Goal: Information Seeking & Learning: Learn about a topic

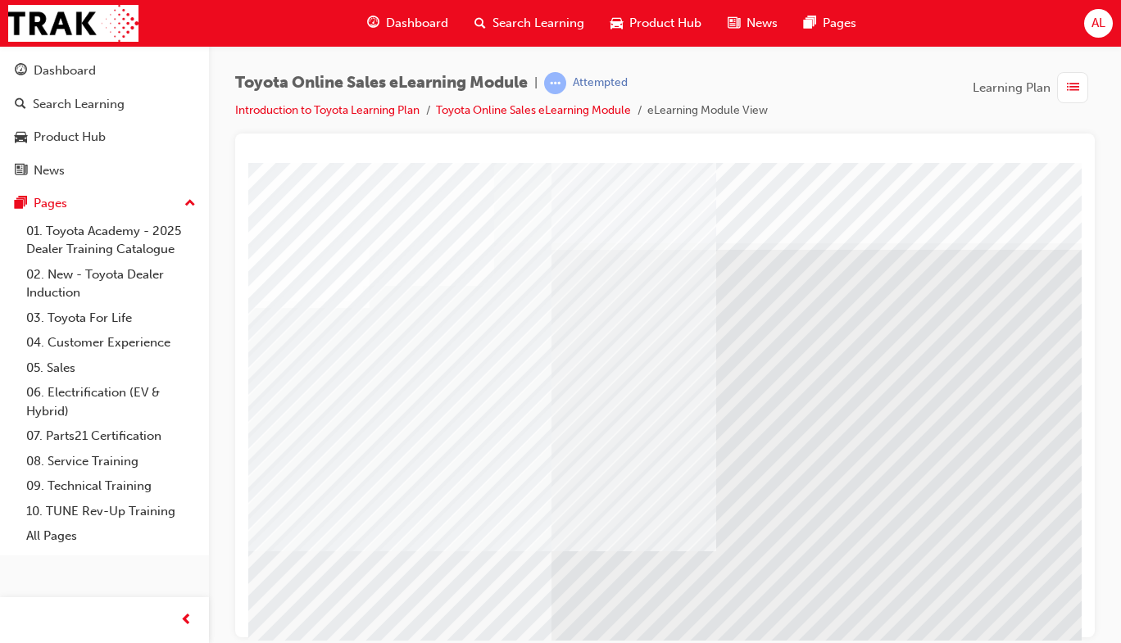
scroll to position [29, 0]
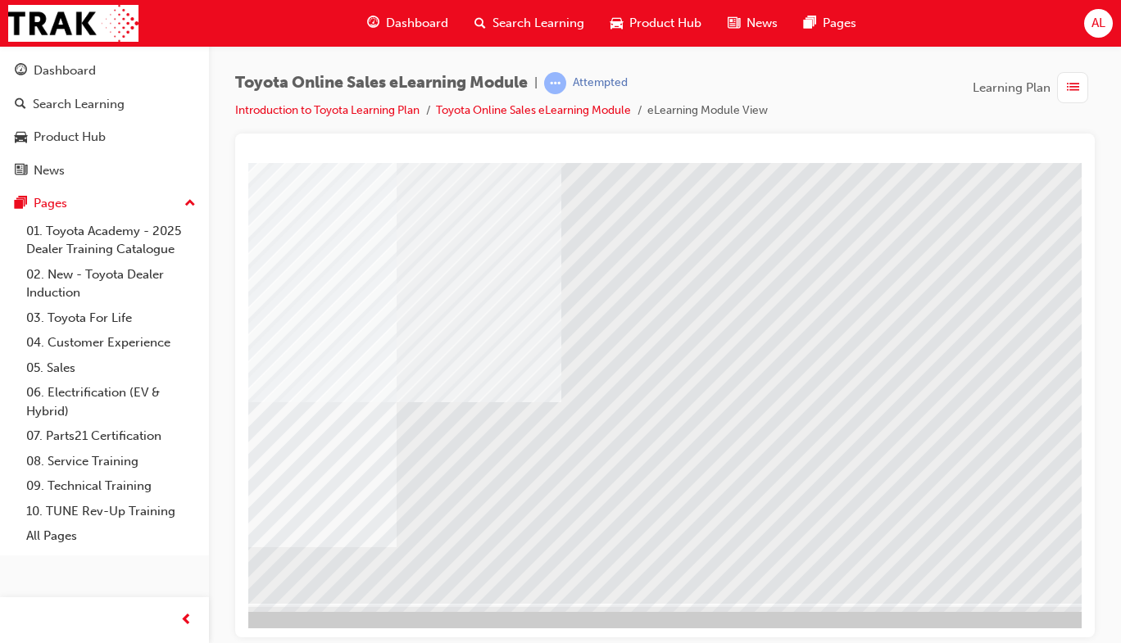
scroll to position [149, 293]
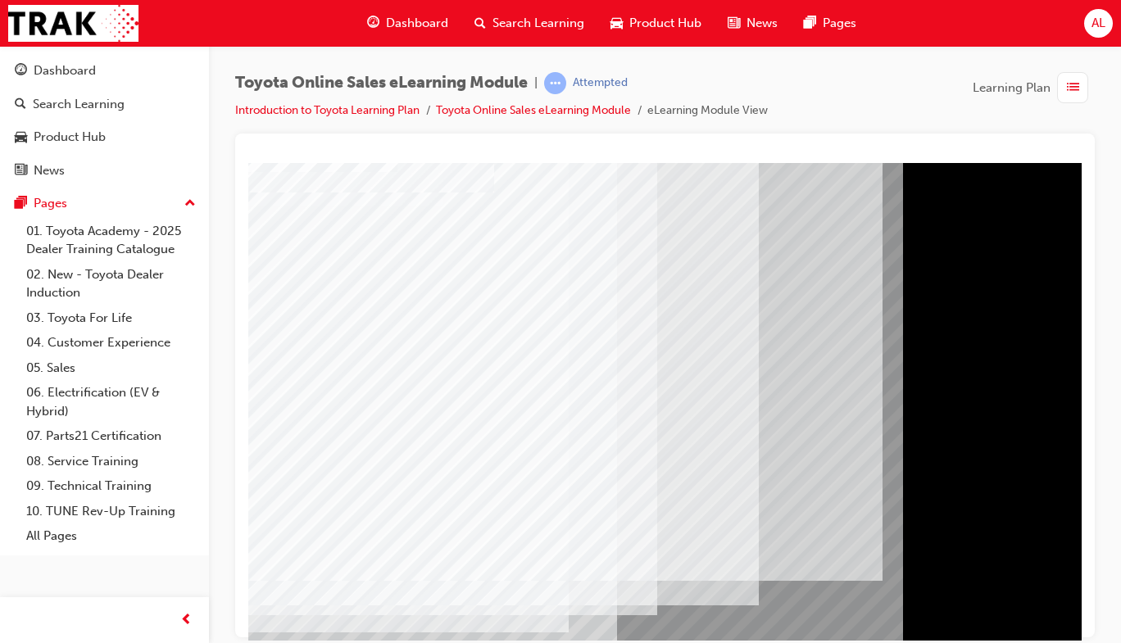
scroll to position [93, 0]
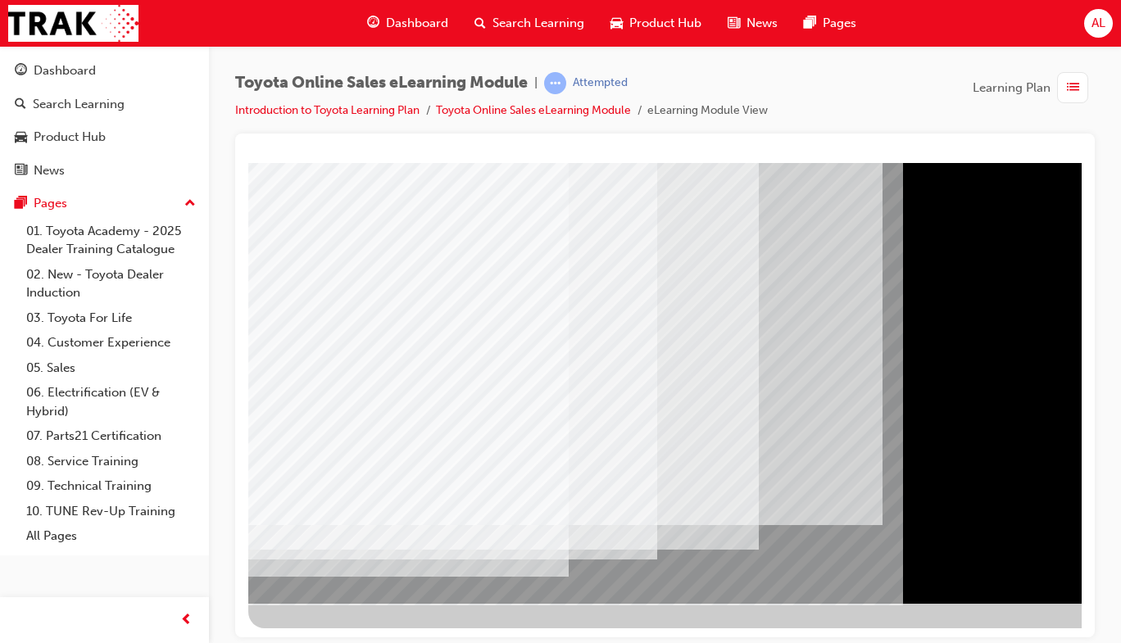
scroll to position [148, 0]
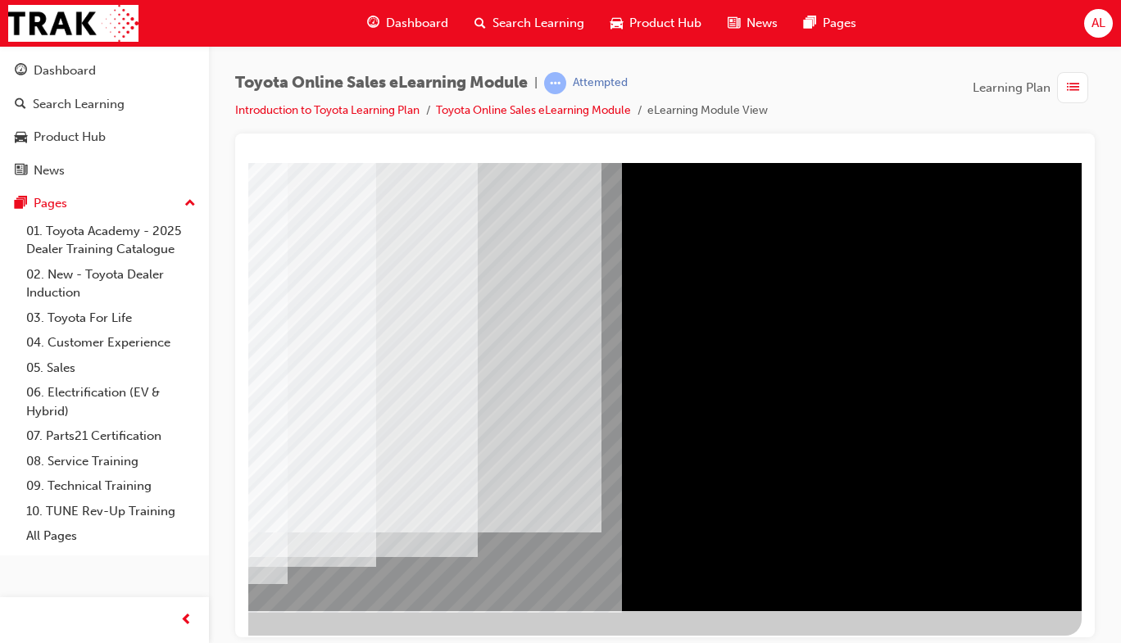
scroll to position [142, 293]
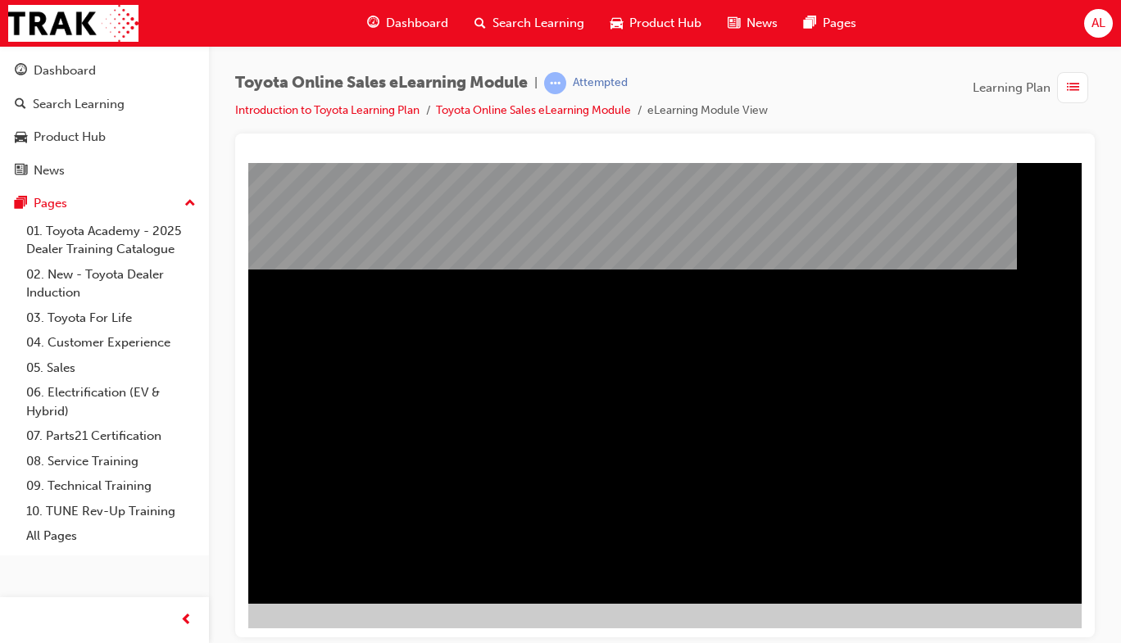
scroll to position [149, 293]
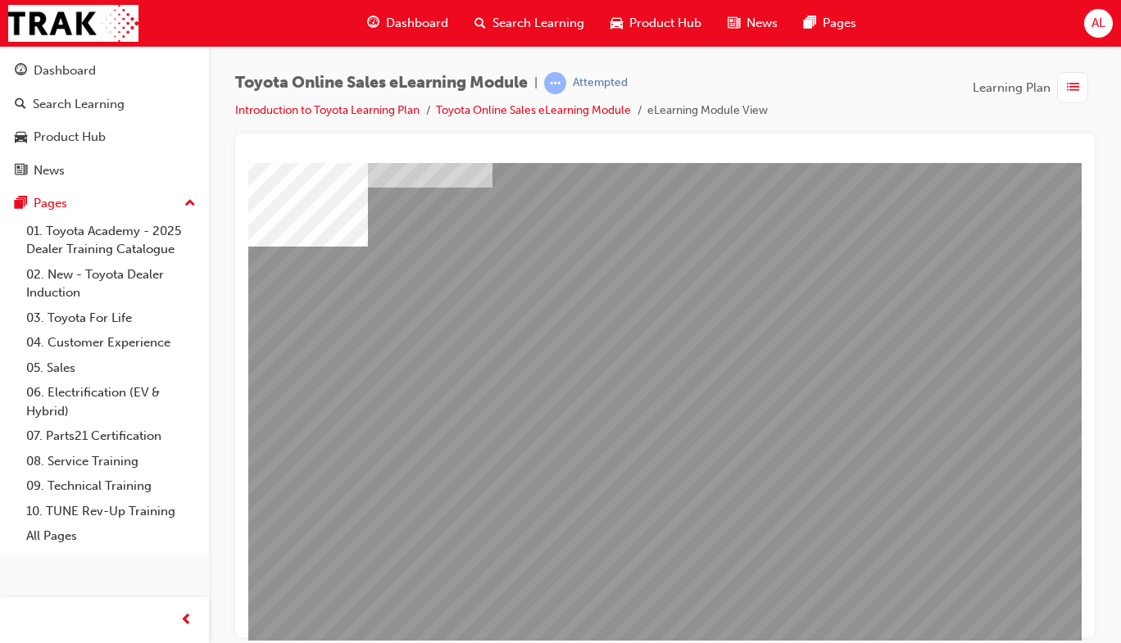
scroll to position [98, 0]
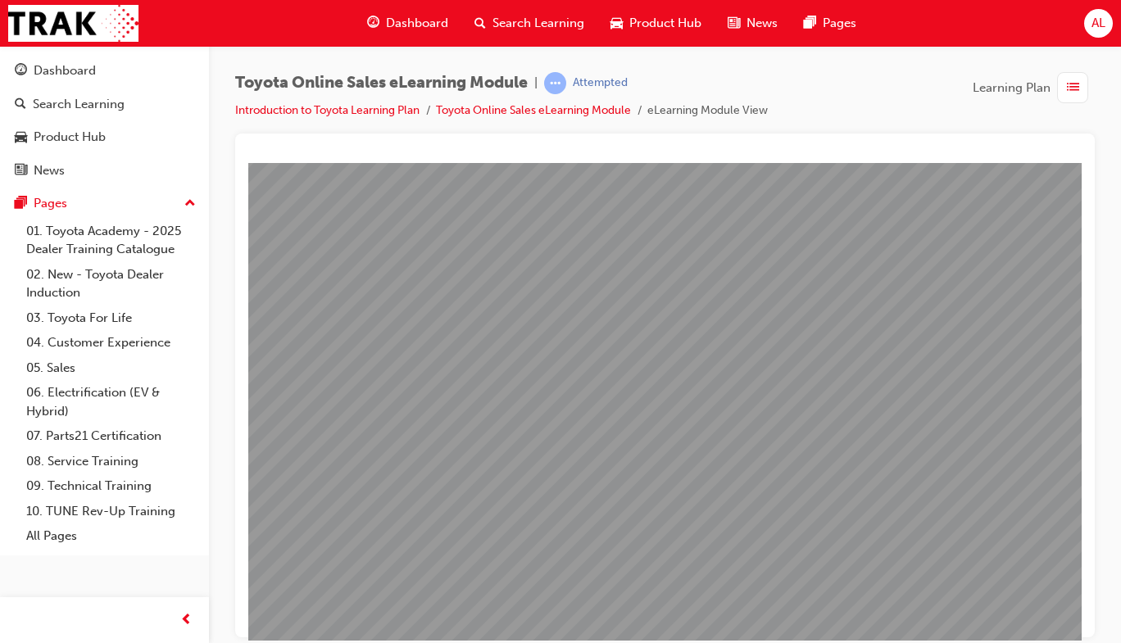
scroll to position [98, 260]
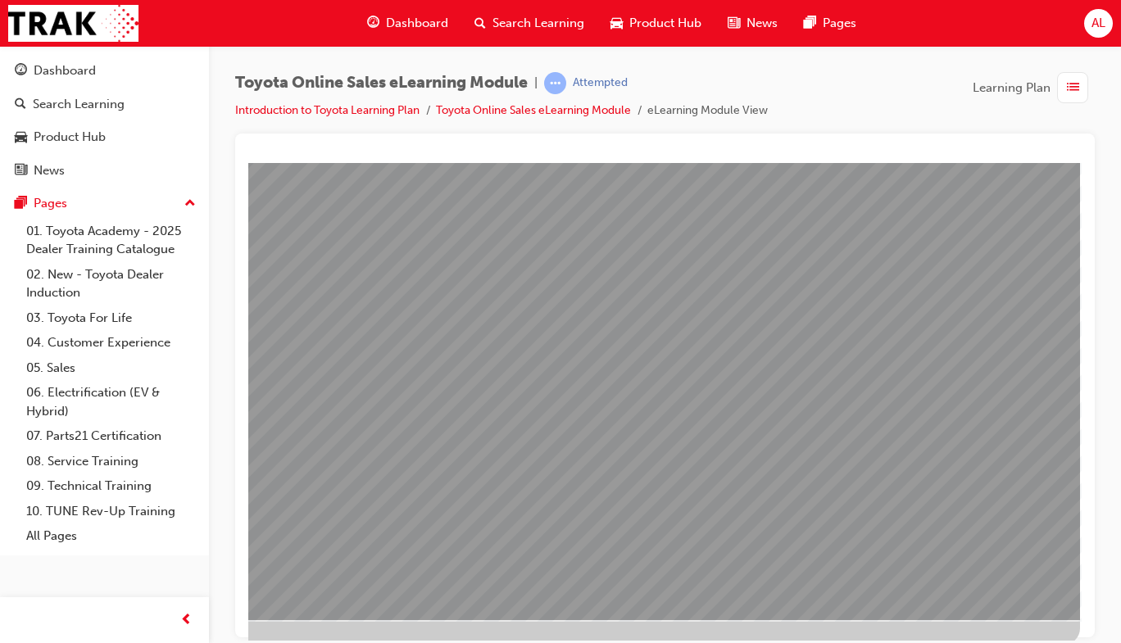
scroll to position [149, 293]
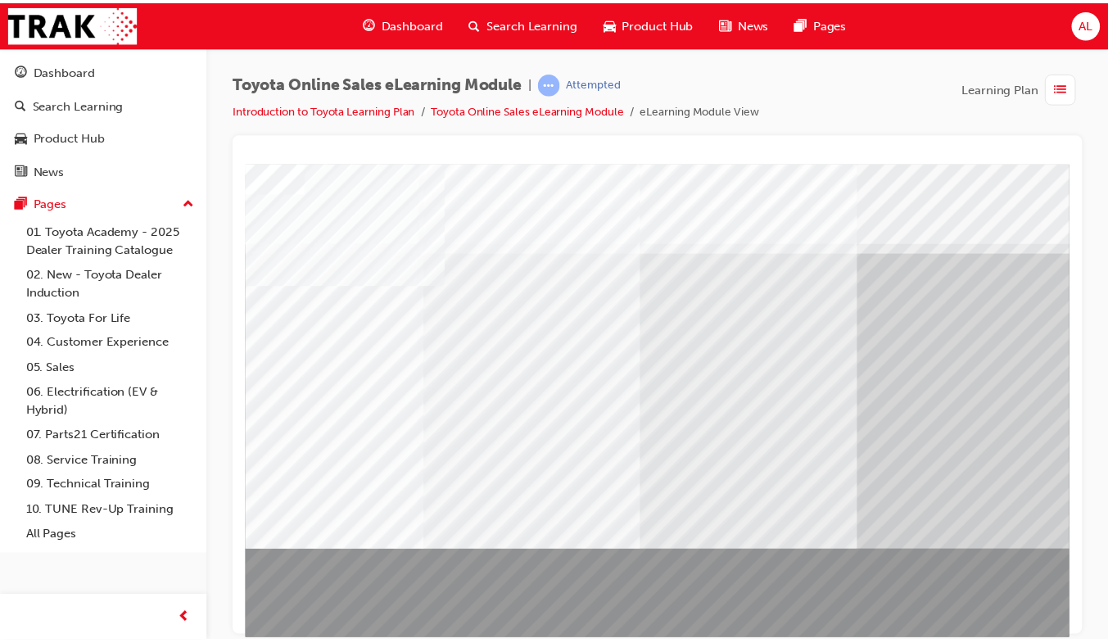
scroll to position [0, 43]
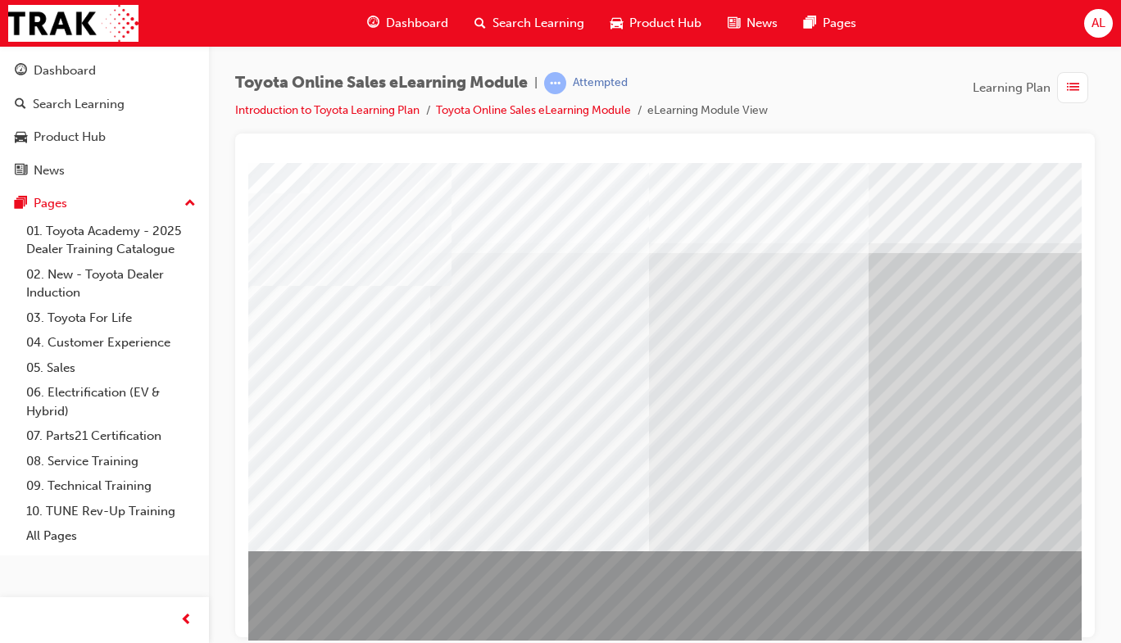
click at [544, 29] on span "Search Learning" at bounding box center [538, 23] width 92 height 19
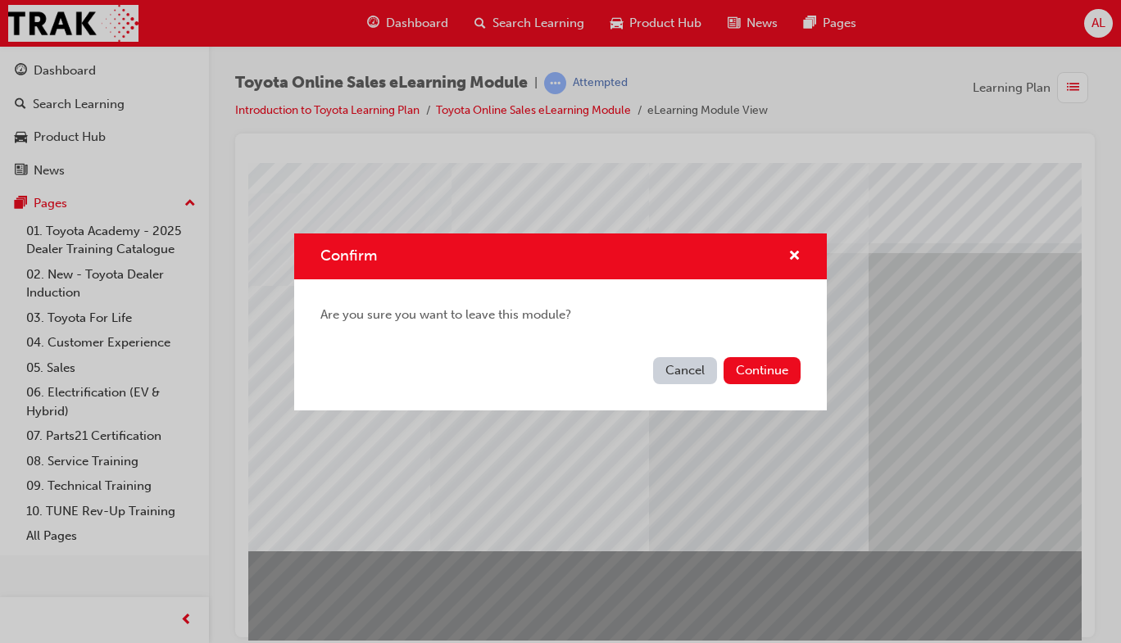
click at [749, 371] on button "Continue" at bounding box center [761, 370] width 77 height 27
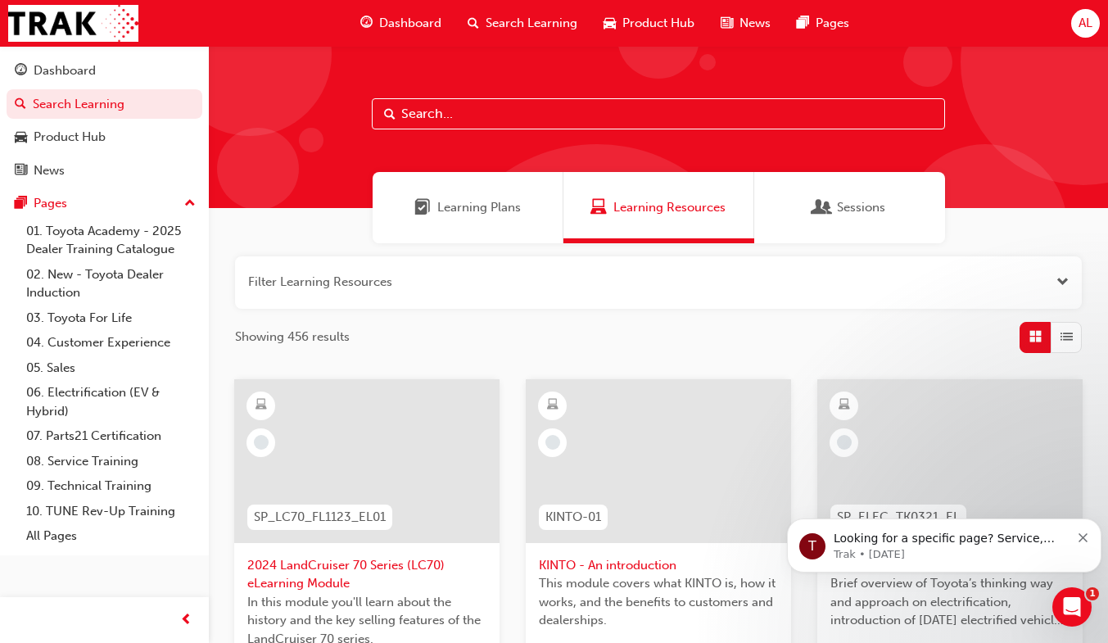
click at [594, 117] on input "text" at bounding box center [658, 113] width 573 height 31
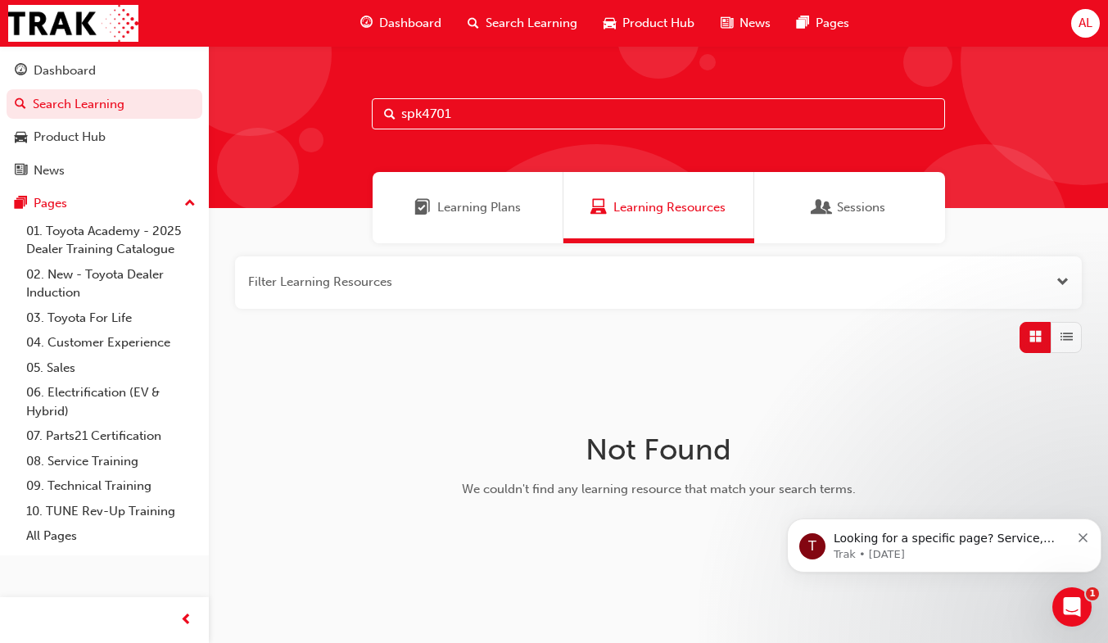
click at [436, 106] on input "spk4701" at bounding box center [658, 113] width 573 height 31
click at [596, 120] on input "spk47601" at bounding box center [658, 113] width 573 height 31
click at [669, 116] on input "spk4601" at bounding box center [658, 113] width 573 height 31
click at [1038, 137] on div at bounding box center [1084, 62] width 246 height 246
click at [491, 120] on input "spk4601" at bounding box center [658, 113] width 573 height 31
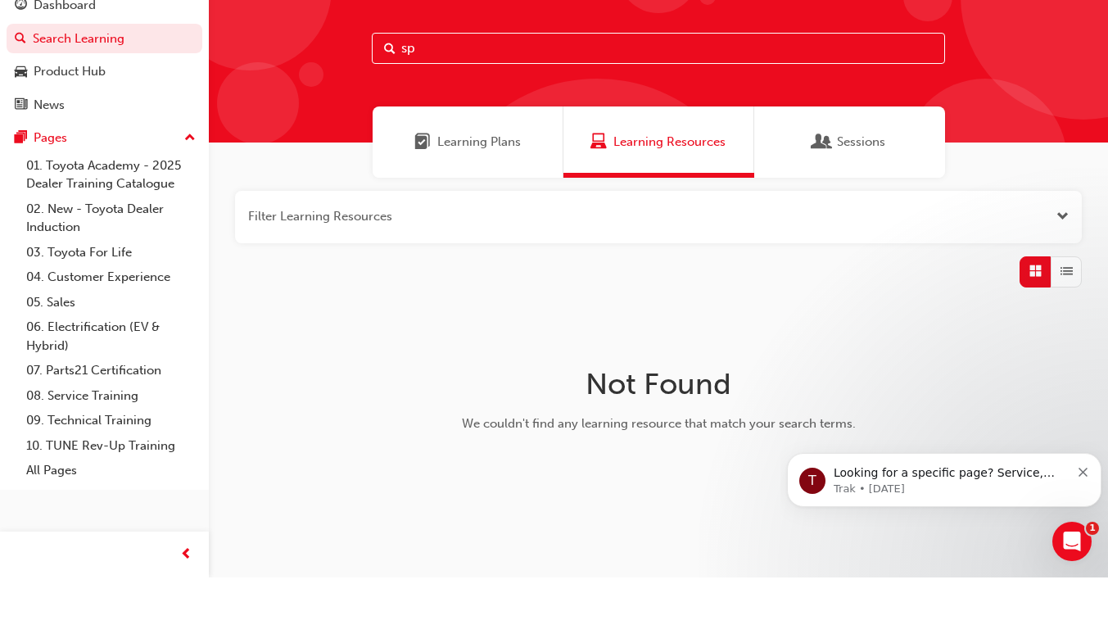
type input "s"
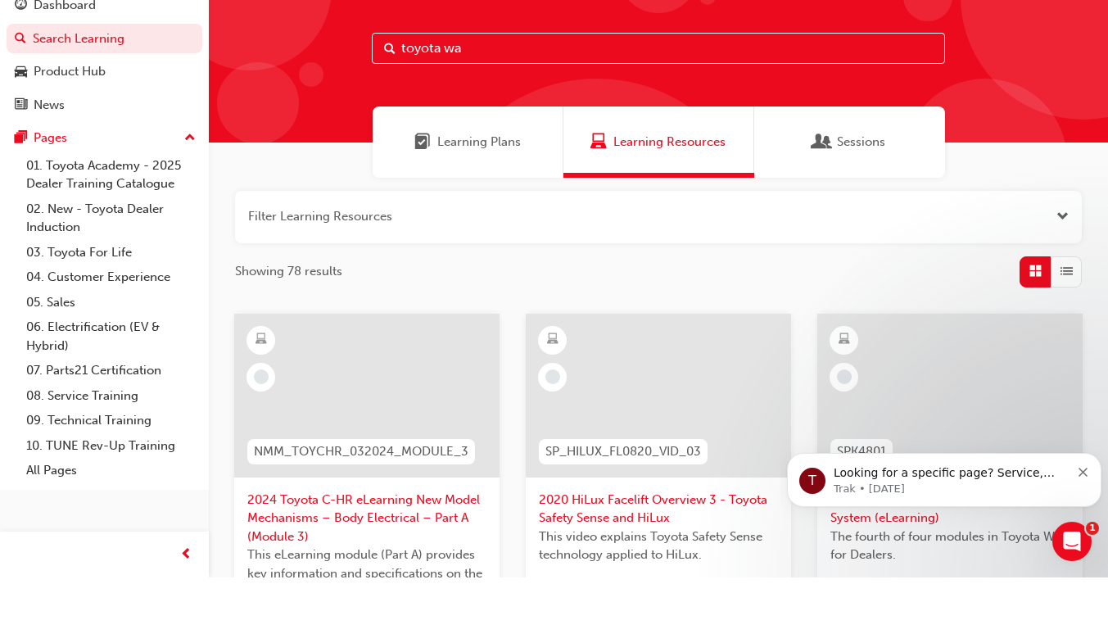
type input "toyota way"
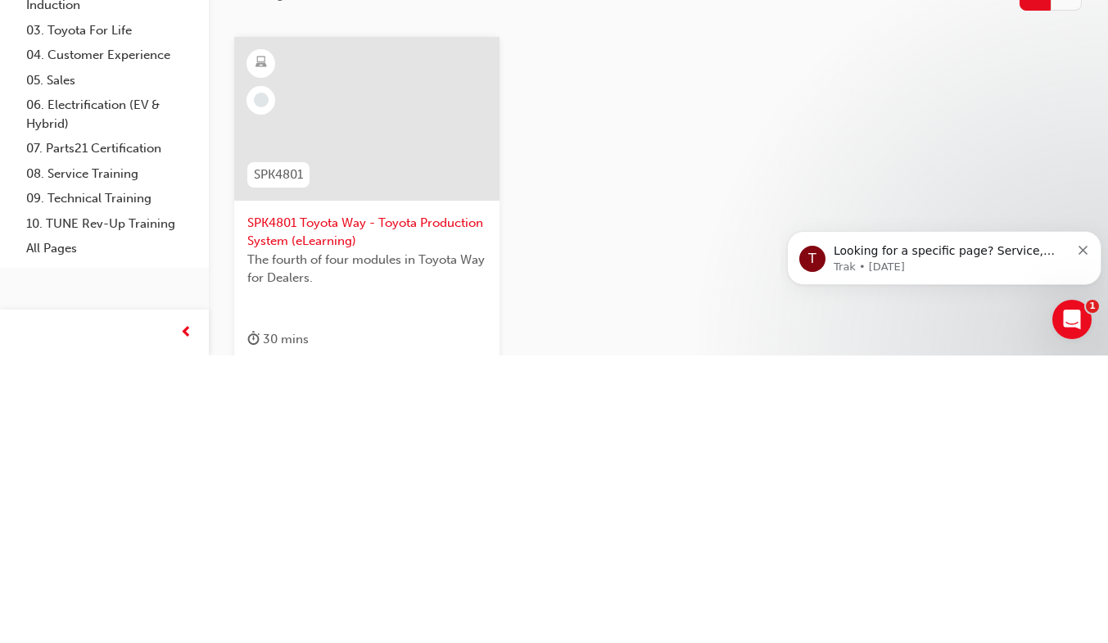
scroll to position [57, 0]
click at [314, 519] on span "SPK4801 Toyota Way - Toyota Production System (eLearning)" at bounding box center [366, 517] width 239 height 37
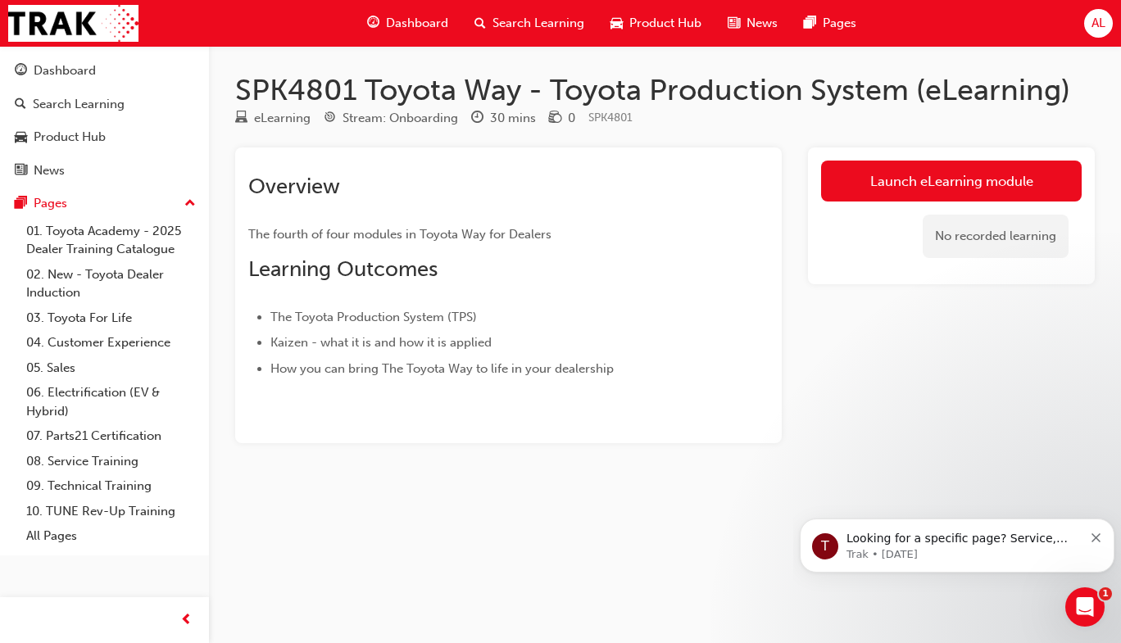
click at [983, 183] on link "Launch eLearning module" at bounding box center [951, 181] width 261 height 41
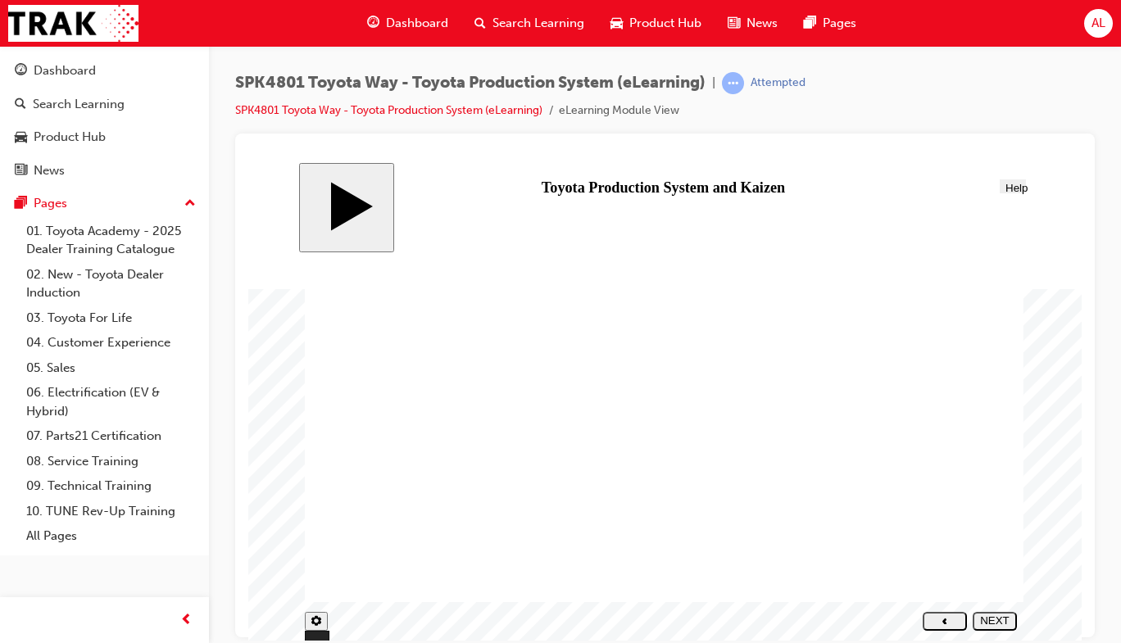
click at [1004, 624] on div "NEXT" at bounding box center [994, 626] width 31 height 25
click at [994, 625] on div "NEXT" at bounding box center [994, 626] width 31 height 25
click at [992, 623] on div "NEXT" at bounding box center [994, 626] width 31 height 25
click at [996, 630] on polygon "next" at bounding box center [994, 633] width 4 height 6
click at [995, 621] on div "NEXT" at bounding box center [994, 626] width 31 height 25
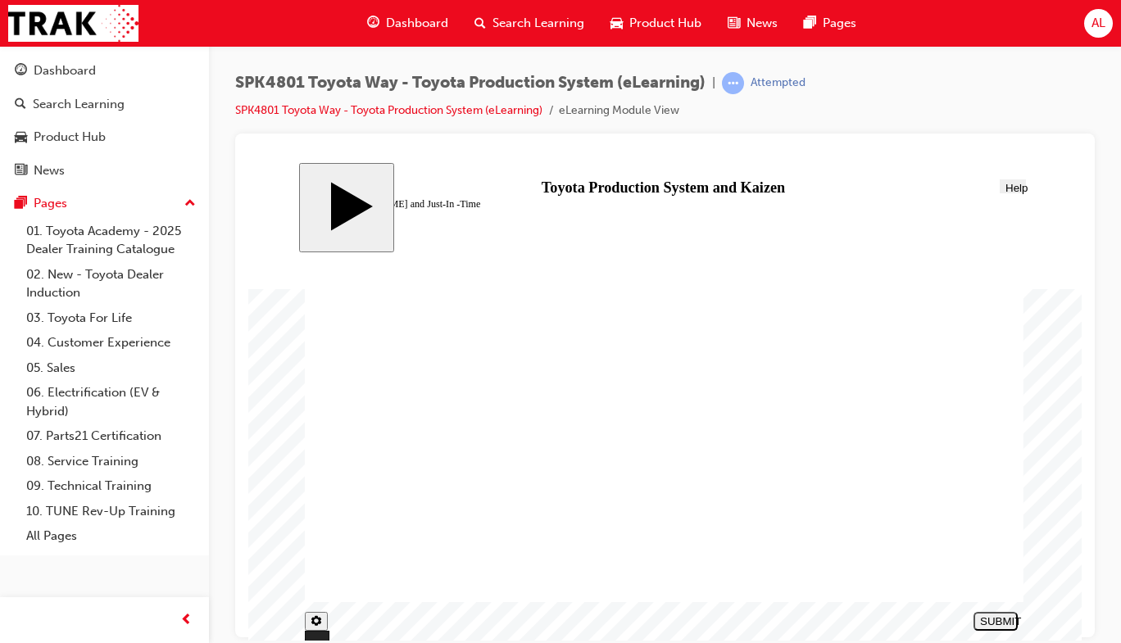
click at [1001, 623] on div "SUBMIT" at bounding box center [995, 620] width 31 height 12
click at [1002, 621] on div "NEXT" at bounding box center [994, 626] width 31 height 25
click at [986, 623] on div "NEXT" at bounding box center [994, 626] width 31 height 25
type input "334"
checkbox input "true"
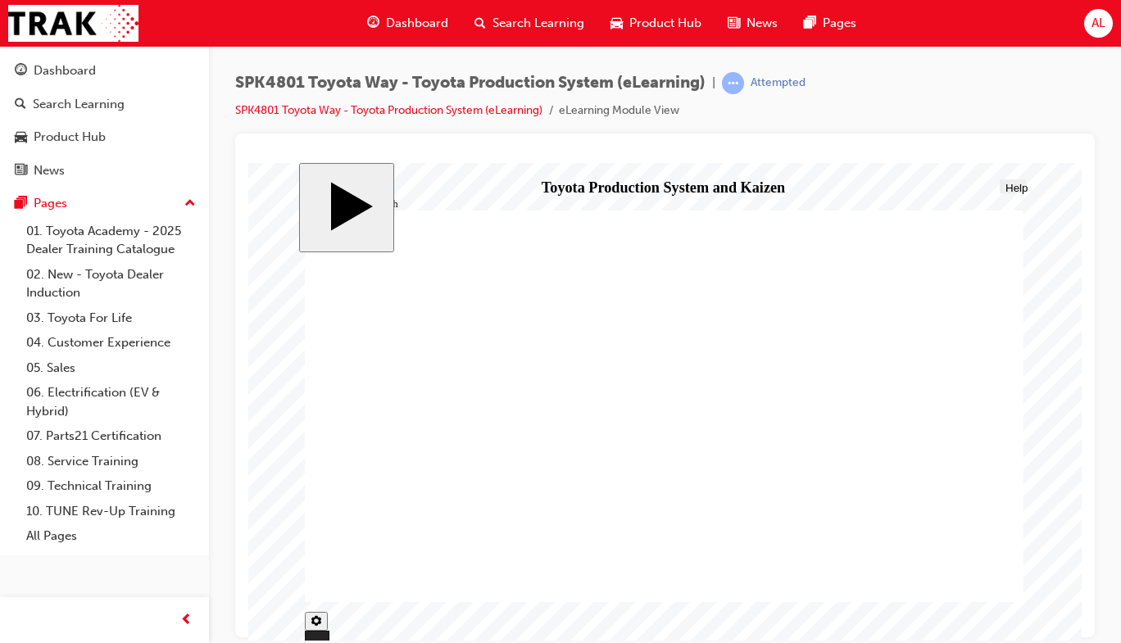
checkbox input "false"
checkbox input "true"
type input "334"
checkbox input "true"
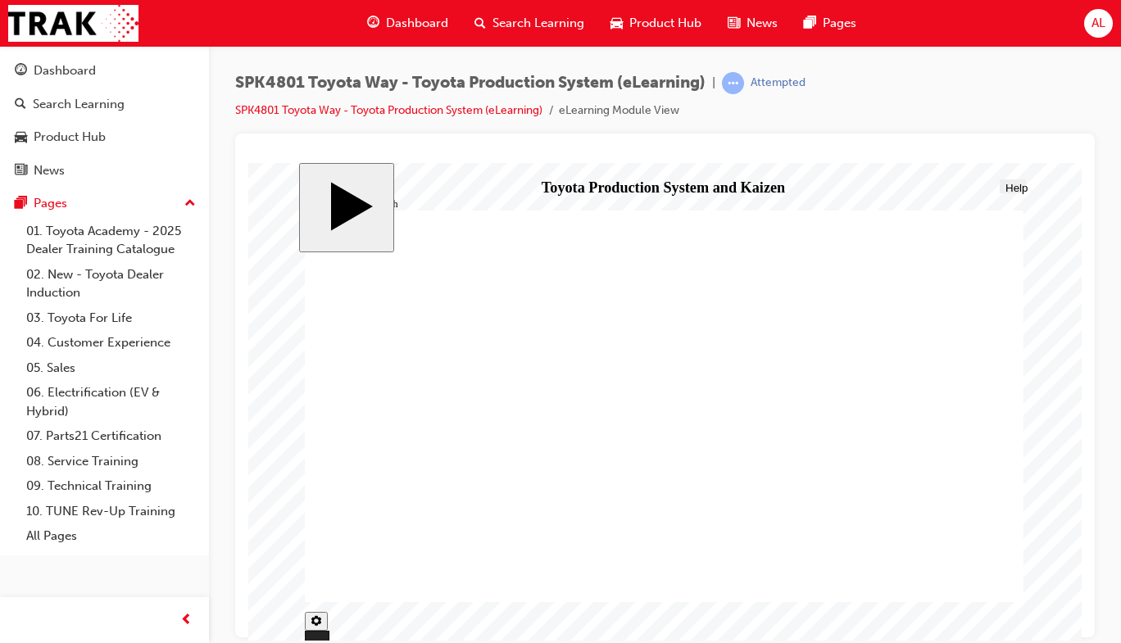
checkbox input "false"
type input "334"
click at [945, 624] on nav "PREV NEXT SUBMIT" at bounding box center [970, 620] width 94 height 29
click at [995, 621] on div "NEXT" at bounding box center [994, 626] width 31 height 25
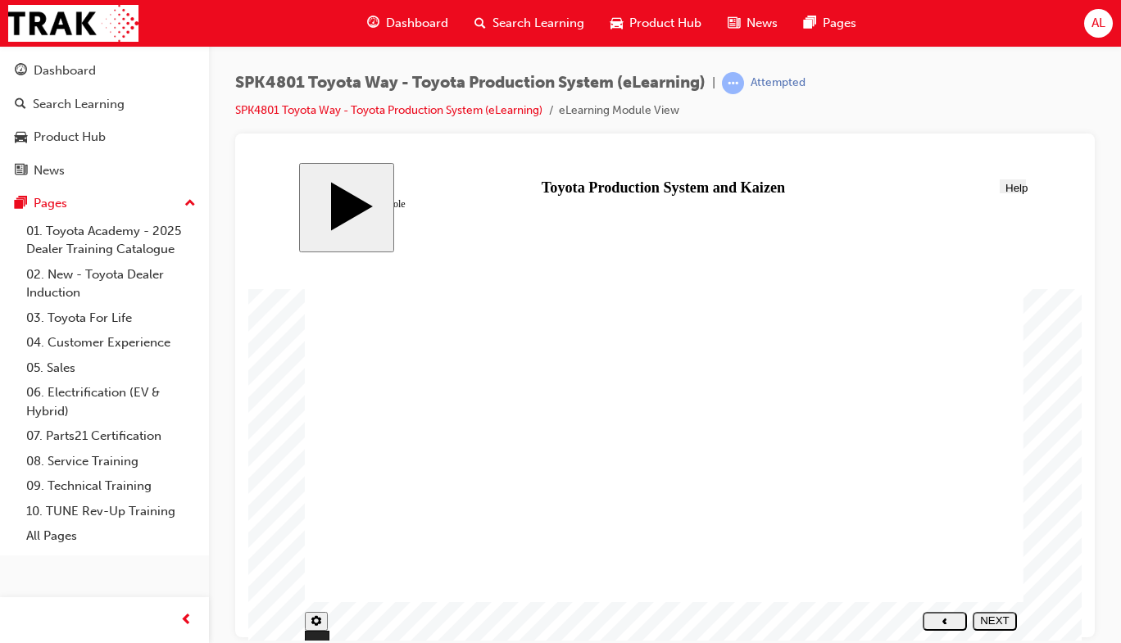
click at [992, 601] on div "slide: TPS and Your Role TPS and Your Role Round Same Side Corner 1 Line 2 Line…" at bounding box center [665, 401] width 732 height 478
click at [995, 621] on div "NEXT" at bounding box center [994, 626] width 31 height 25
click at [990, 624] on div "NEXT" at bounding box center [994, 626] width 31 height 25
radio input "false"
radio input "true"
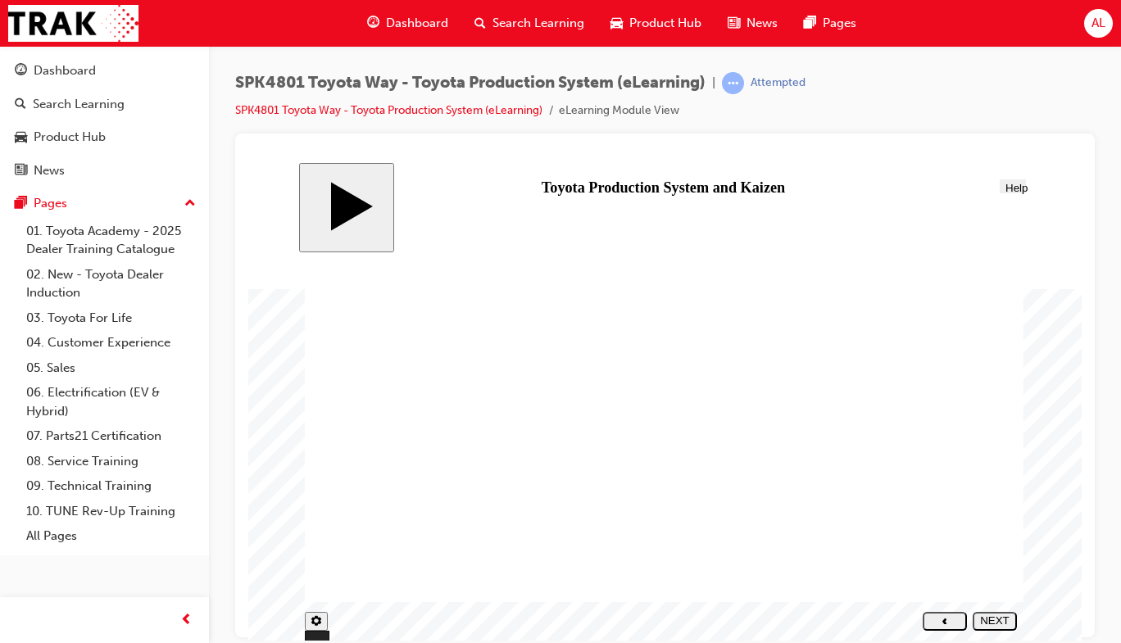
click at [991, 625] on div "NEXT" at bounding box center [994, 626] width 31 height 25
click at [997, 621] on div "NEXT" at bounding box center [994, 626] width 31 height 25
click at [981, 621] on div "NEXT" at bounding box center [994, 626] width 31 height 25
click at [984, 624] on div "NEXT" at bounding box center [994, 626] width 31 height 25
click at [1003, 621] on div "NEXT" at bounding box center [994, 626] width 31 height 25
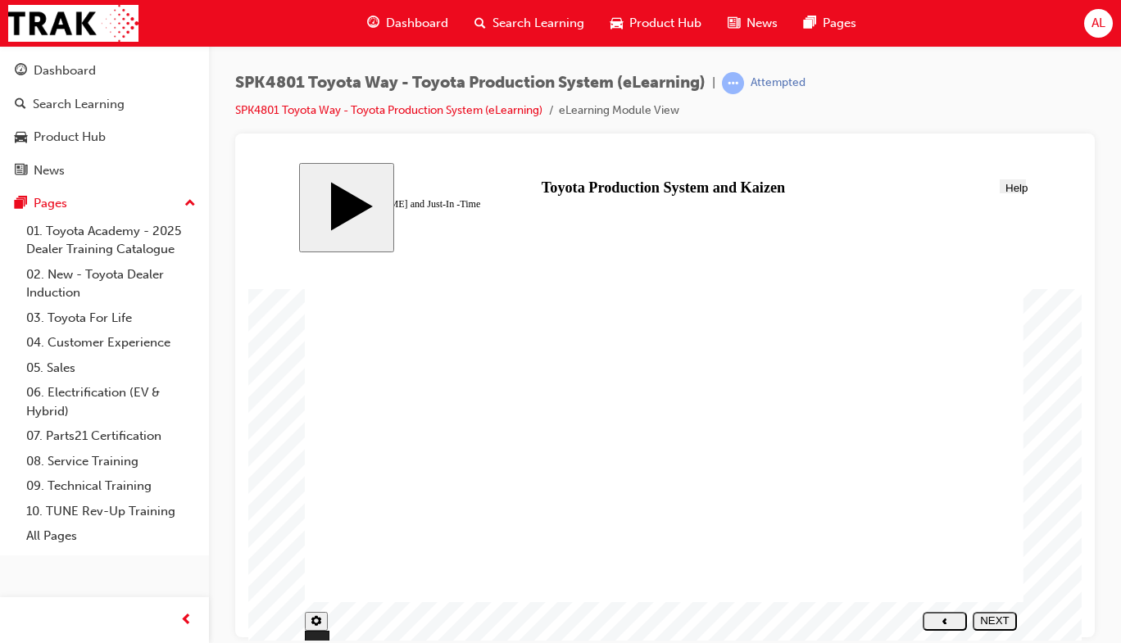
click at [998, 620] on div "NEXT" at bounding box center [994, 626] width 31 height 25
click at [1000, 624] on div "NEXT" at bounding box center [994, 626] width 31 height 25
click at [995, 621] on div "NEXT" at bounding box center [994, 626] width 31 height 25
click at [997, 621] on div "NEXT" at bounding box center [994, 626] width 31 height 25
click at [997, 629] on icon "next" at bounding box center [994, 632] width 5 height 7
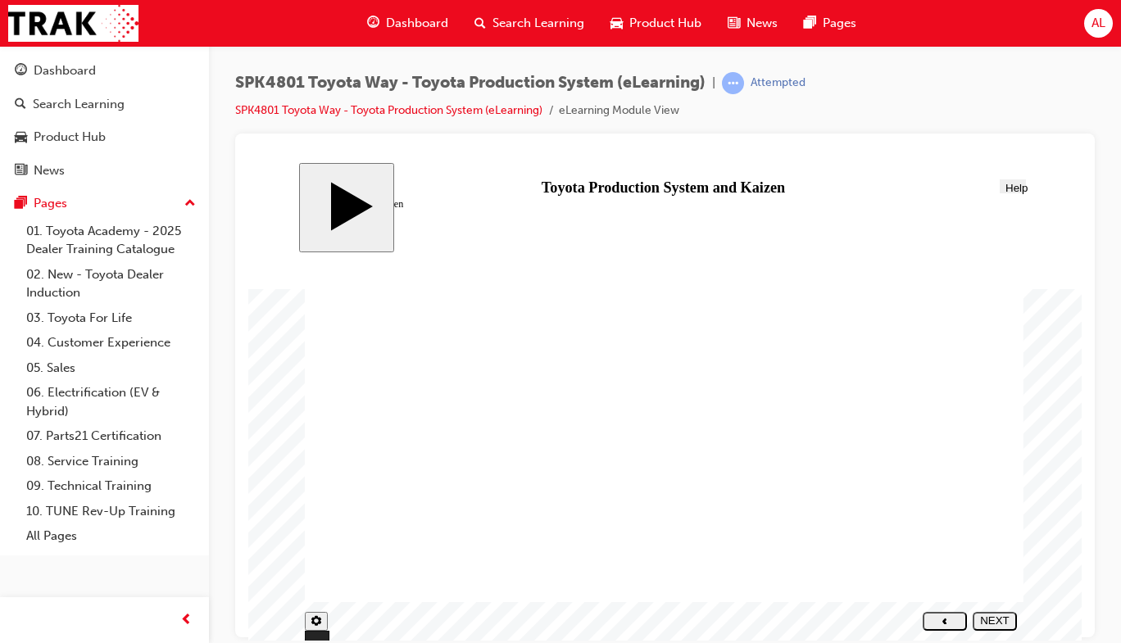
click at [1001, 619] on div "NEXT" at bounding box center [994, 626] width 31 height 25
radio input "true"
click at [1002, 621] on div "SUBMIT" at bounding box center [995, 620] width 31 height 12
radio input "true"
click at [1003, 623] on div "SUBMIT" at bounding box center [995, 620] width 31 height 12
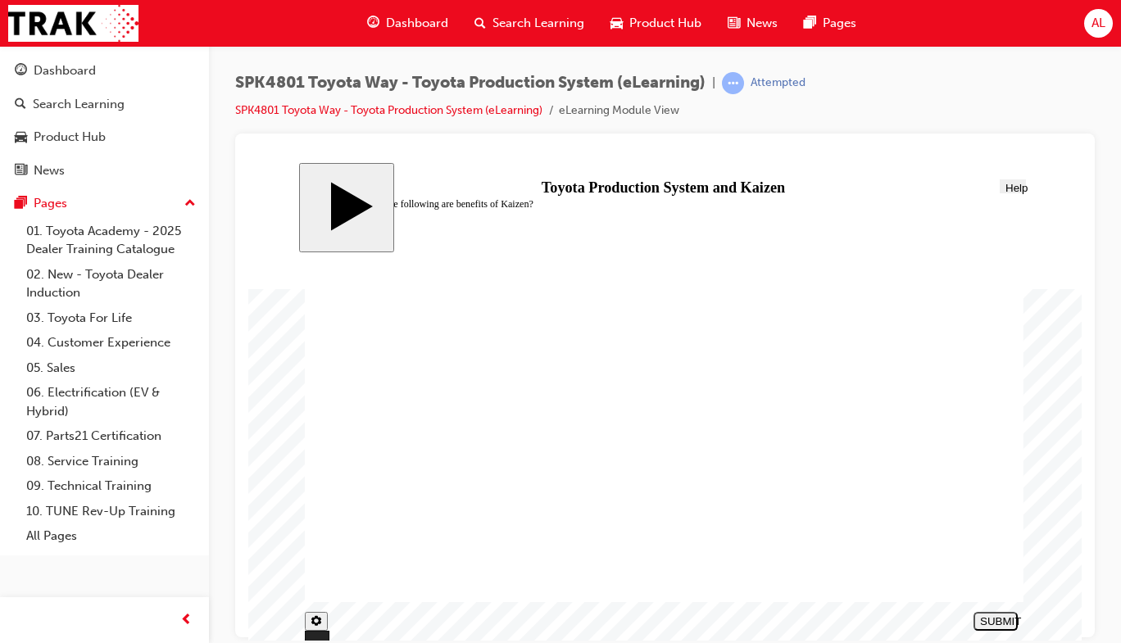
checkbox input "true"
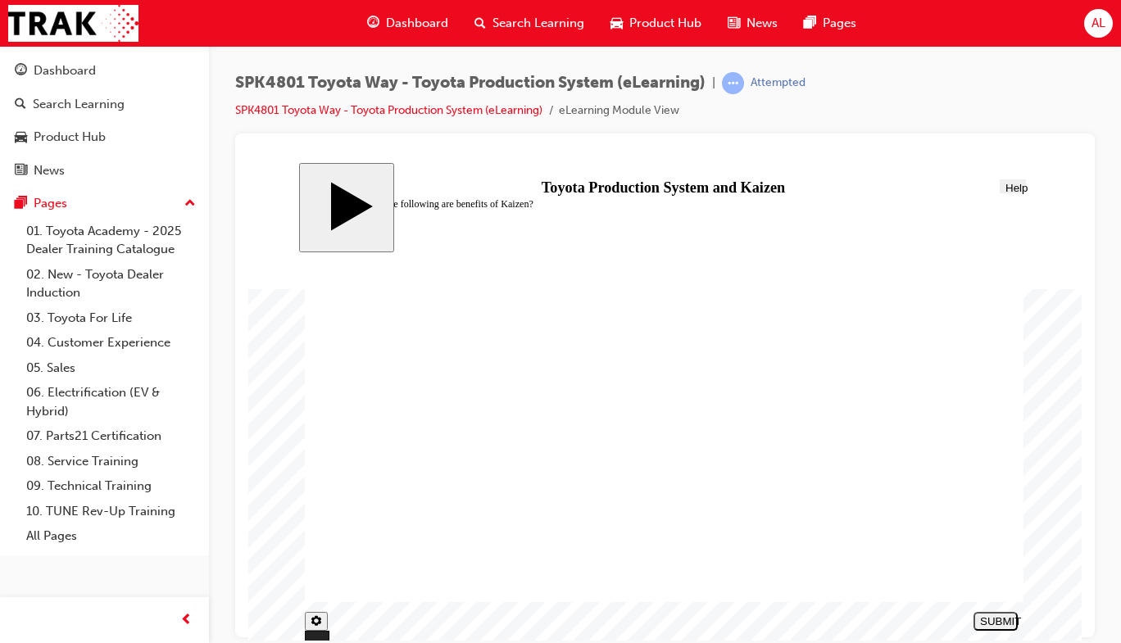
click at [1011, 623] on div "SUBMIT" at bounding box center [995, 620] width 31 height 12
checkbox input "true"
checkbox input "false"
click at [998, 623] on div "SUBMIT" at bounding box center [995, 620] width 31 height 12
click at [988, 620] on div "SUBMIT" at bounding box center [995, 620] width 31 height 12
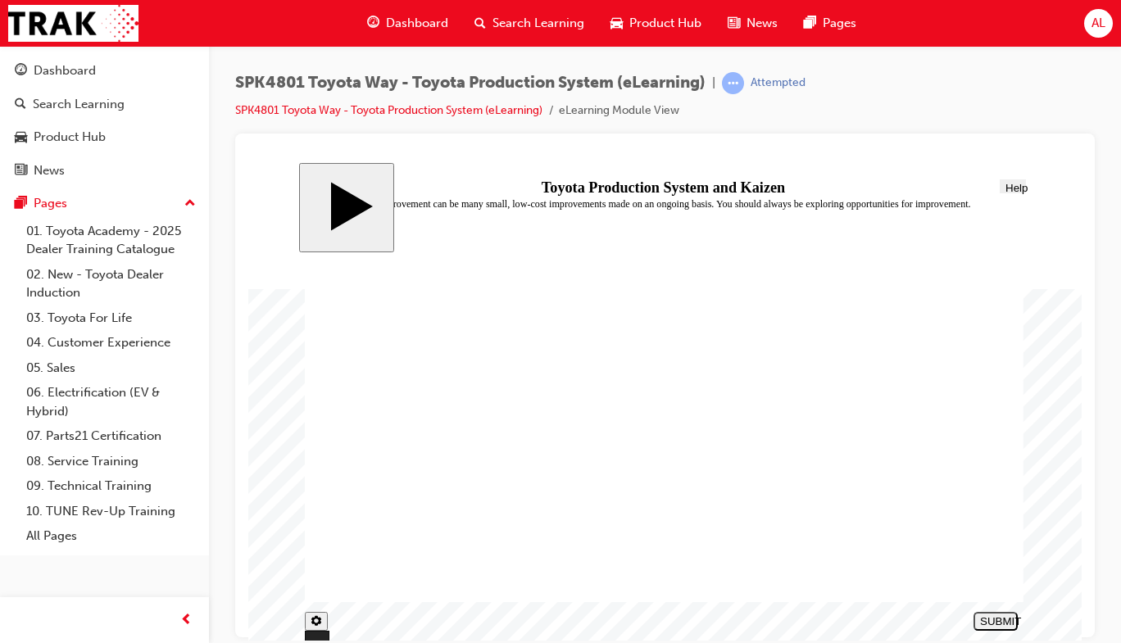
radio input "true"
click at [989, 622] on div "SUBMIT" at bounding box center [995, 620] width 31 height 12
click at [520, 29] on span "Search Learning" at bounding box center [538, 23] width 92 height 19
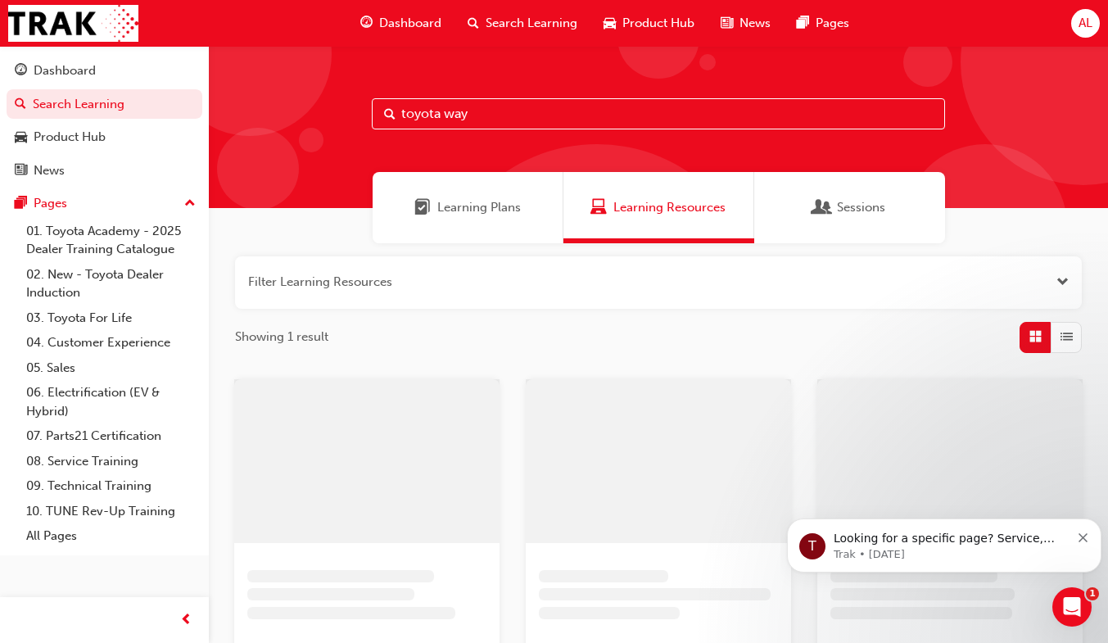
click at [469, 115] on input "toyota way" at bounding box center [658, 113] width 573 height 31
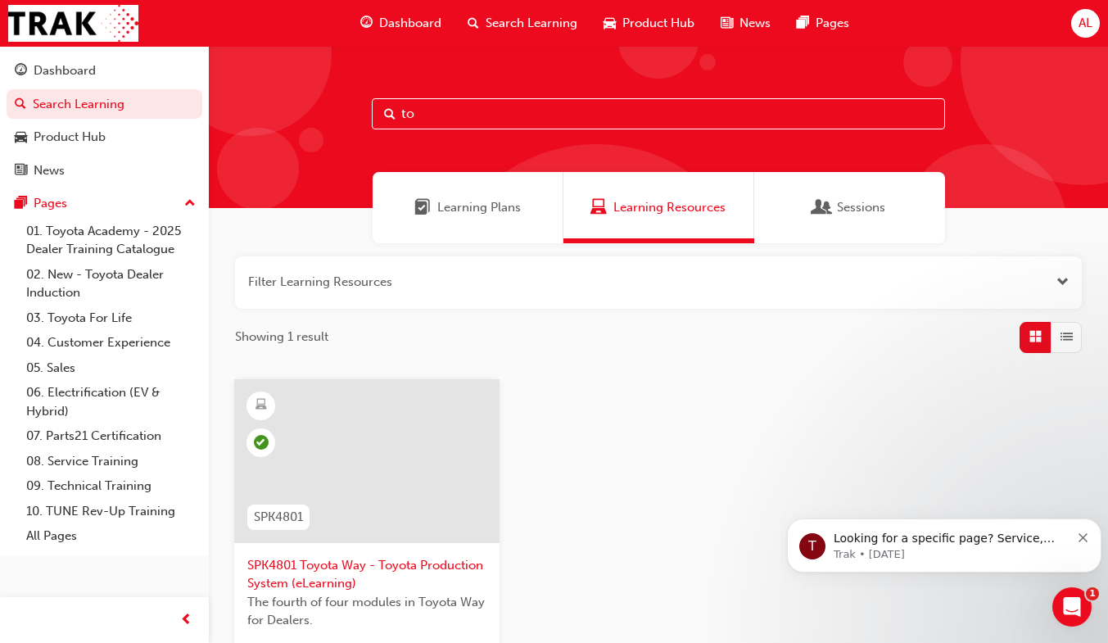
type input "t"
type input "s"
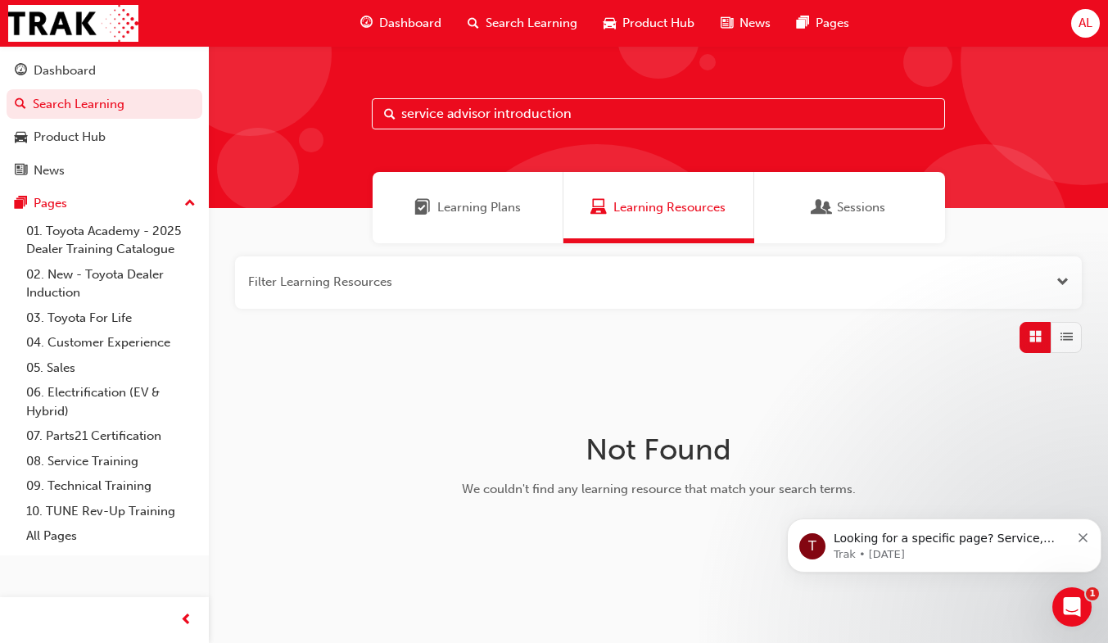
click at [641, 114] on input "service advisor introduction" at bounding box center [658, 113] width 573 height 31
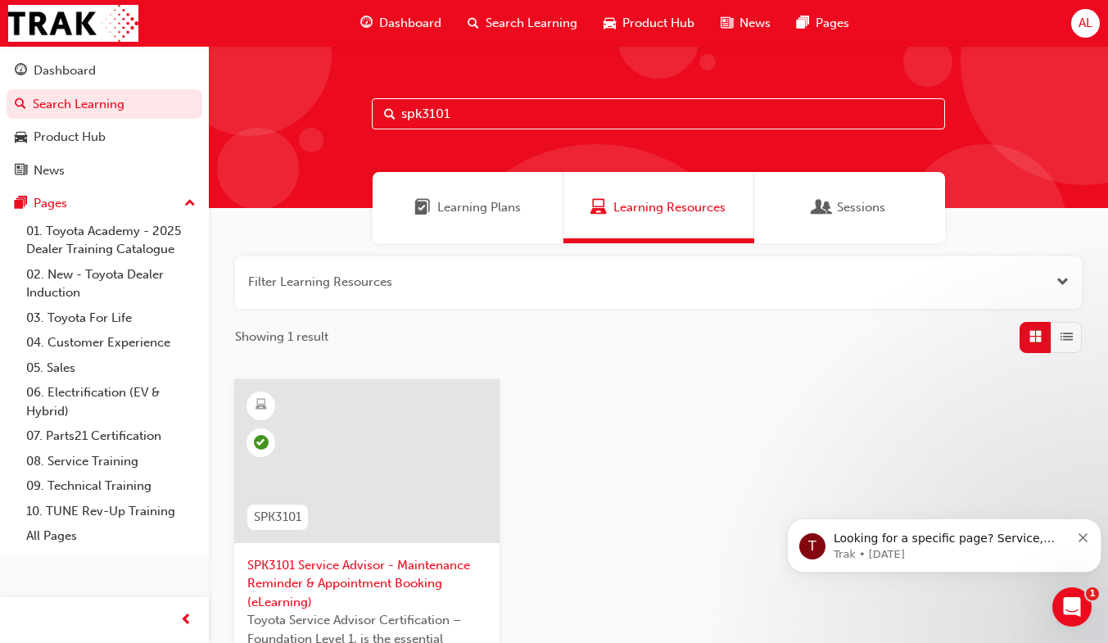
click at [444, 121] on input "spk3101" at bounding box center [658, 113] width 573 height 31
click at [437, 122] on input "spk3201" at bounding box center [658, 113] width 573 height 31
click at [484, 108] on input "spk3401" at bounding box center [658, 113] width 573 height 31
click at [453, 118] on input "spk3401" at bounding box center [658, 113] width 573 height 31
type input "s"
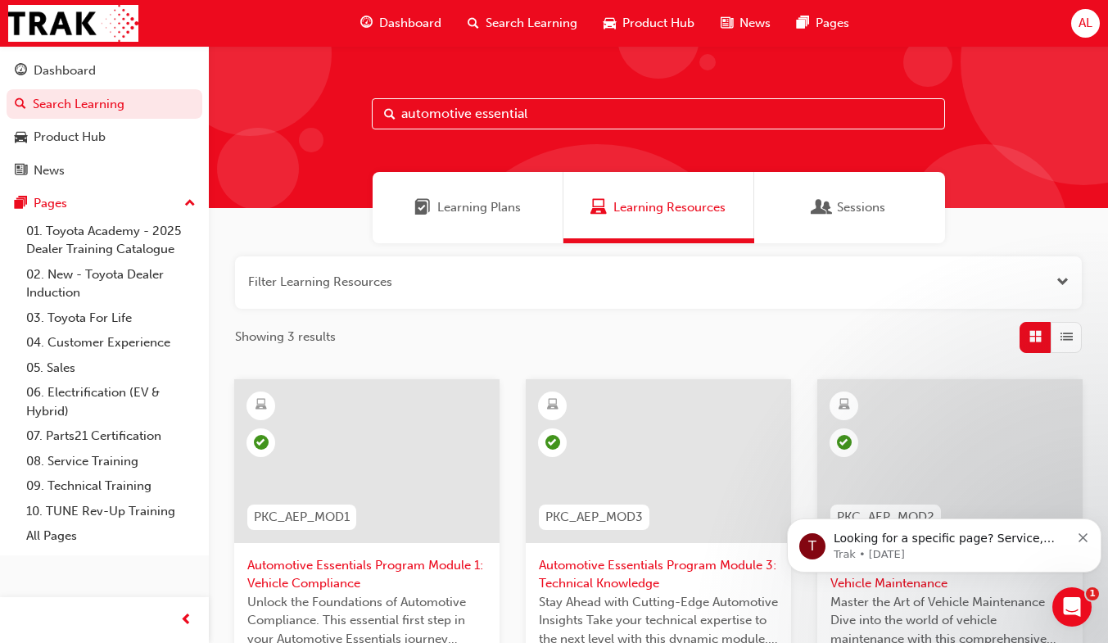
type input "automotive essentials"
click at [402, 20] on span "Dashboard" at bounding box center [410, 23] width 62 height 19
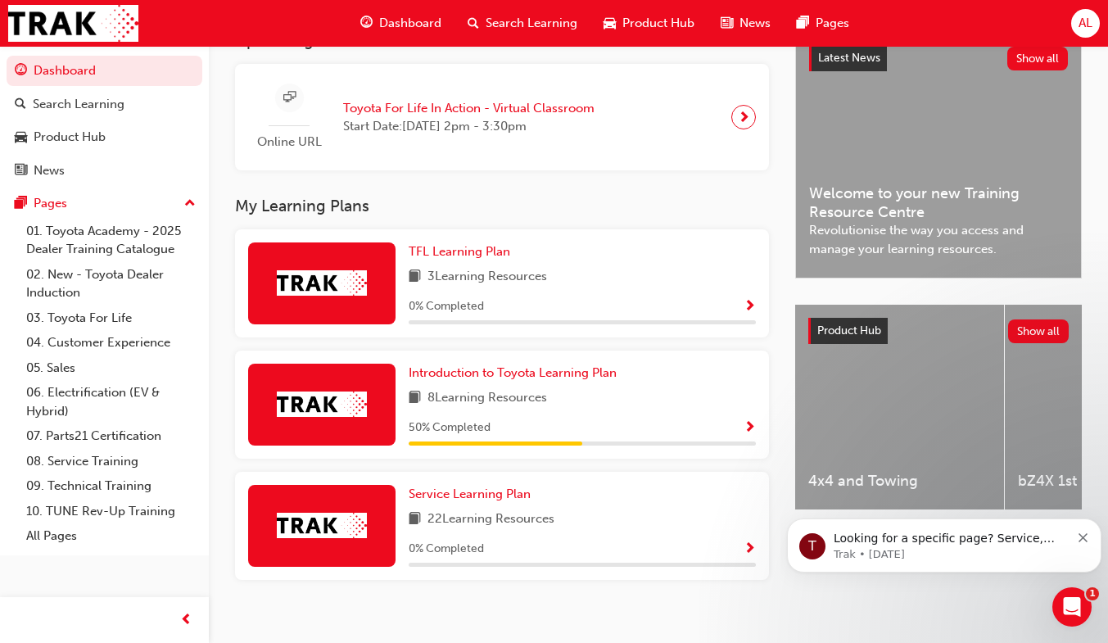
scroll to position [392, 0]
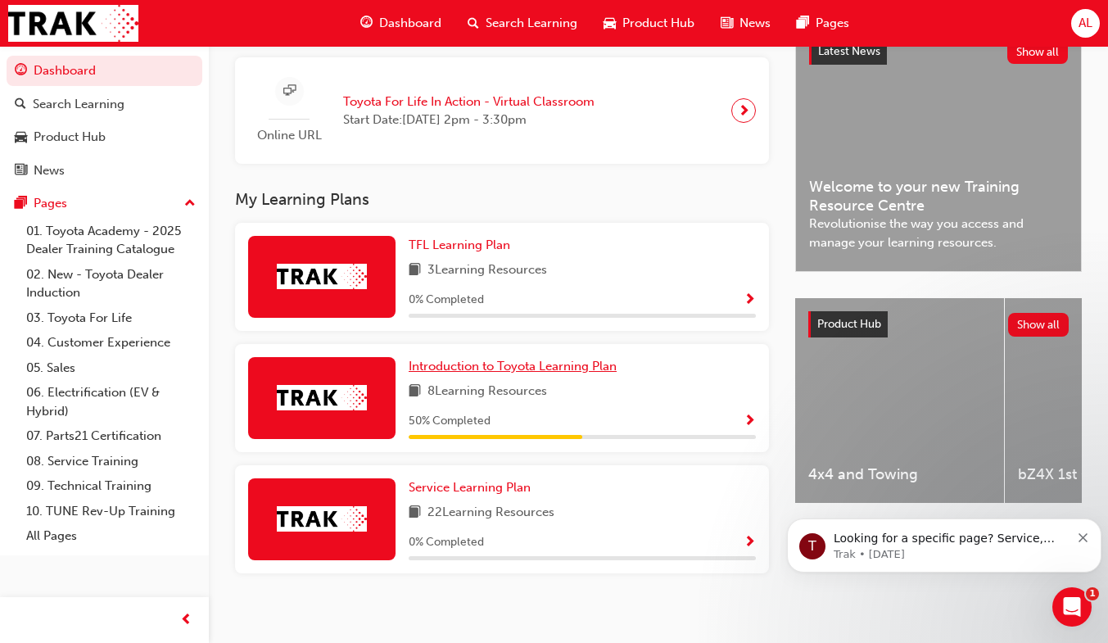
click at [524, 376] on link "Introduction to Toyota Learning Plan" at bounding box center [516, 366] width 215 height 19
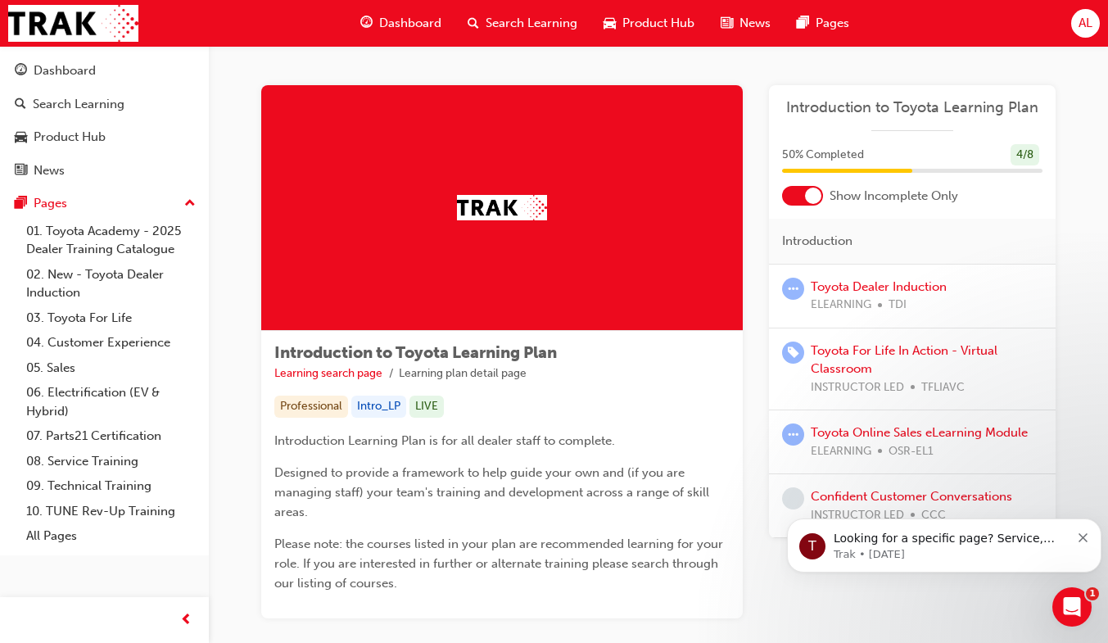
click at [72, 64] on div "Dashboard" at bounding box center [65, 70] width 62 height 19
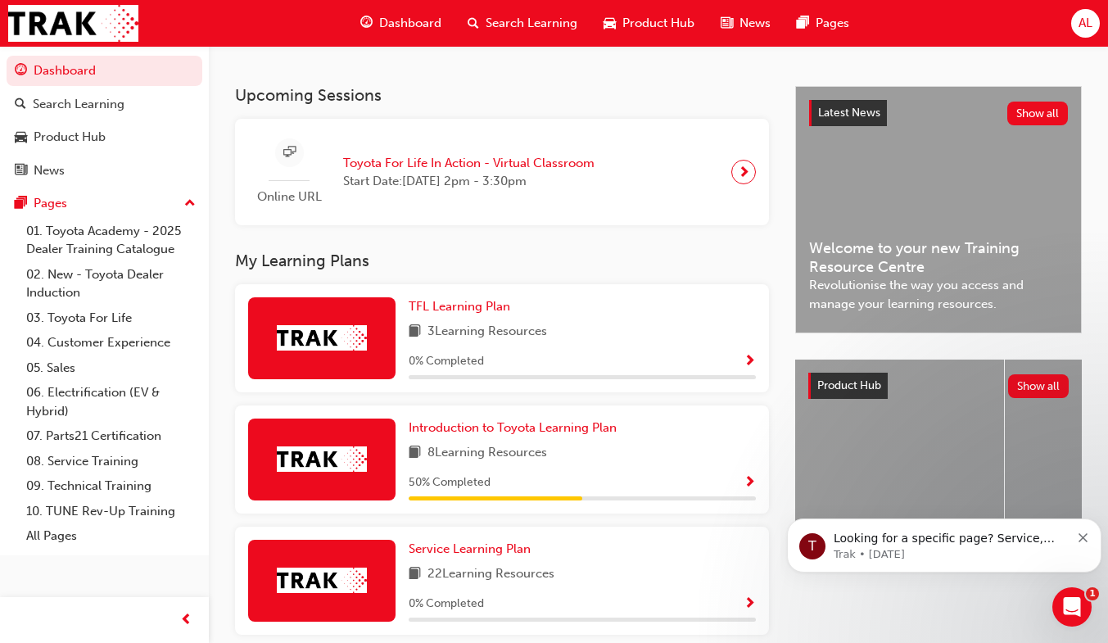
scroll to position [383, 0]
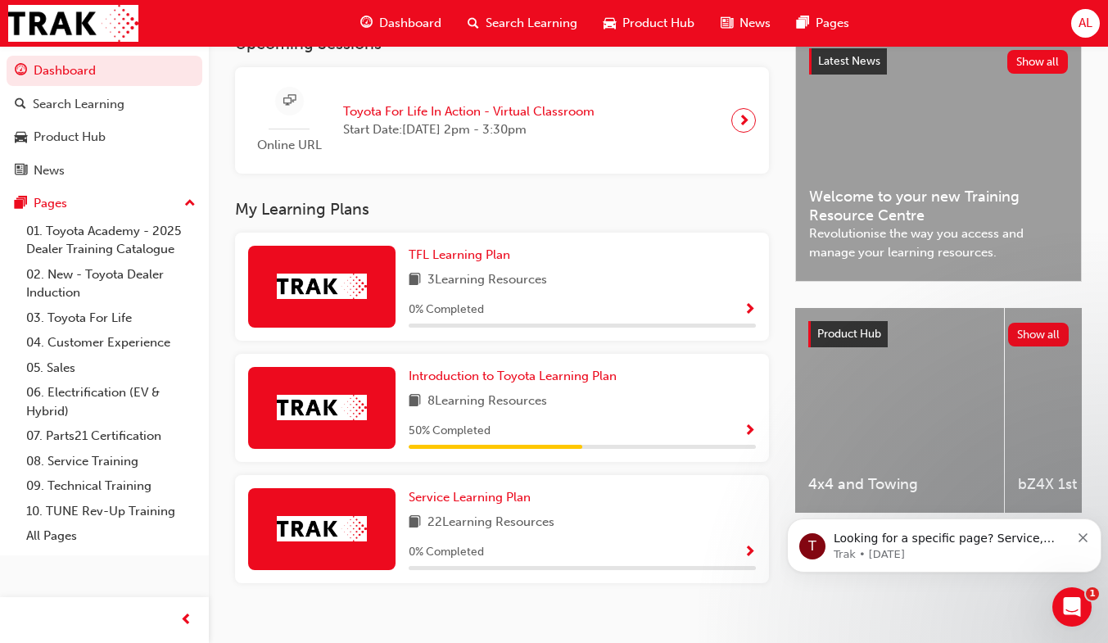
click at [638, 523] on div "22 Learning Resources" at bounding box center [582, 523] width 347 height 20
click at [700, 555] on div "0 % Completed" at bounding box center [582, 552] width 347 height 20
click at [511, 505] on span "Service Learning Plan" at bounding box center [470, 497] width 122 height 15
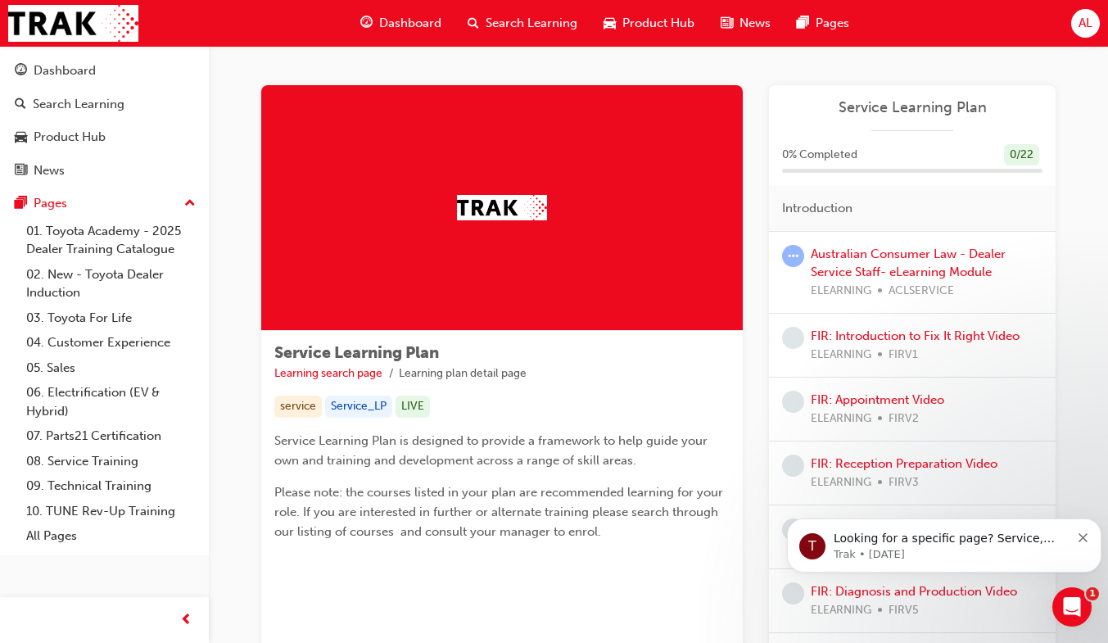
click at [419, 17] on span "Dashboard" at bounding box center [410, 23] width 62 height 19
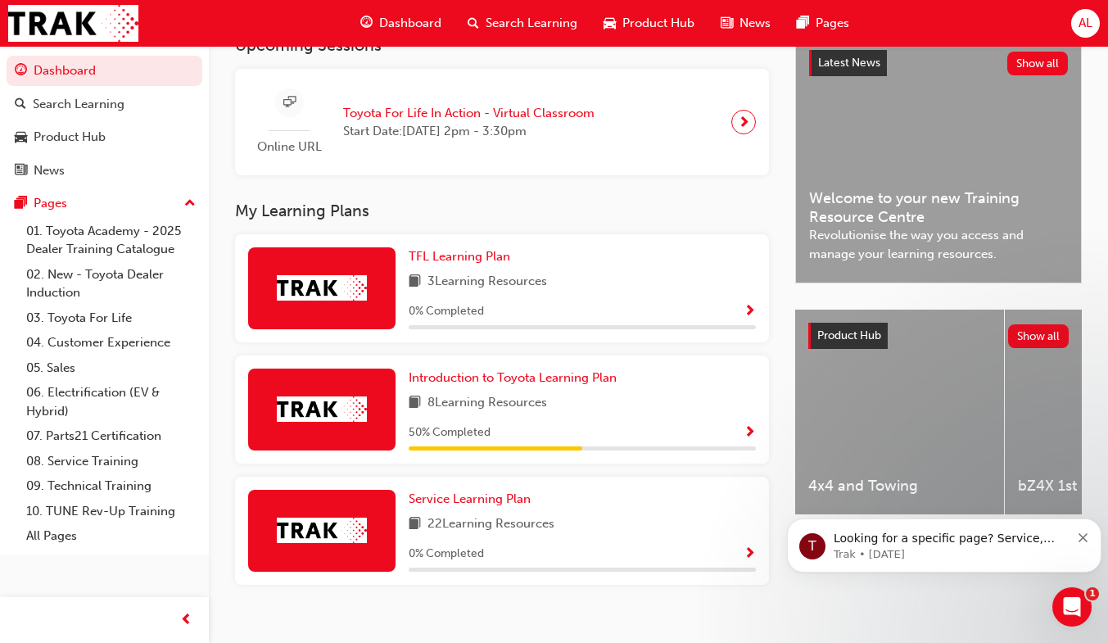
scroll to position [380, 0]
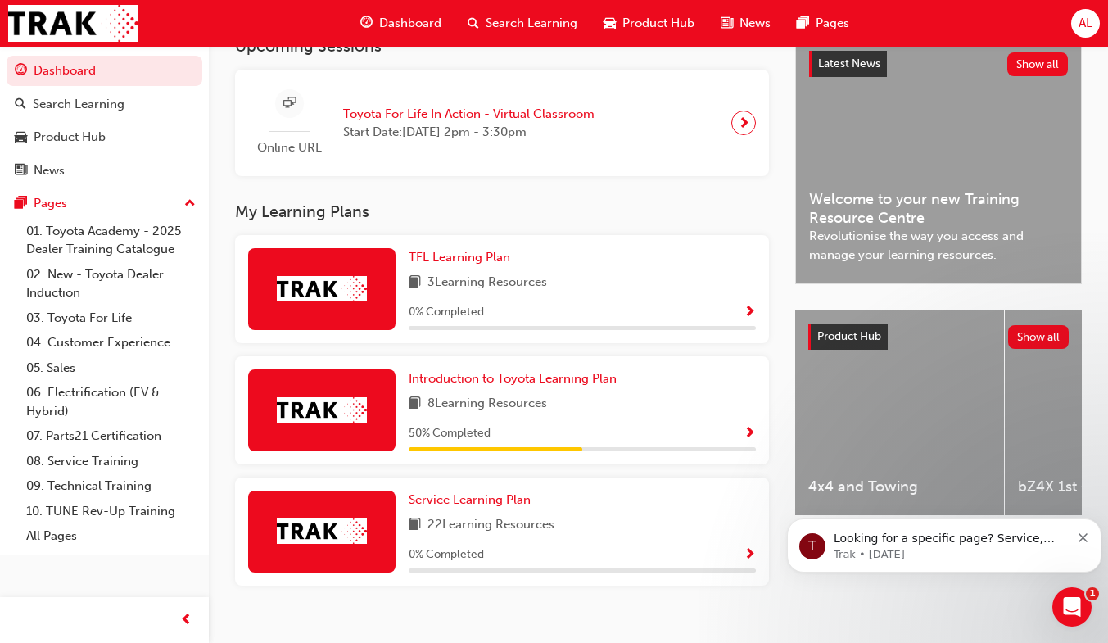
click at [674, 410] on div "8 Learning Resources" at bounding box center [582, 404] width 347 height 20
click at [584, 383] on span "Introduction to Toyota Learning Plan" at bounding box center [513, 378] width 208 height 15
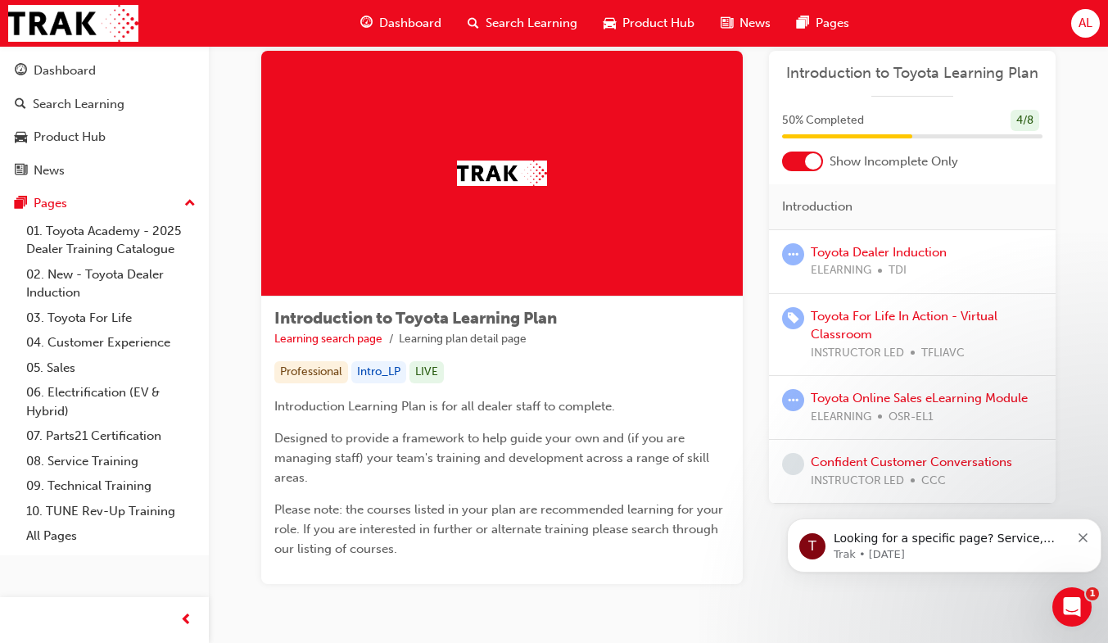
scroll to position [39, 0]
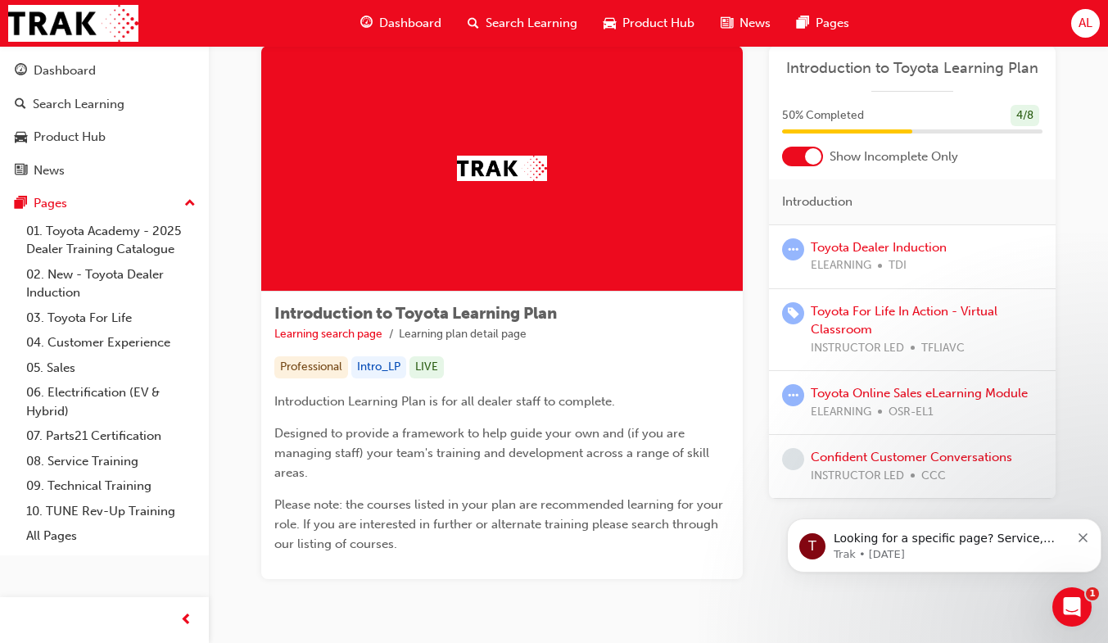
click at [102, 229] on link "01. Toyota Academy - 2025 Dealer Training Catalogue" at bounding box center [111, 240] width 183 height 43
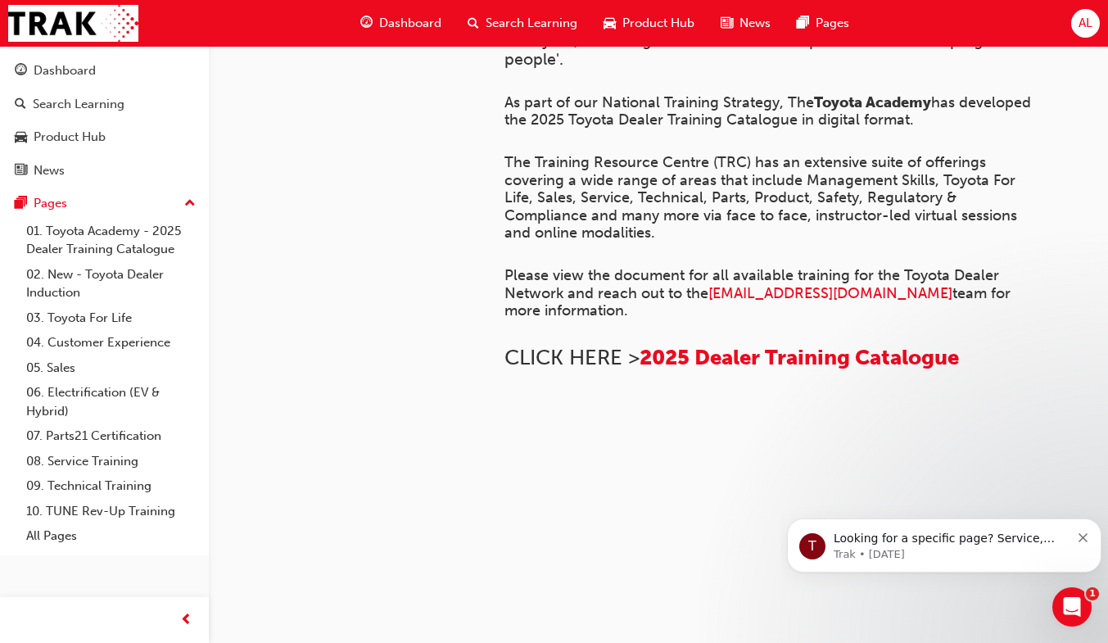
scroll to position [1122, 0]
click at [111, 465] on link "08. Service Training" at bounding box center [111, 461] width 183 height 25
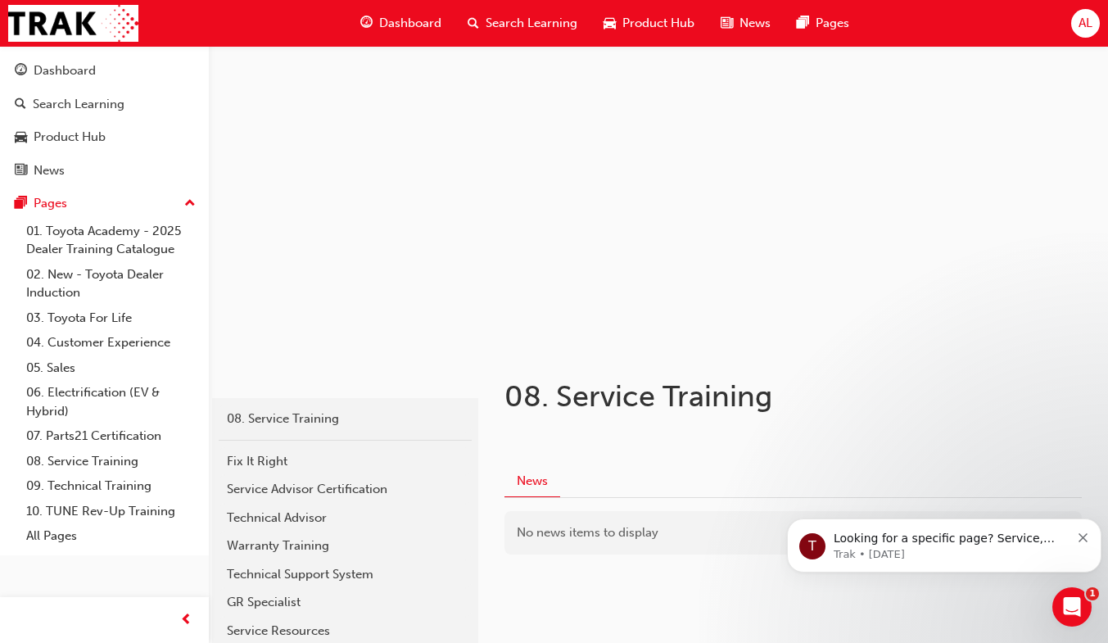
click at [120, 107] on div "Search Learning" at bounding box center [79, 104] width 92 height 19
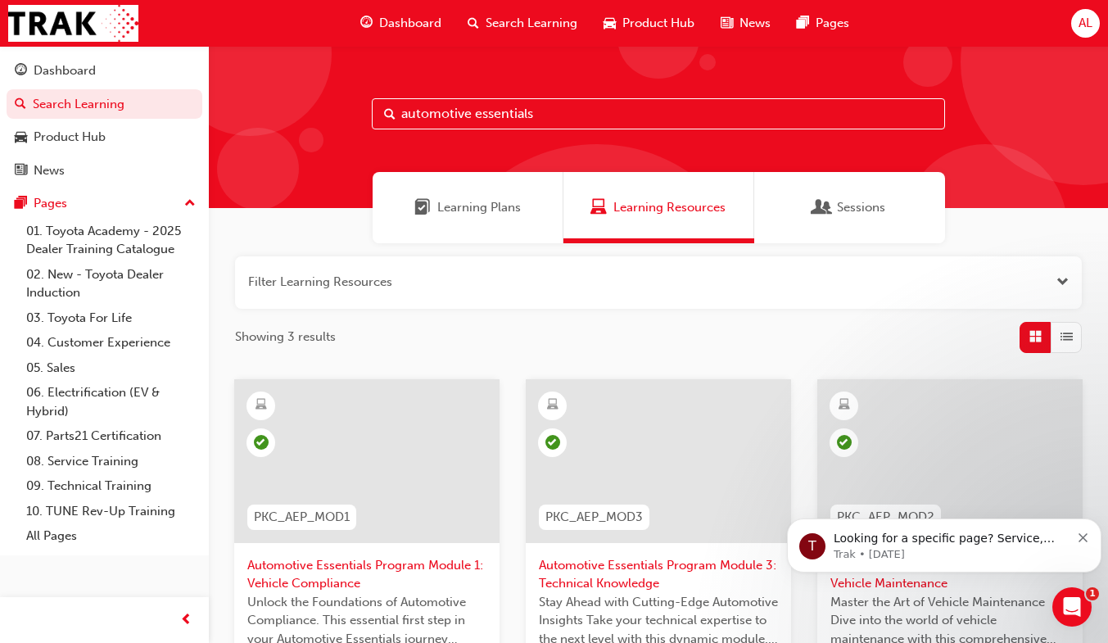
scroll to position [278, 0]
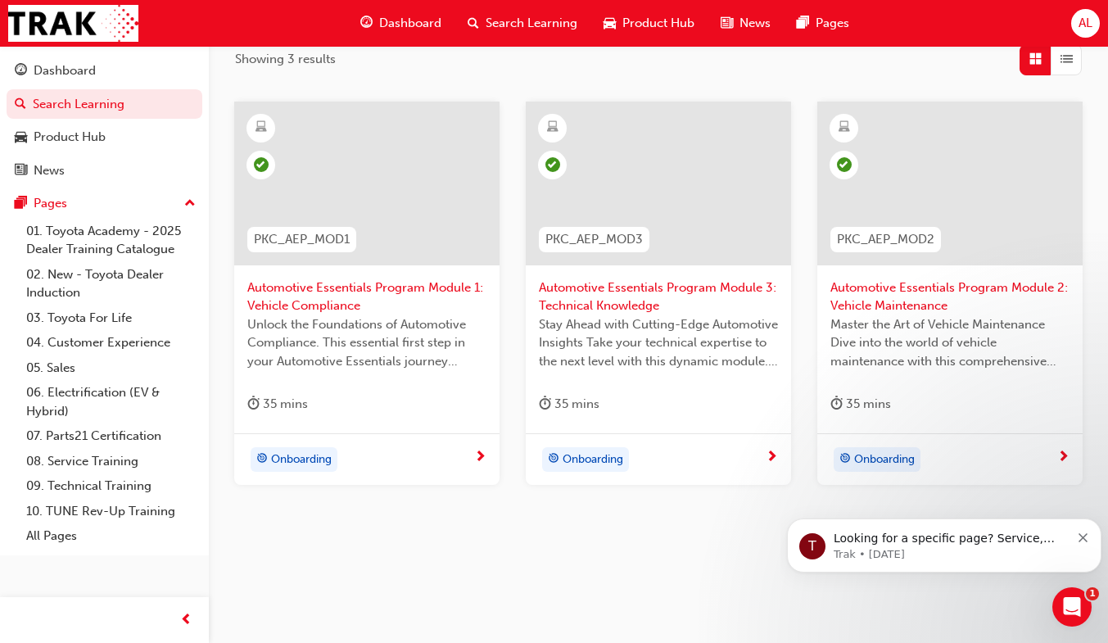
click at [330, 462] on span "Onboarding" at bounding box center [301, 460] width 61 height 19
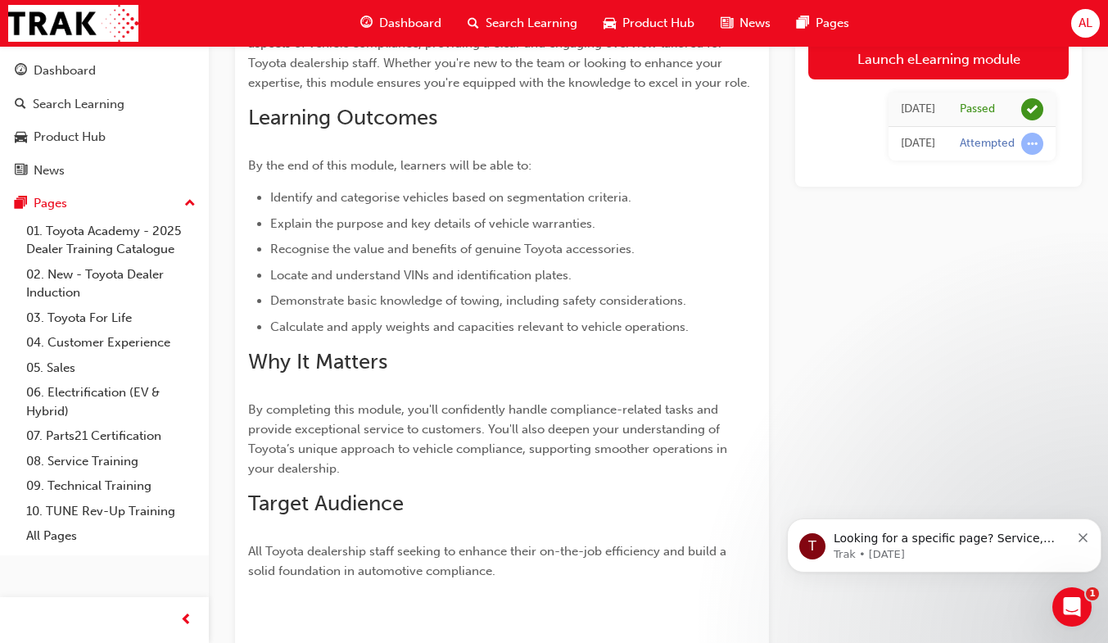
click at [925, 175] on div "Launch eLearning module [DATE] Passed [DATE] Attempted" at bounding box center [939, 105] width 287 height 161
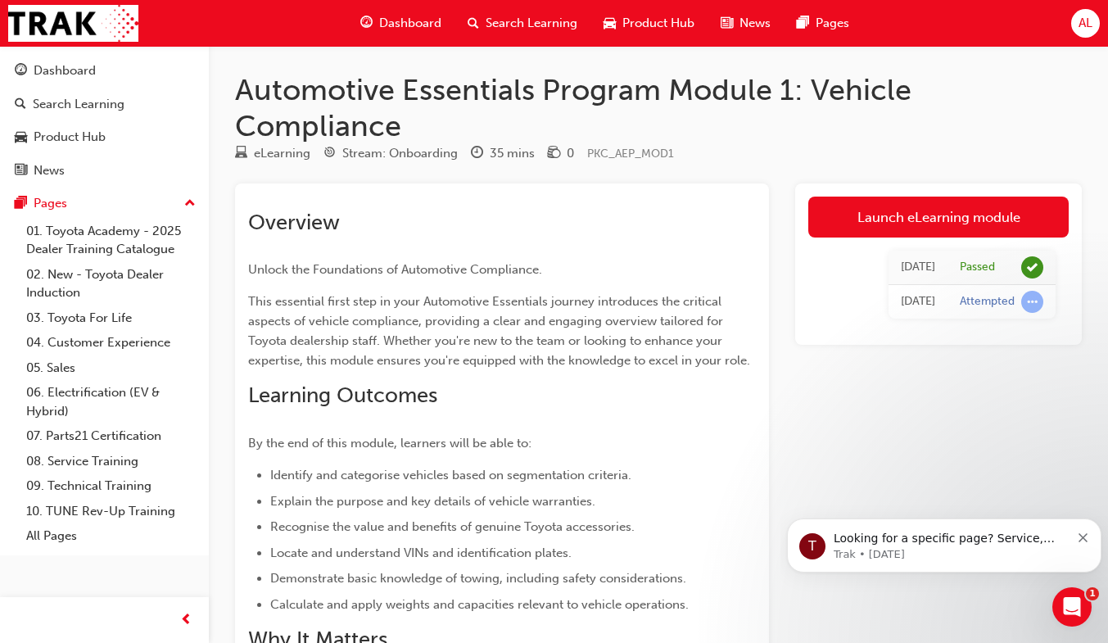
click at [88, 68] on div "Dashboard" at bounding box center [65, 70] width 62 height 19
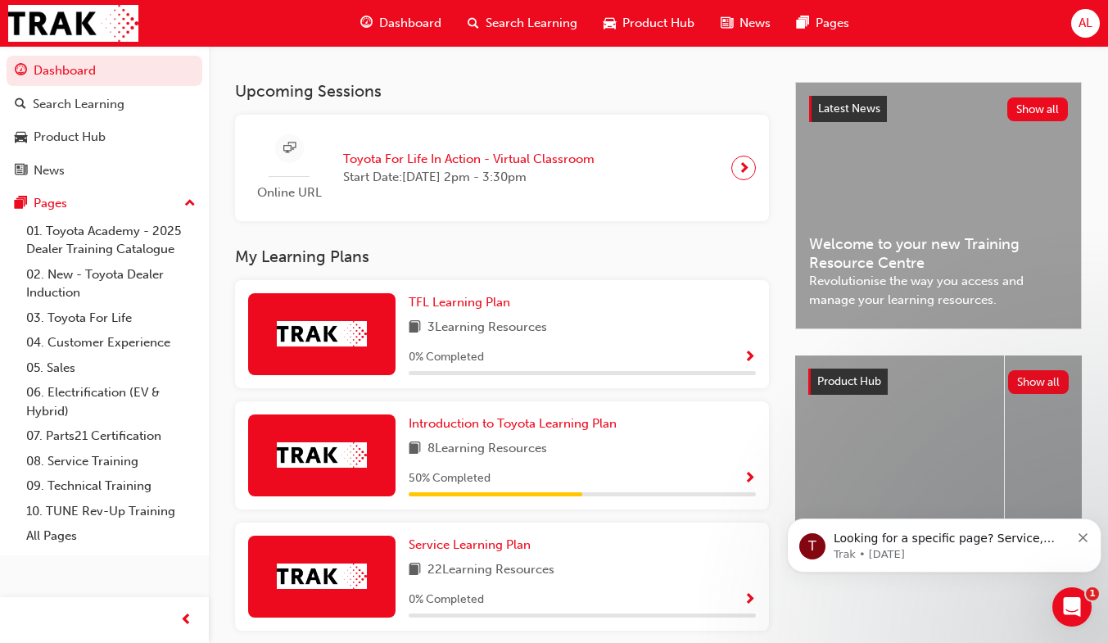
scroll to position [338, 0]
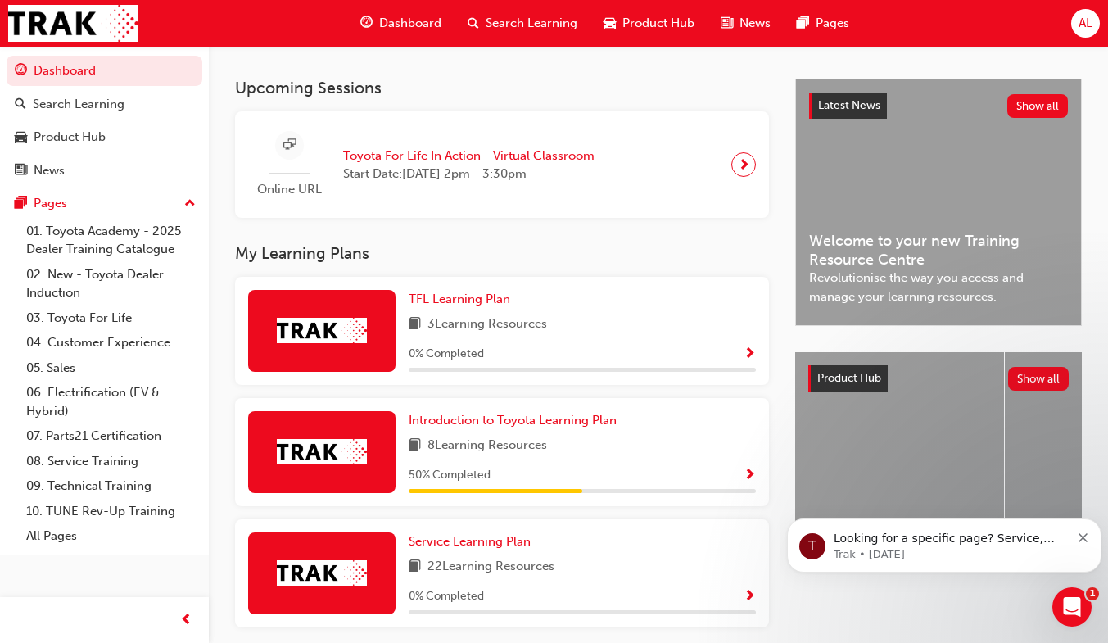
click at [111, 91] on link "Search Learning" at bounding box center [105, 104] width 196 height 30
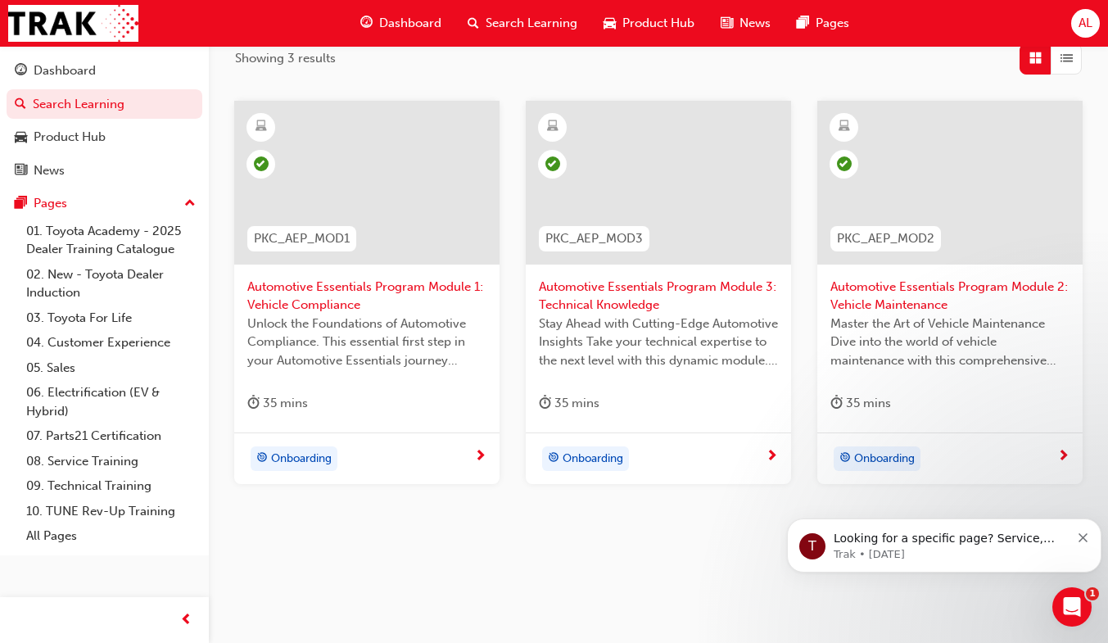
scroll to position [278, 0]
click at [545, 34] on div "Search Learning" at bounding box center [523, 24] width 136 height 34
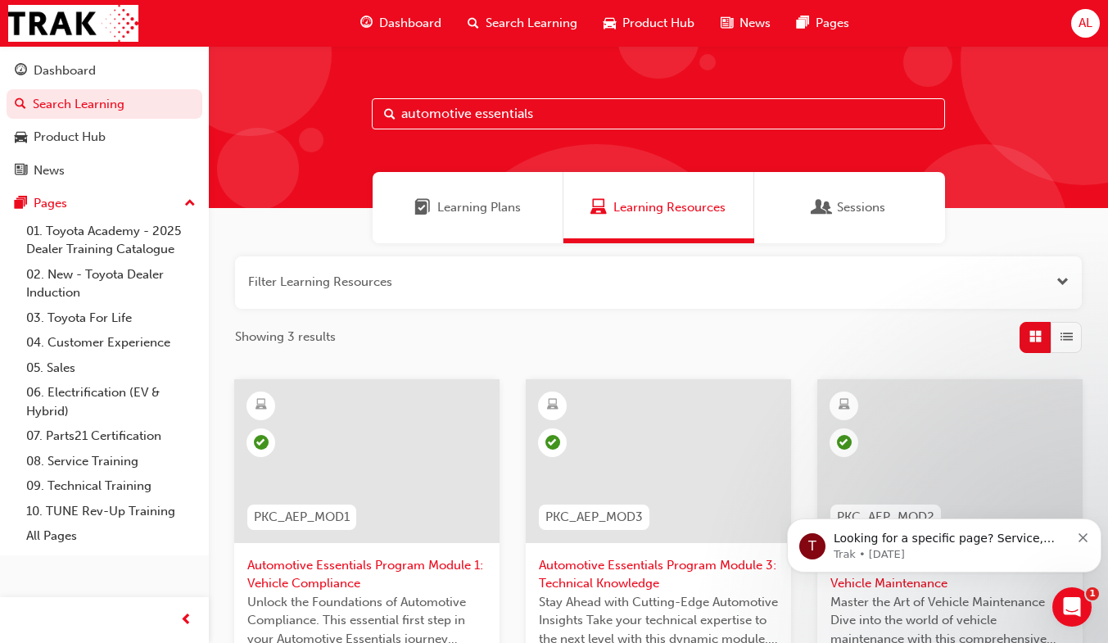
click at [851, 204] on span "Sessions" at bounding box center [861, 207] width 48 height 19
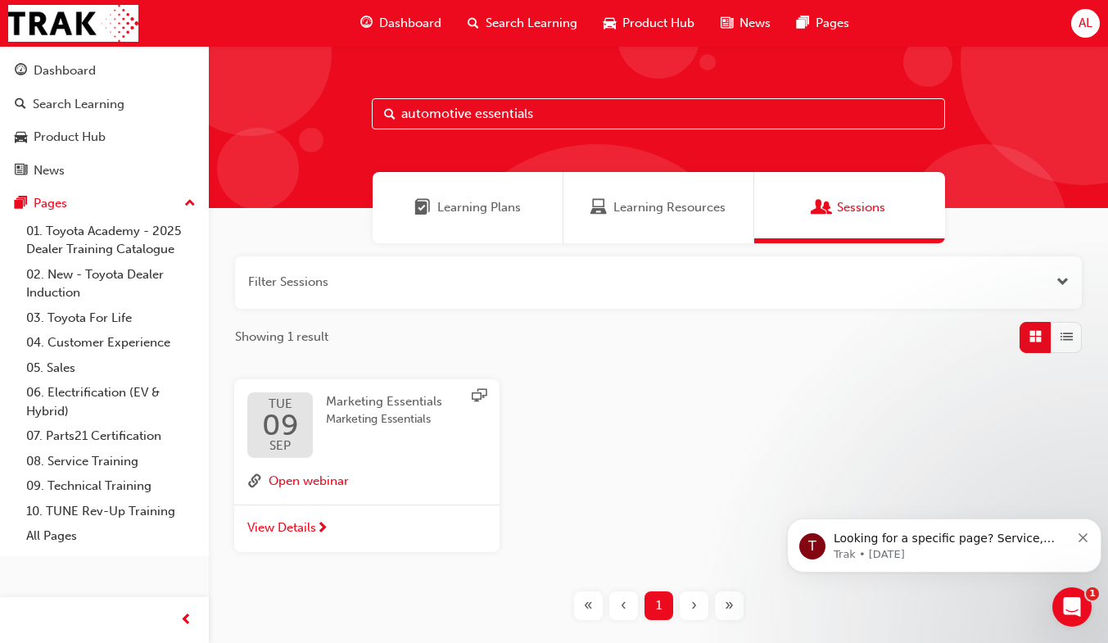
click at [447, 198] on span "Learning Plans" at bounding box center [479, 207] width 84 height 19
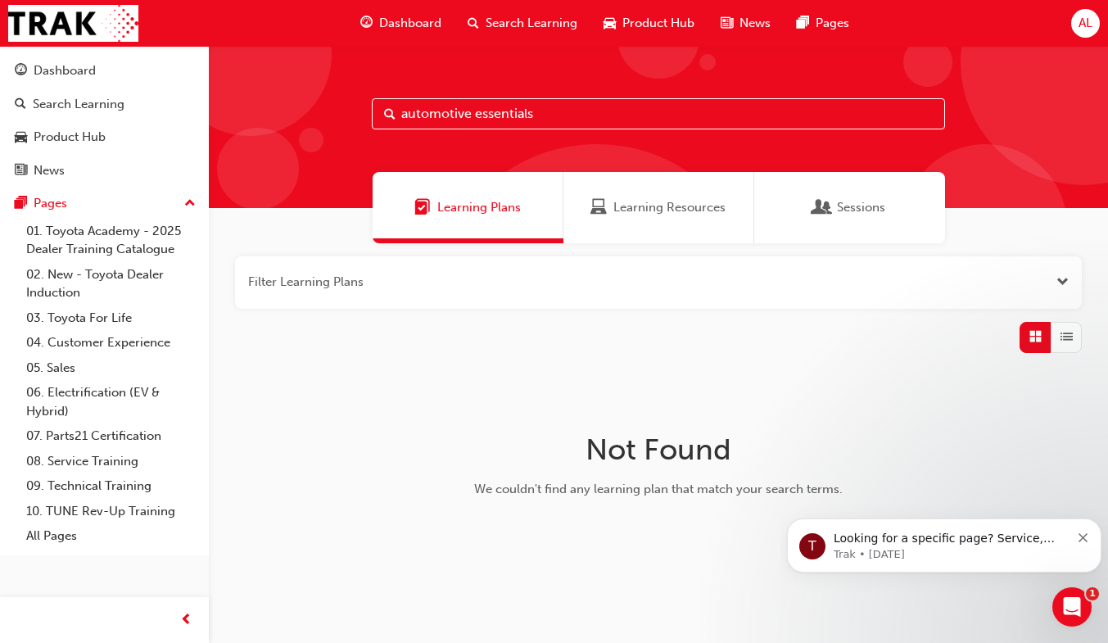
click at [1060, 287] on span "Open the filter" at bounding box center [1063, 282] width 12 height 19
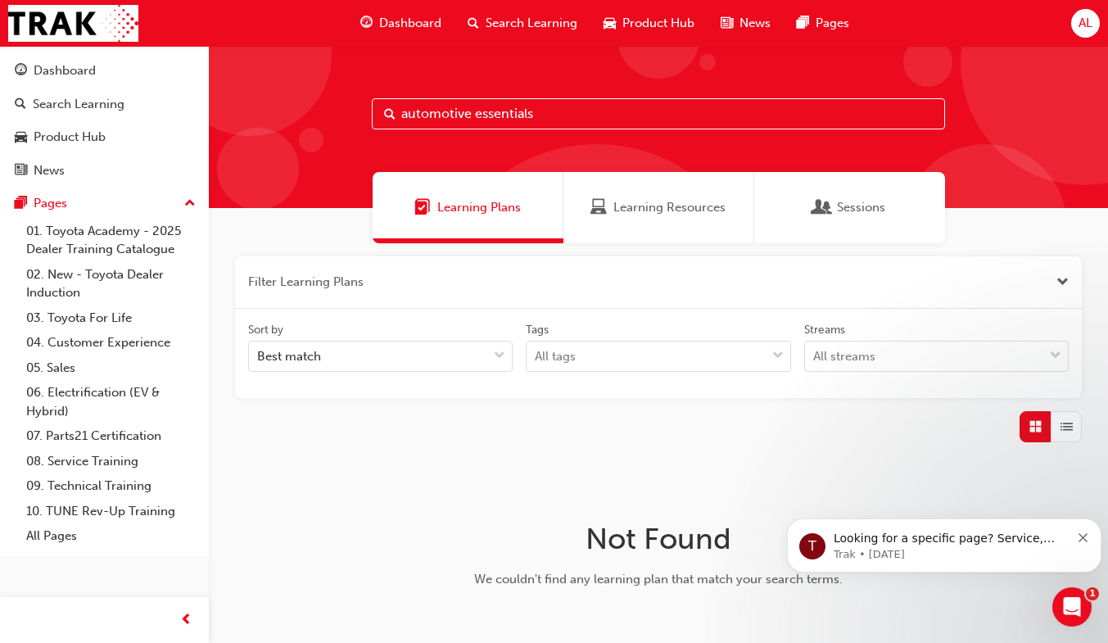
click at [1053, 244] on div "Filter Learning Plans Sort by Best match Tags All tags Streams All streams Not …" at bounding box center [659, 455] width 900 height 424
click at [1080, 432] on div "button" at bounding box center [1066, 426] width 31 height 31
click at [1061, 270] on button "button" at bounding box center [658, 282] width 847 height 52
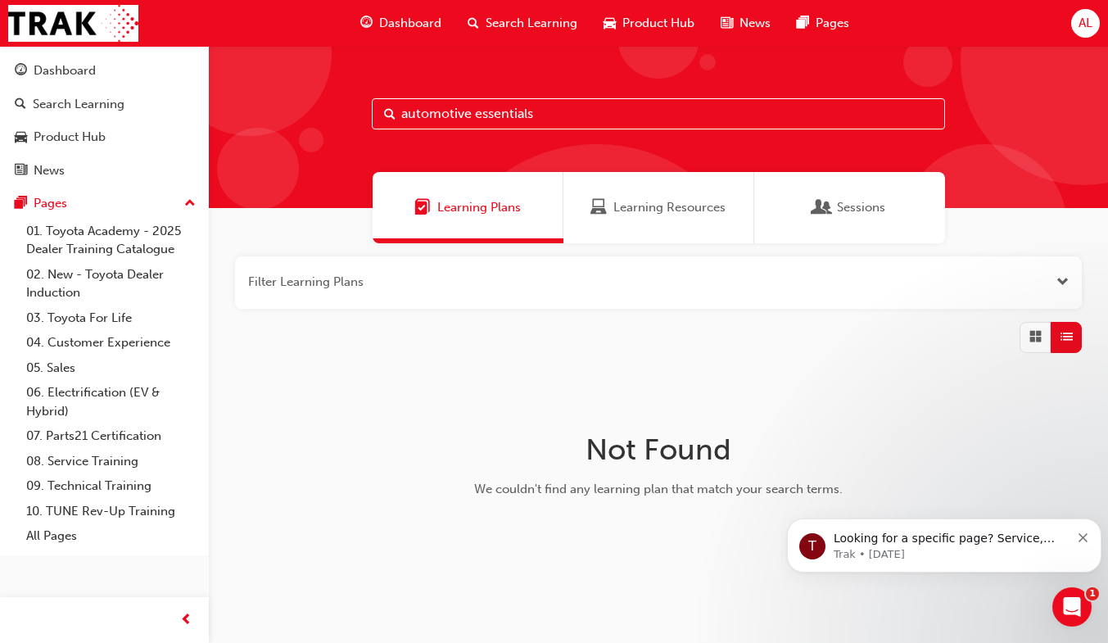
click at [582, 106] on input "automotive essentials" at bounding box center [658, 113] width 573 height 31
type input "a"
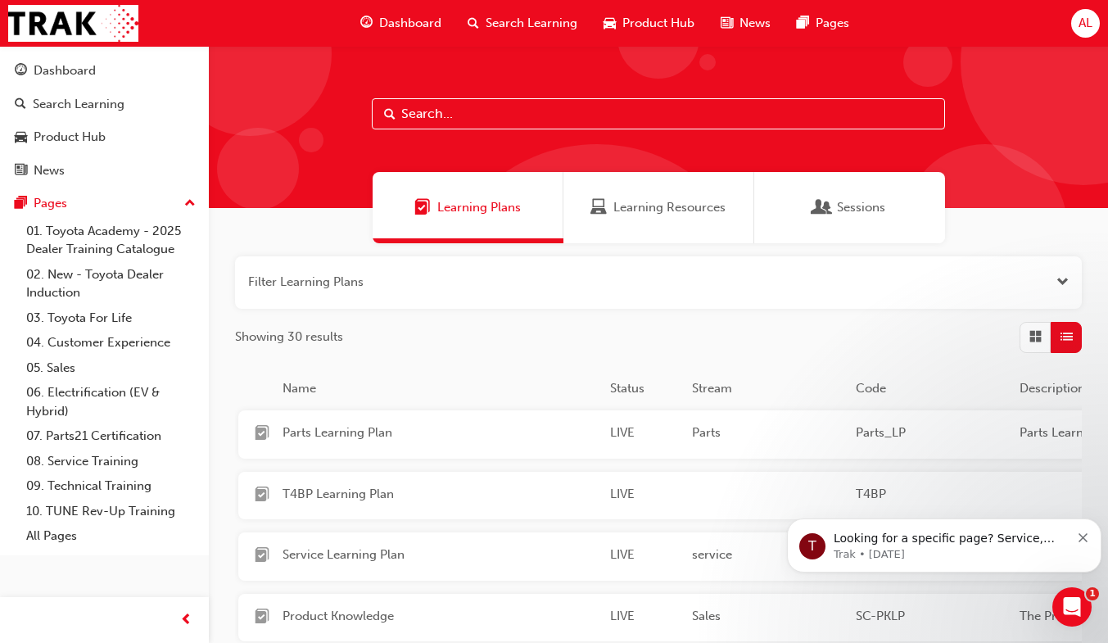
click at [694, 217] on div "Learning Resources" at bounding box center [659, 207] width 191 height 71
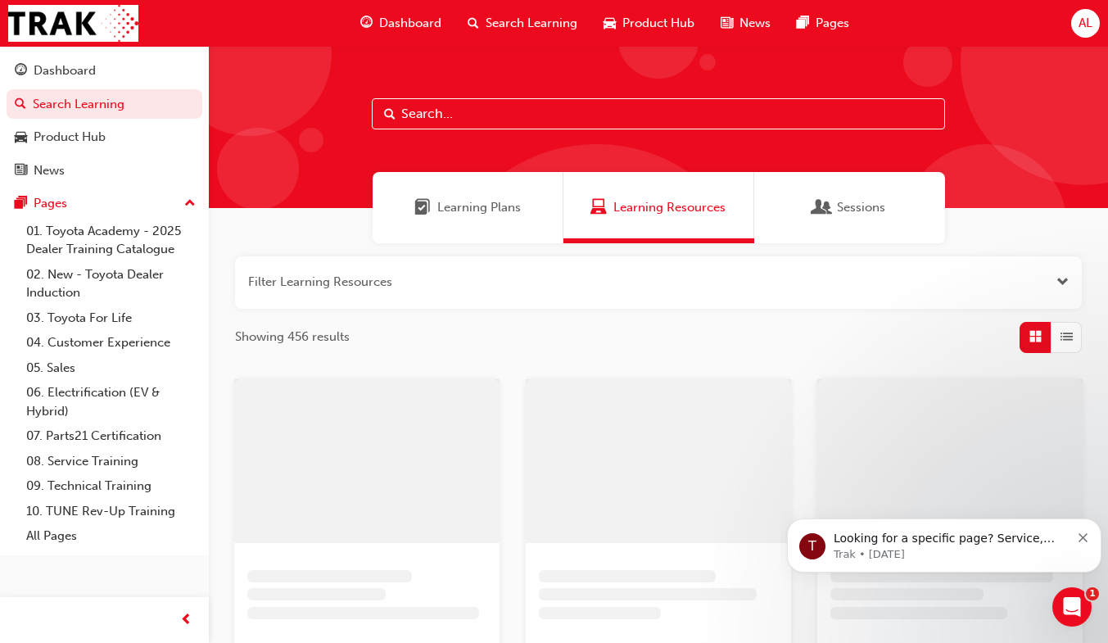
click at [490, 200] on span "Learning Plans" at bounding box center [479, 207] width 84 height 19
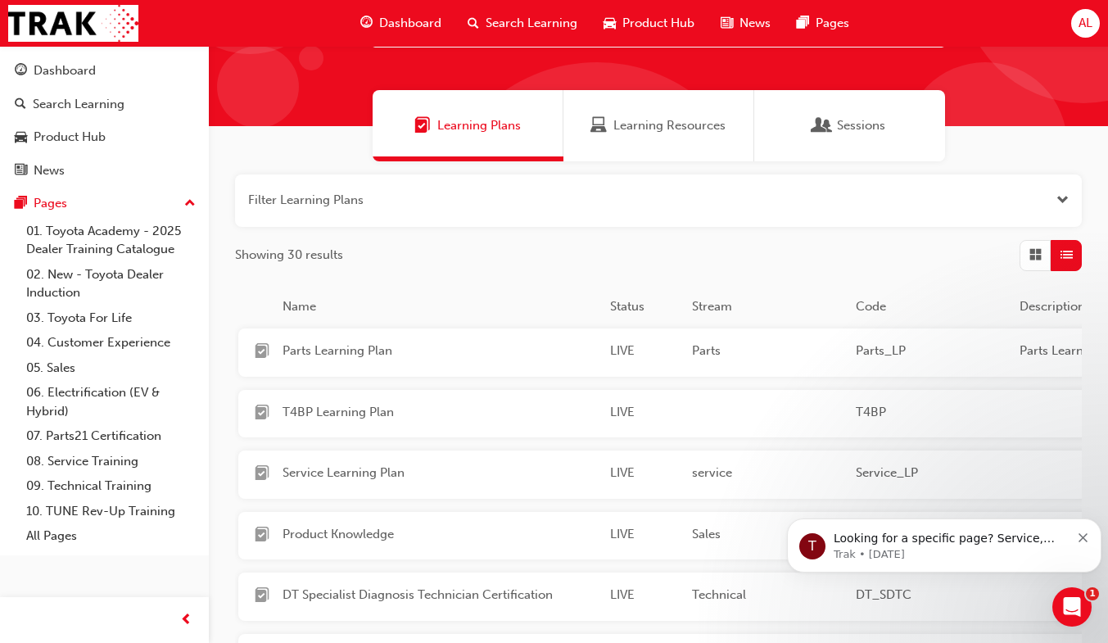
scroll to position [77, 0]
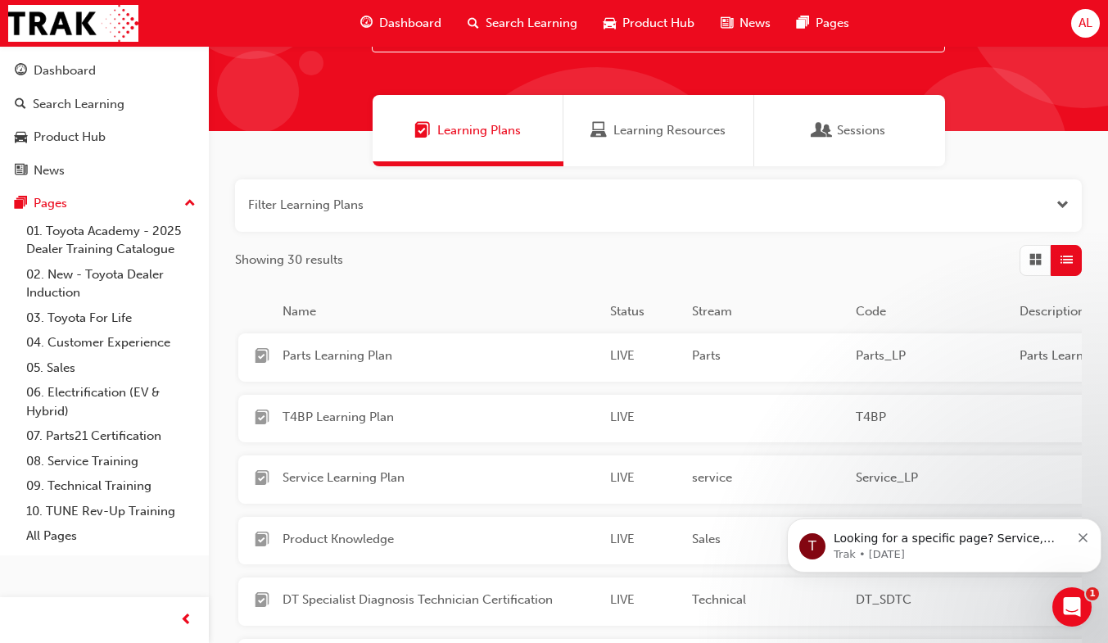
click at [666, 143] on div "Learning Resources" at bounding box center [659, 130] width 191 height 71
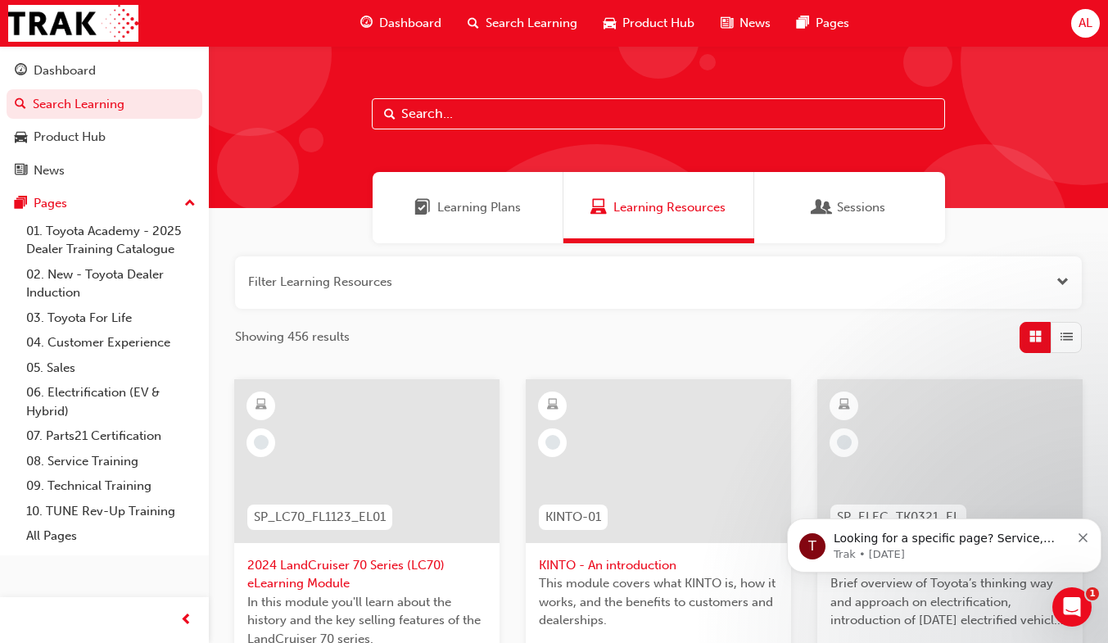
click at [100, 60] on link "Dashboard" at bounding box center [105, 71] width 196 height 30
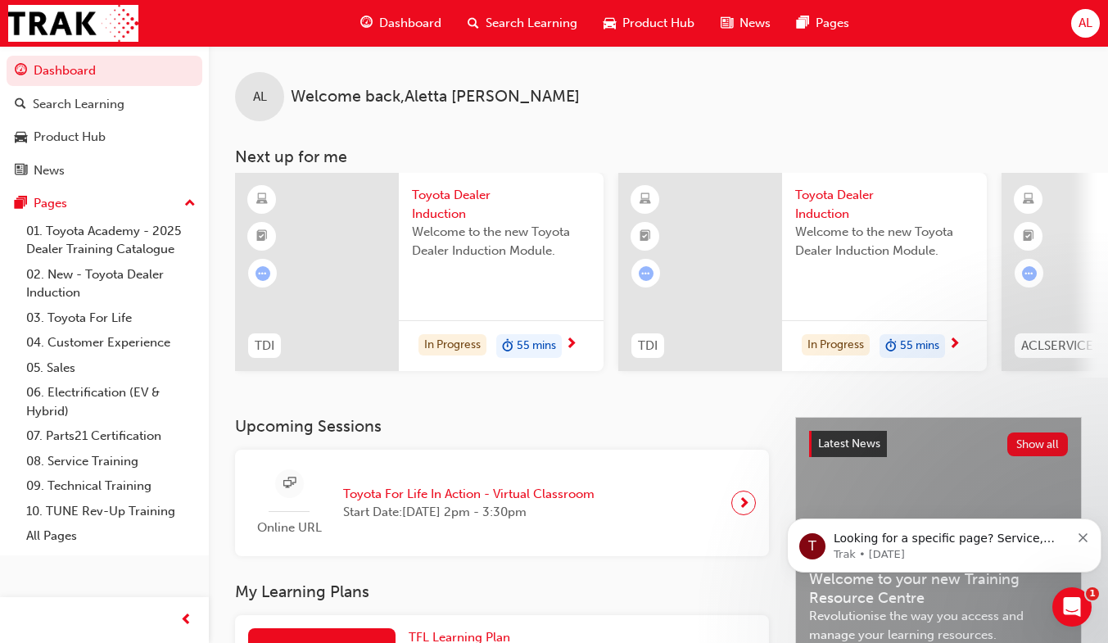
click at [115, 114] on link "Search Learning" at bounding box center [105, 104] width 196 height 30
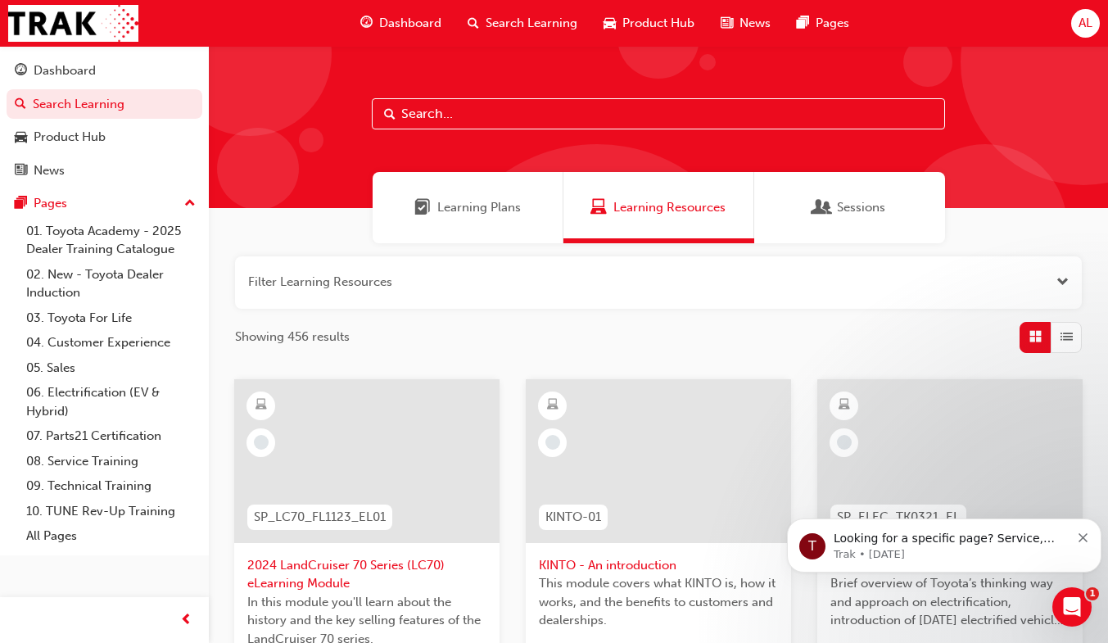
click at [669, 117] on input "text" at bounding box center [658, 113] width 573 height 31
type input "i"
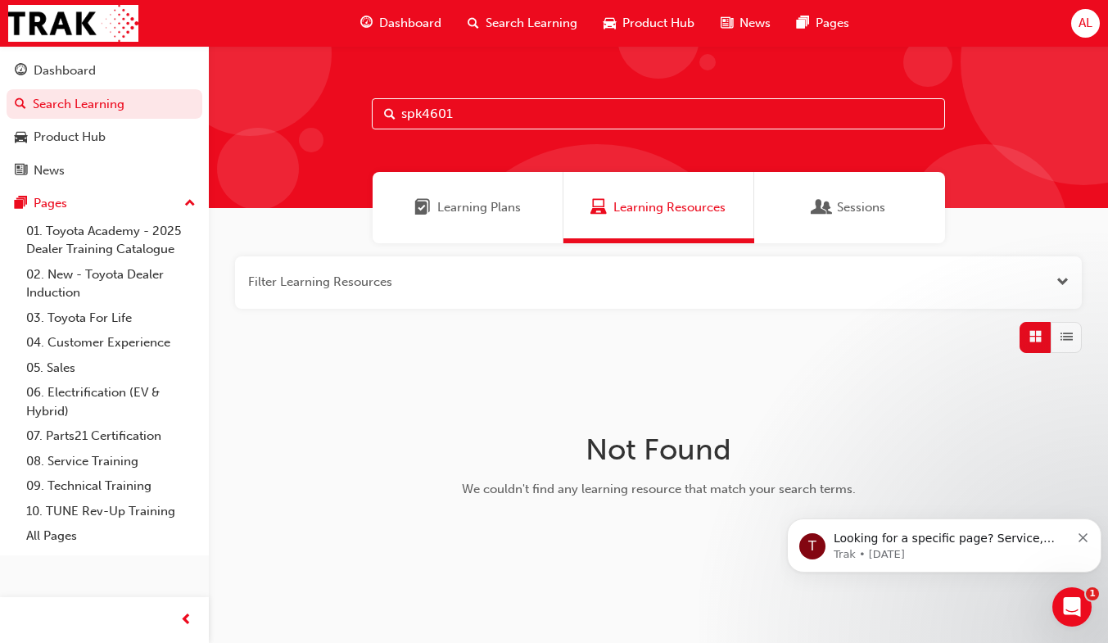
click at [767, 109] on input "spk4601" at bounding box center [658, 113] width 573 height 31
click at [1005, 398] on div "Filter Learning Resources Not Found We couldn't find any learning resource that…" at bounding box center [659, 410] width 900 height 334
click at [1006, 399] on div "Filter Learning Resources Not Found We couldn't find any learning resource that…" at bounding box center [659, 410] width 900 height 334
click at [778, 107] on input "sp" at bounding box center [658, 113] width 573 height 31
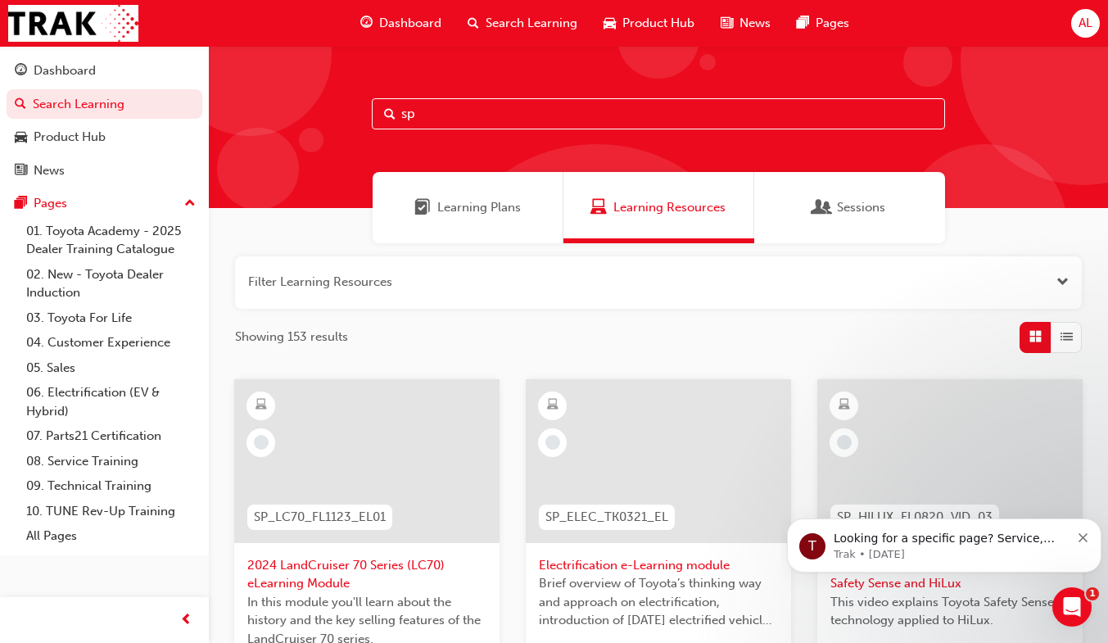
type input "s"
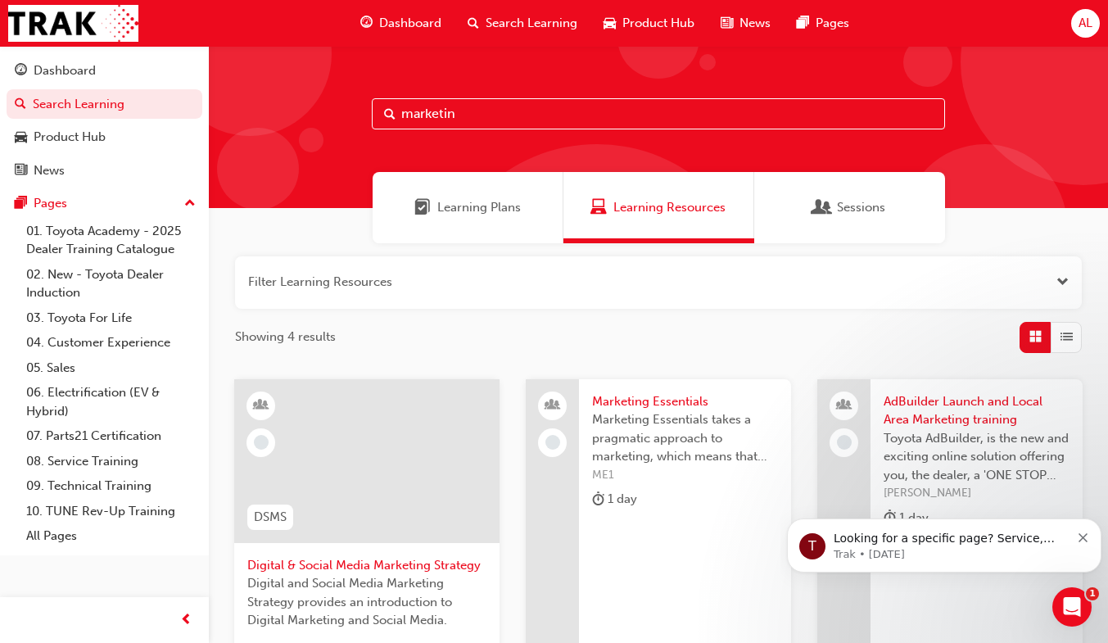
type input "marketing"
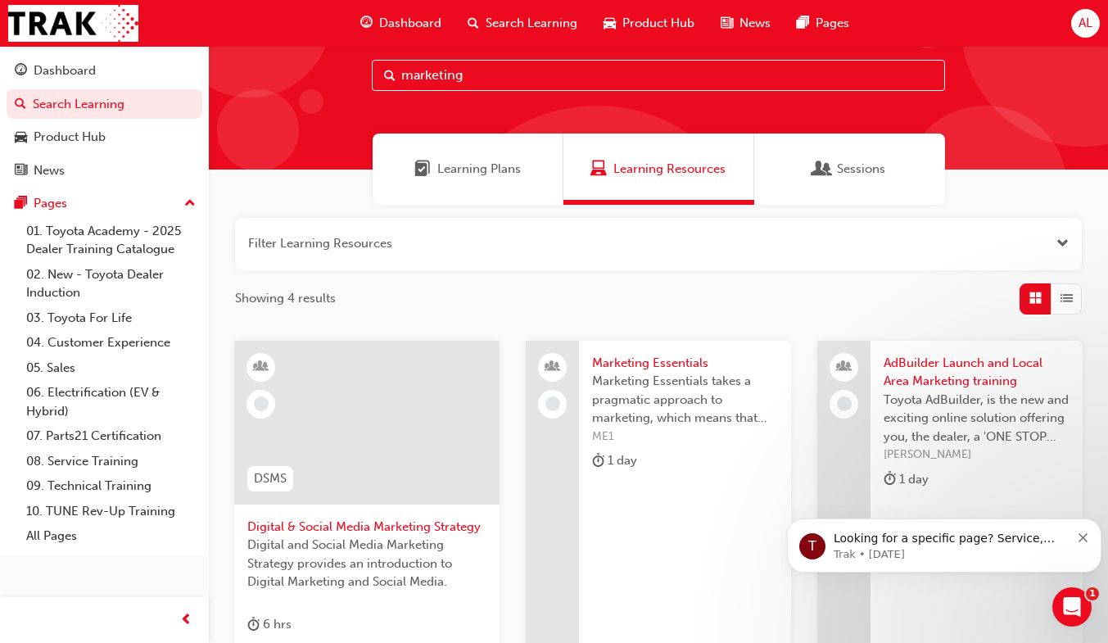
scroll to position [31, 0]
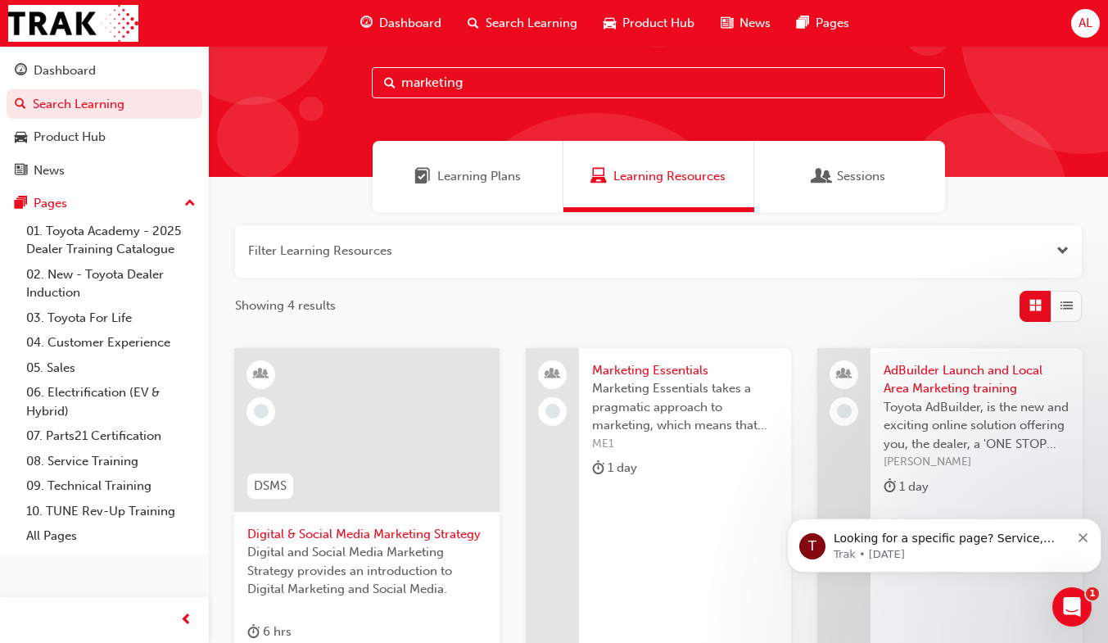
click at [110, 67] on div "Dashboard" at bounding box center [104, 71] width 179 height 20
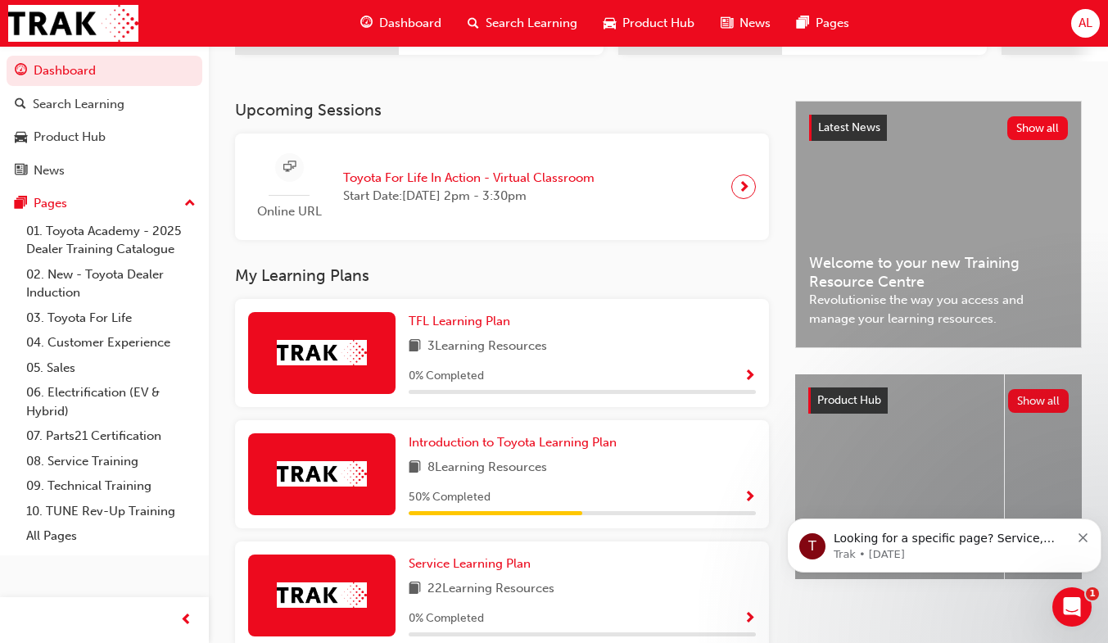
scroll to position [409, 0]
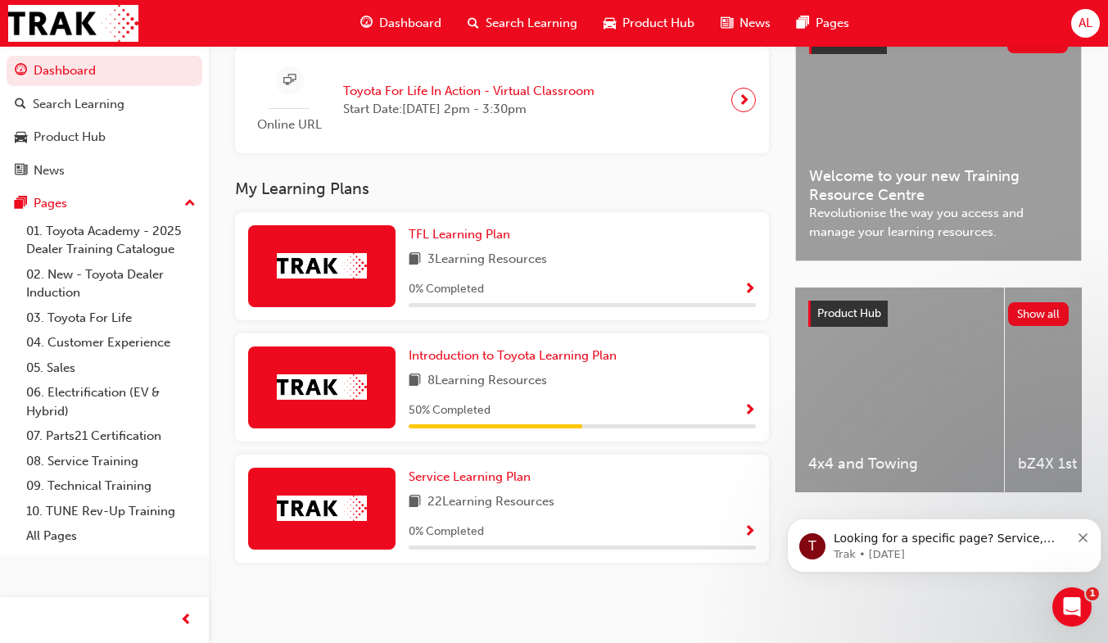
click at [619, 274] on div "TFL Learning Plan 3 Learning Resources 0 % Completed" at bounding box center [582, 266] width 347 height 82
click at [524, 288] on div "0 % Completed" at bounding box center [582, 289] width 347 height 20
click at [592, 246] on div "TFL Learning Plan 3 Learning Resources 0 % Completed" at bounding box center [582, 266] width 347 height 82
click at [461, 261] on span "3 Learning Resources" at bounding box center [488, 260] width 120 height 20
click at [462, 237] on span "TFL Learning Plan" at bounding box center [460, 234] width 102 height 15
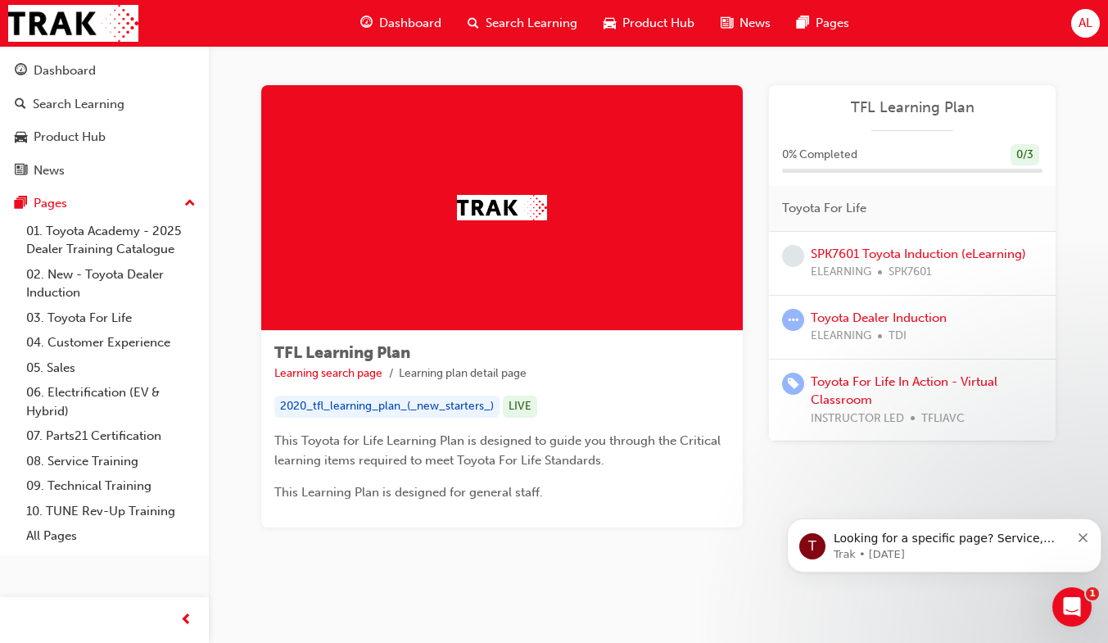
click at [1004, 176] on div "0 % Completed 0 / 3" at bounding box center [912, 165] width 287 height 43
click at [76, 111] on div "Search Learning" at bounding box center [79, 104] width 92 height 19
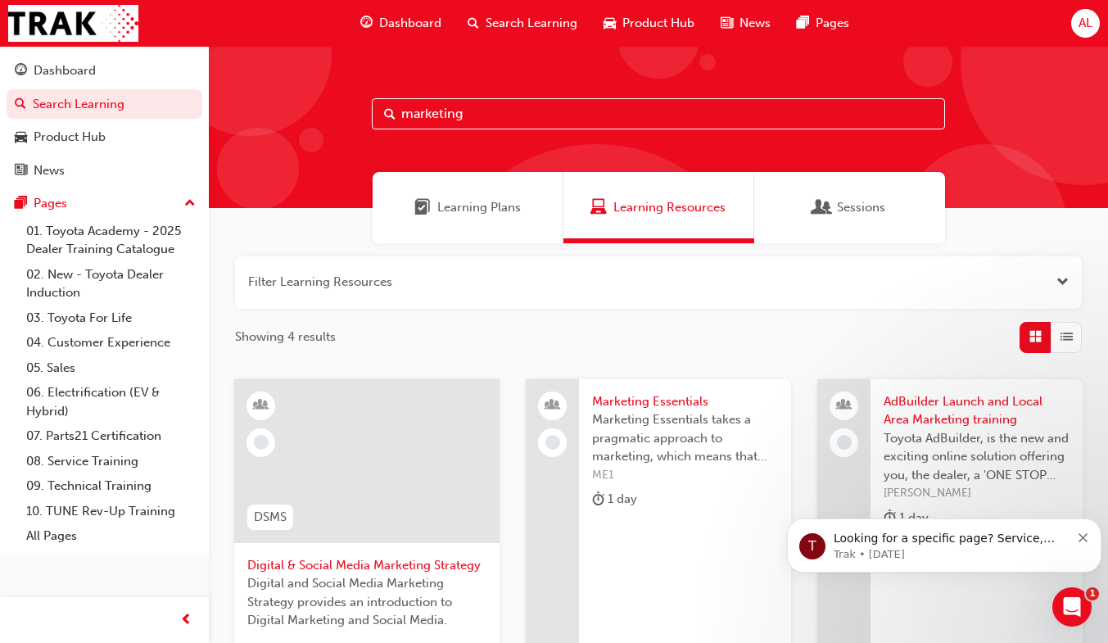
click at [85, 84] on link "Dashboard" at bounding box center [105, 71] width 196 height 30
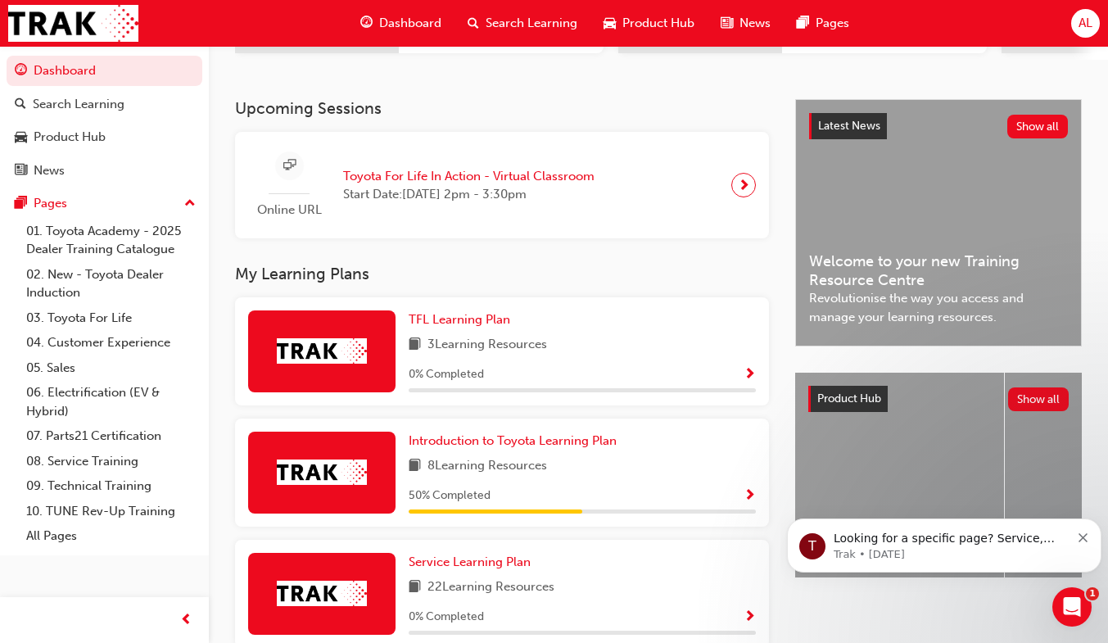
scroll to position [318, 0]
click at [622, 450] on link "Introduction to Toyota Learning Plan" at bounding box center [516, 441] width 215 height 19
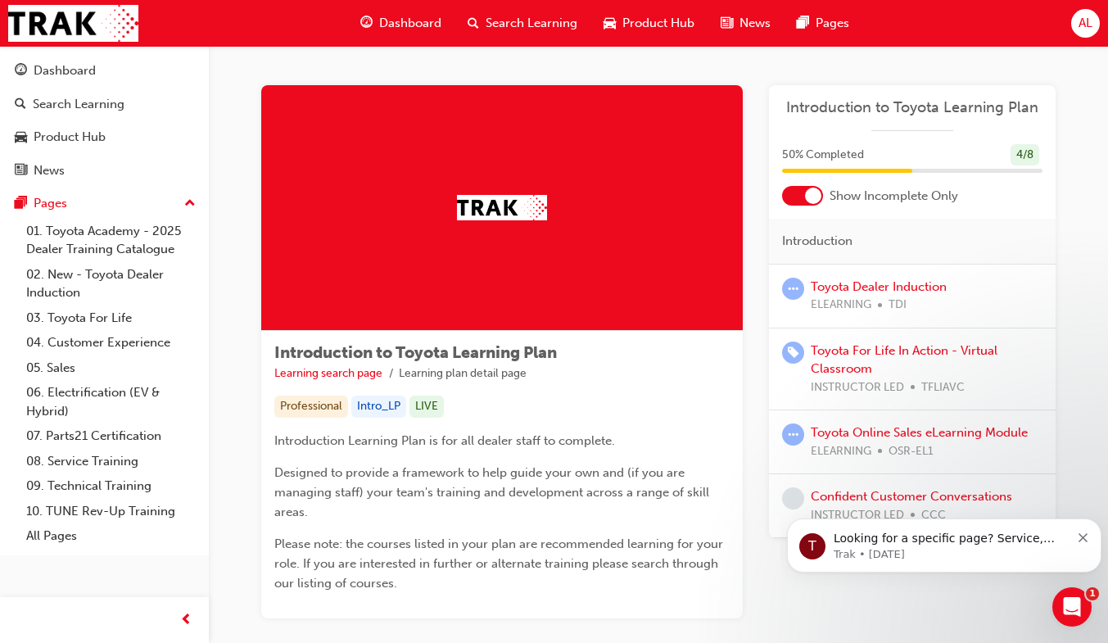
scroll to position [1, 0]
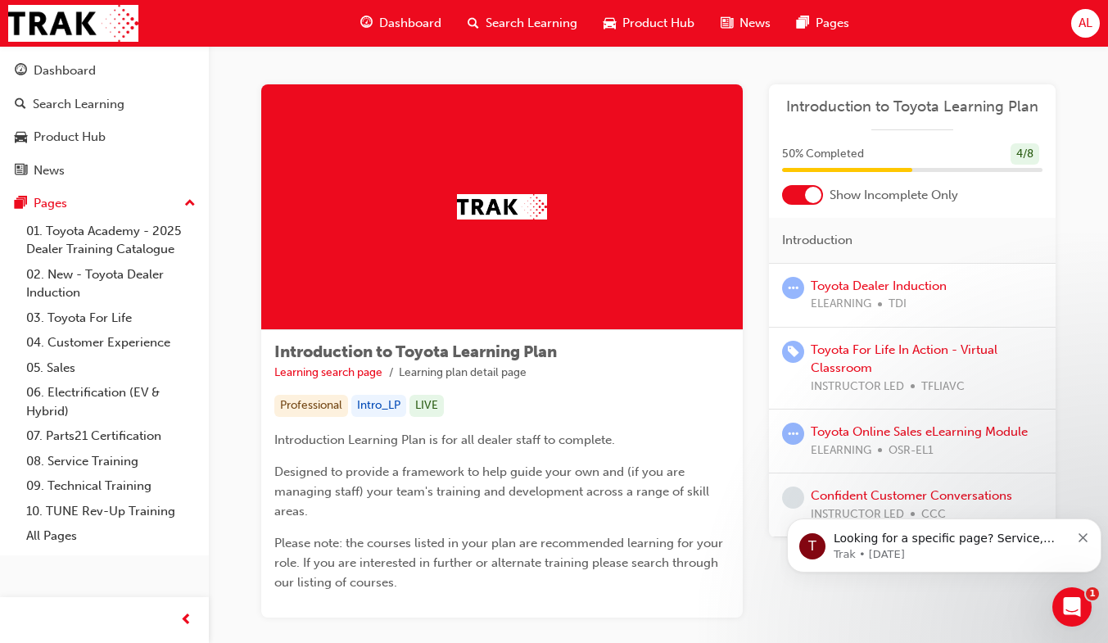
click at [814, 197] on div at bounding box center [813, 195] width 16 height 16
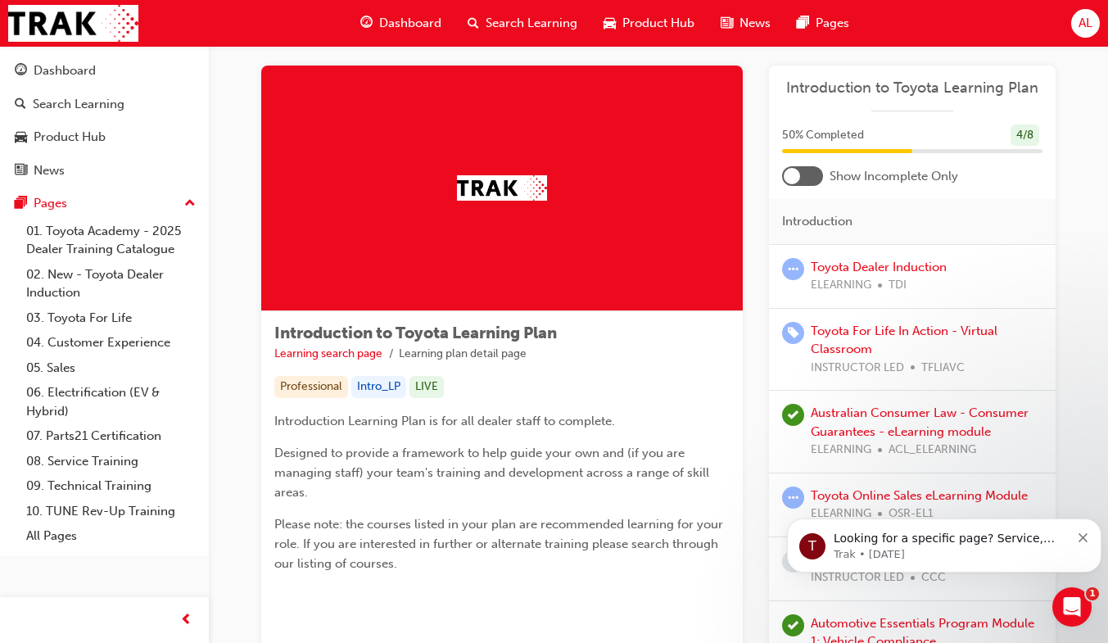
scroll to position [0, 0]
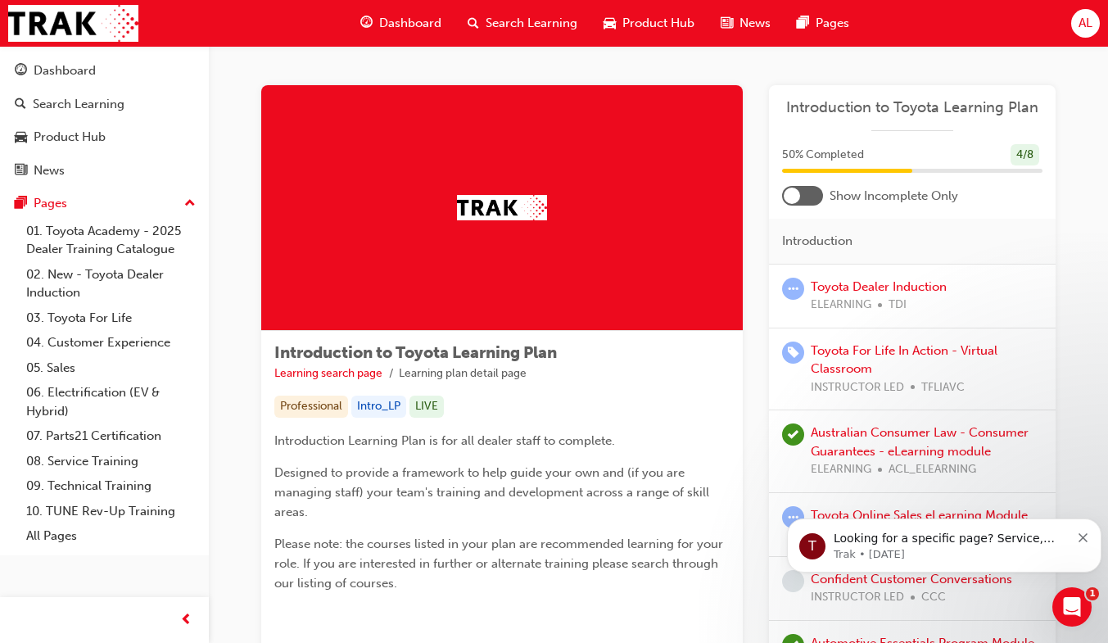
click at [800, 201] on div at bounding box center [802, 196] width 41 height 20
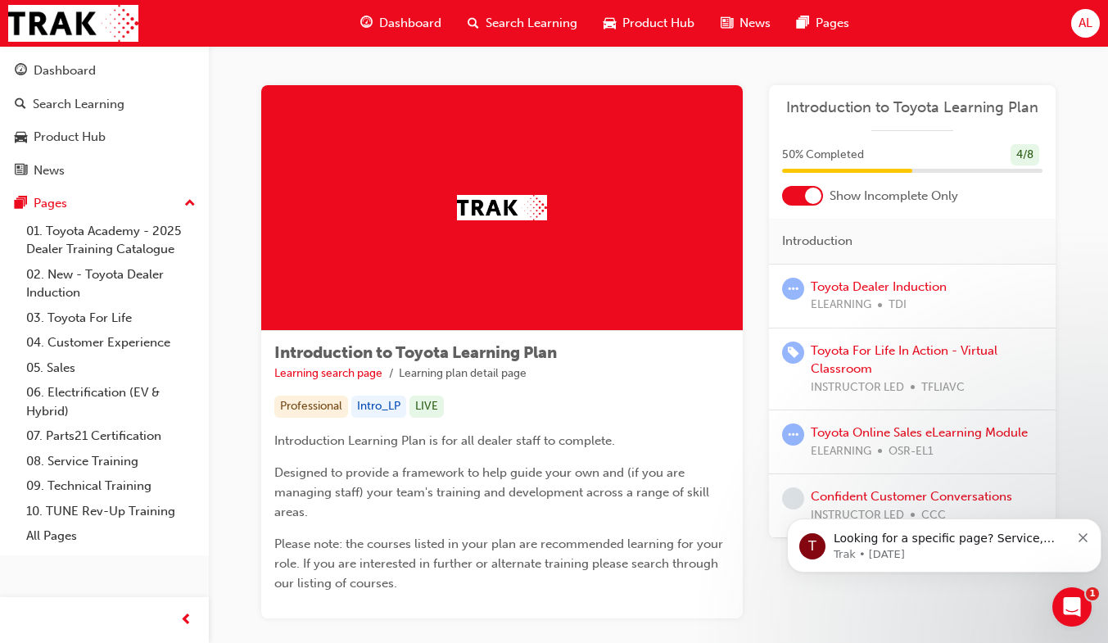
click at [427, 37] on div "Dashboard" at bounding box center [400, 24] width 107 height 34
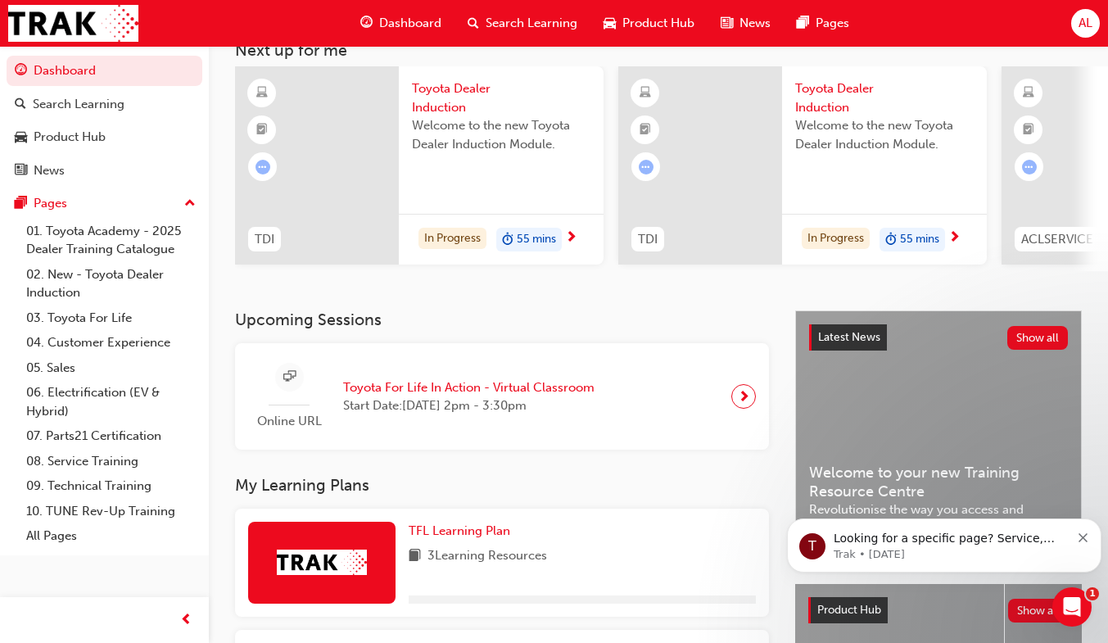
scroll to position [409, 0]
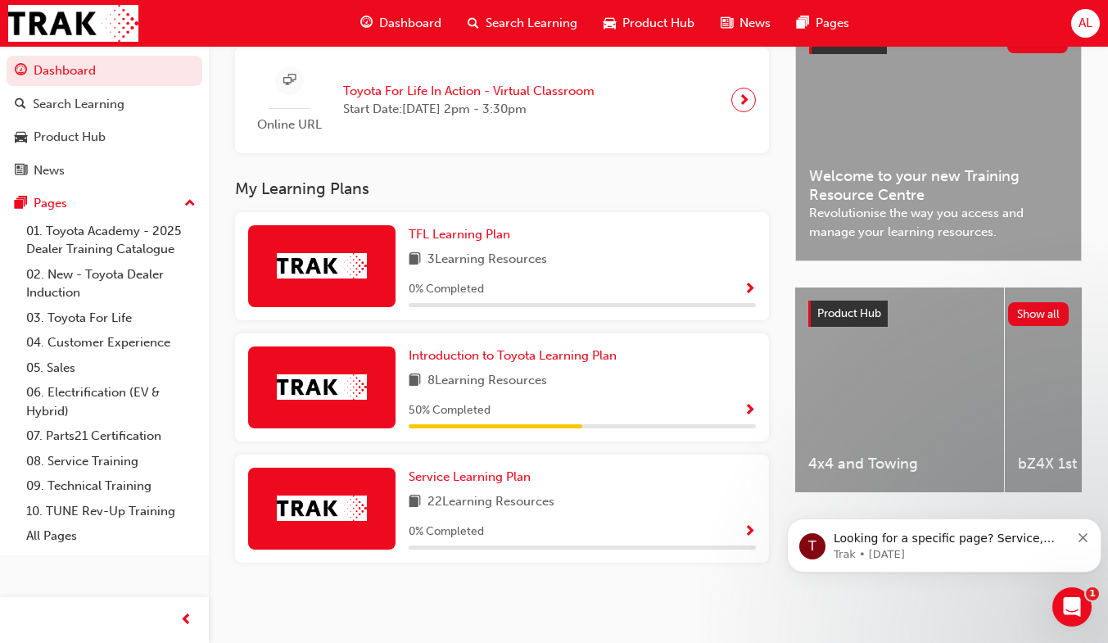
click at [649, 505] on div "22 Learning Resources" at bounding box center [582, 502] width 347 height 20
click at [509, 484] on link "Service Learning Plan" at bounding box center [473, 477] width 129 height 19
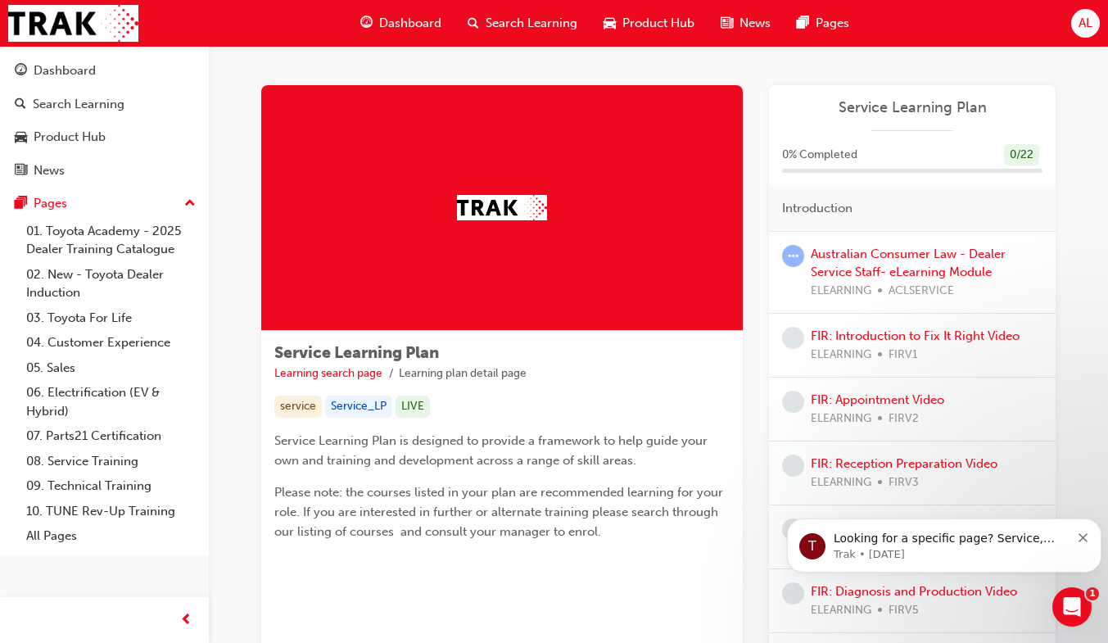
click at [84, 78] on div "Dashboard" at bounding box center [65, 70] width 62 height 19
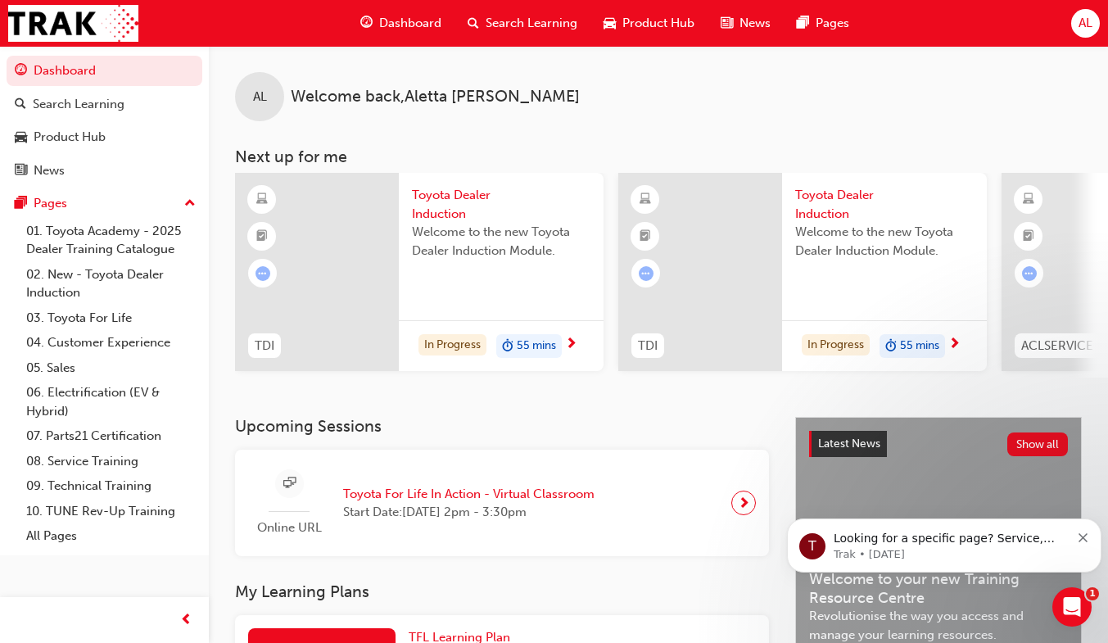
click at [650, 29] on span "Product Hub" at bounding box center [659, 23] width 72 height 19
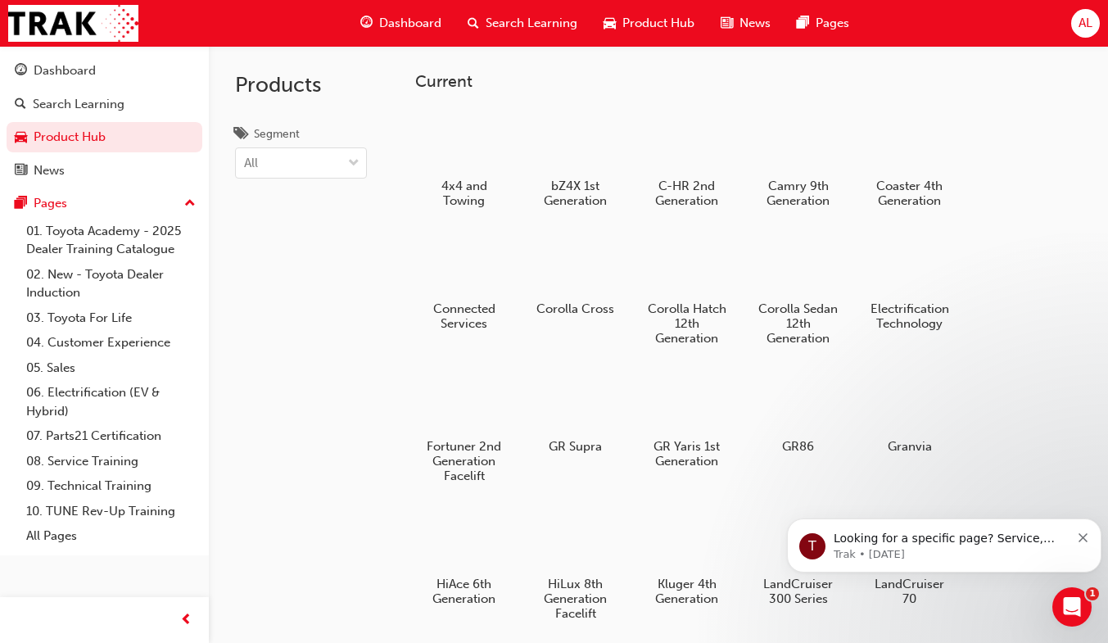
click at [522, 24] on span "Search Learning" at bounding box center [532, 23] width 92 height 19
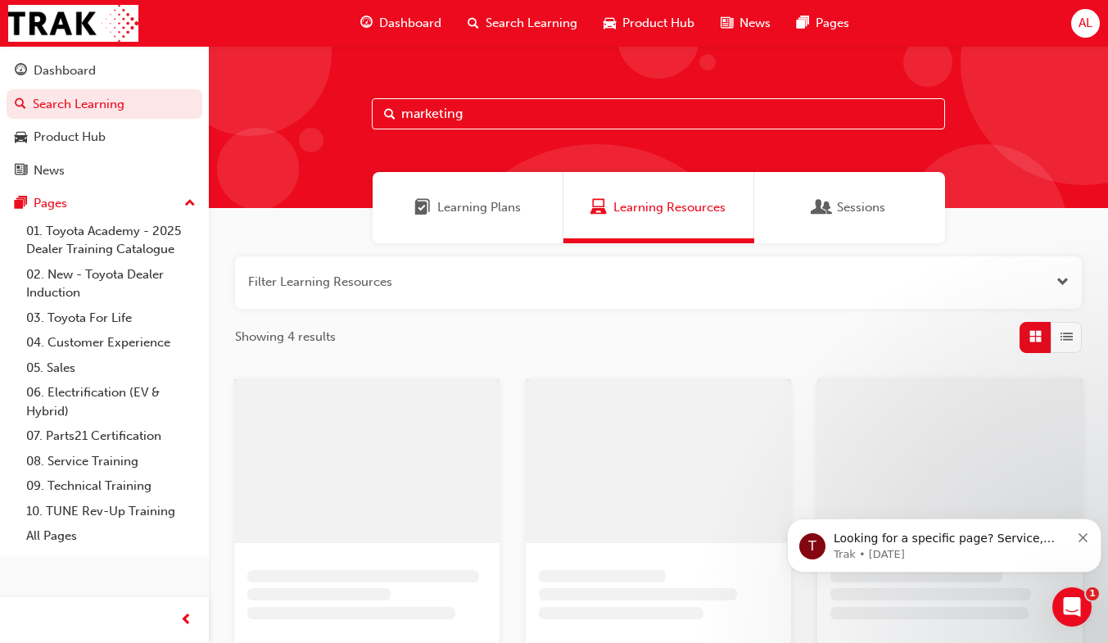
click at [406, 38] on div "Dashboard" at bounding box center [400, 24] width 107 height 34
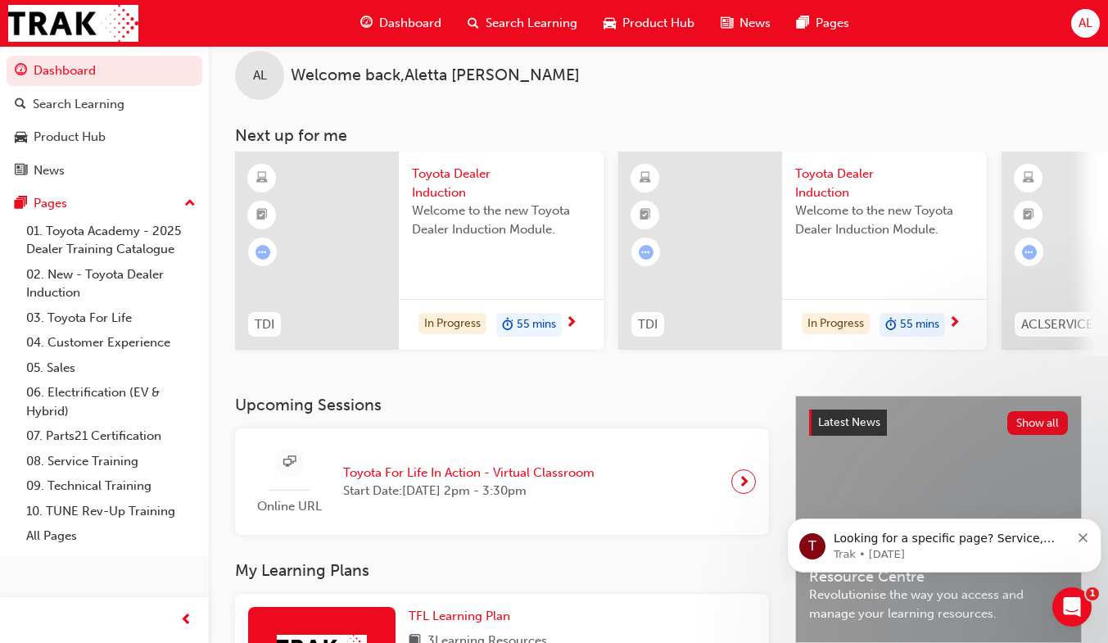
scroll to position [28, 0]
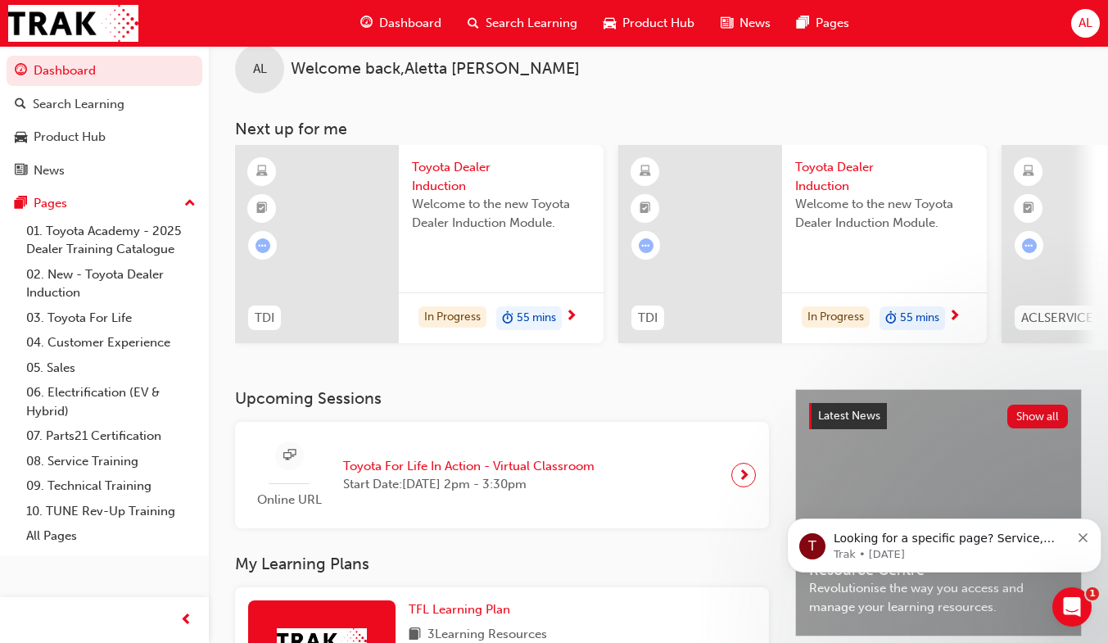
click at [463, 166] on span "Toyota Dealer Induction" at bounding box center [501, 176] width 179 height 37
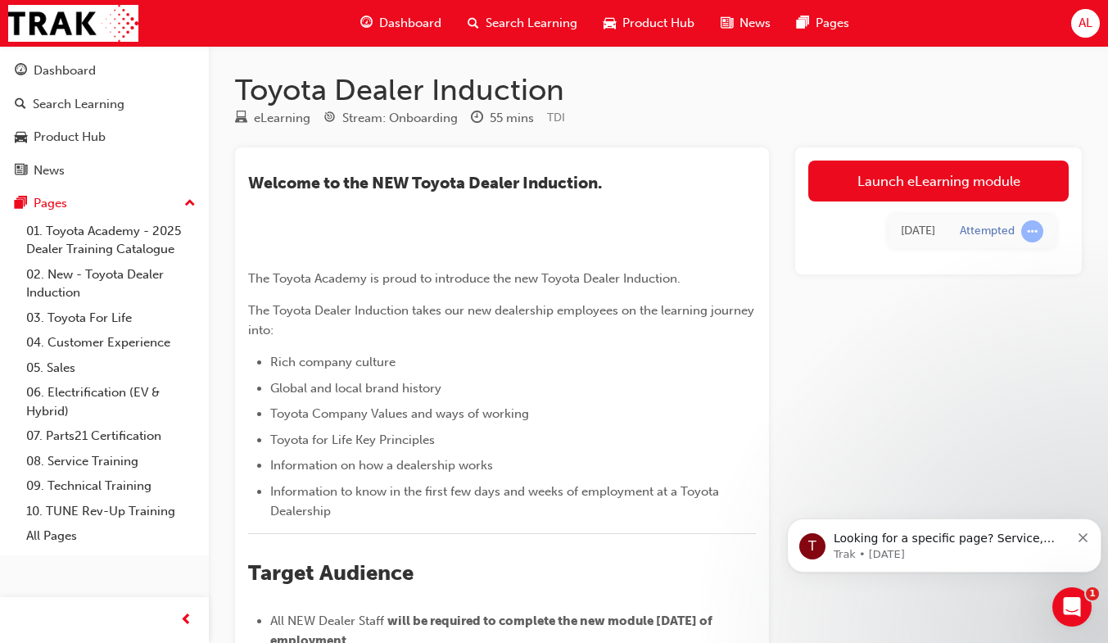
click at [437, 38] on div "Dashboard" at bounding box center [400, 24] width 107 height 34
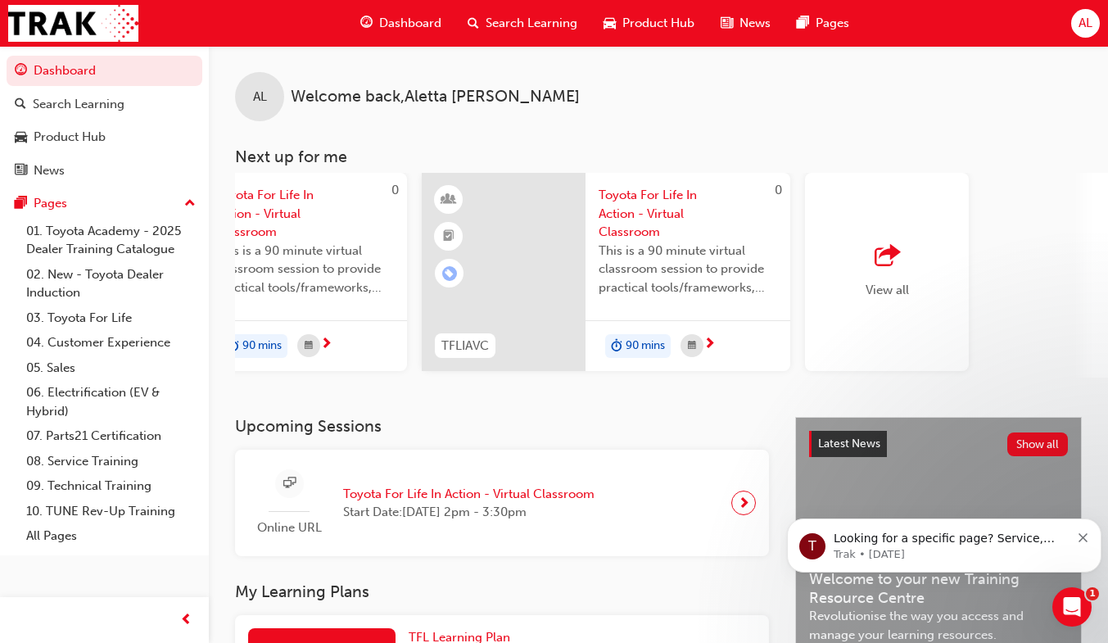
scroll to position [0, 1363]
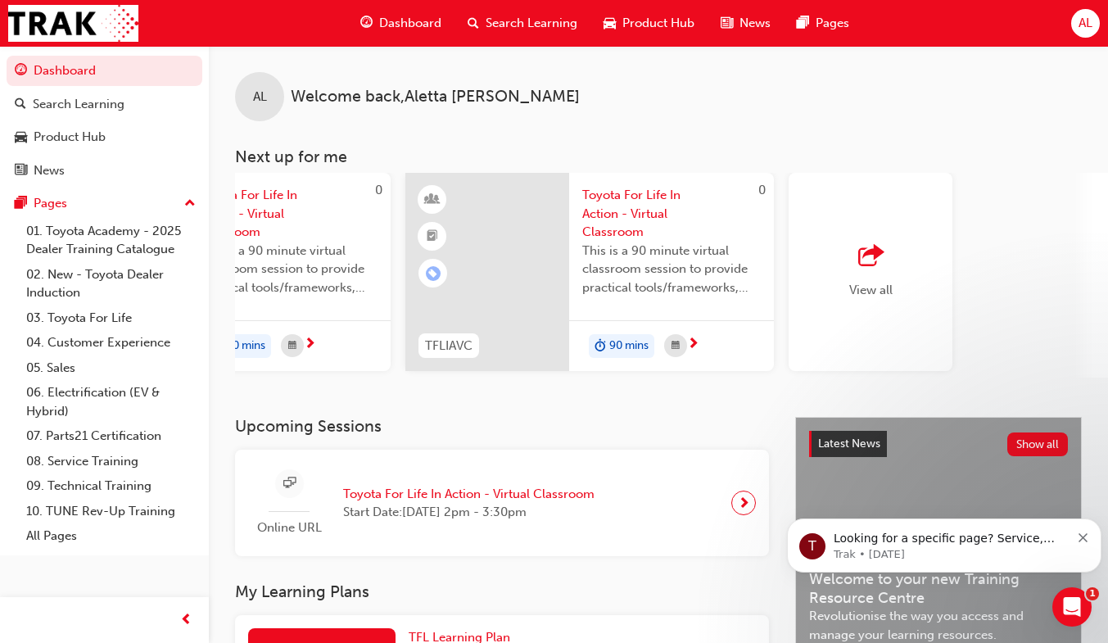
click at [863, 245] on span "outbound-icon" at bounding box center [871, 256] width 25 height 23
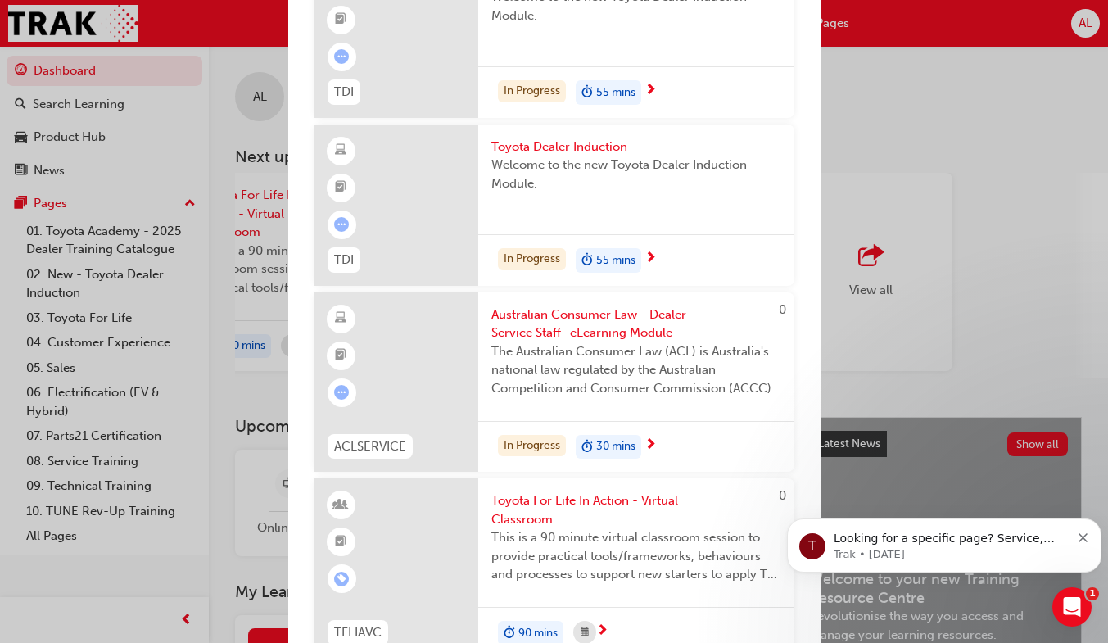
scroll to position [0, 0]
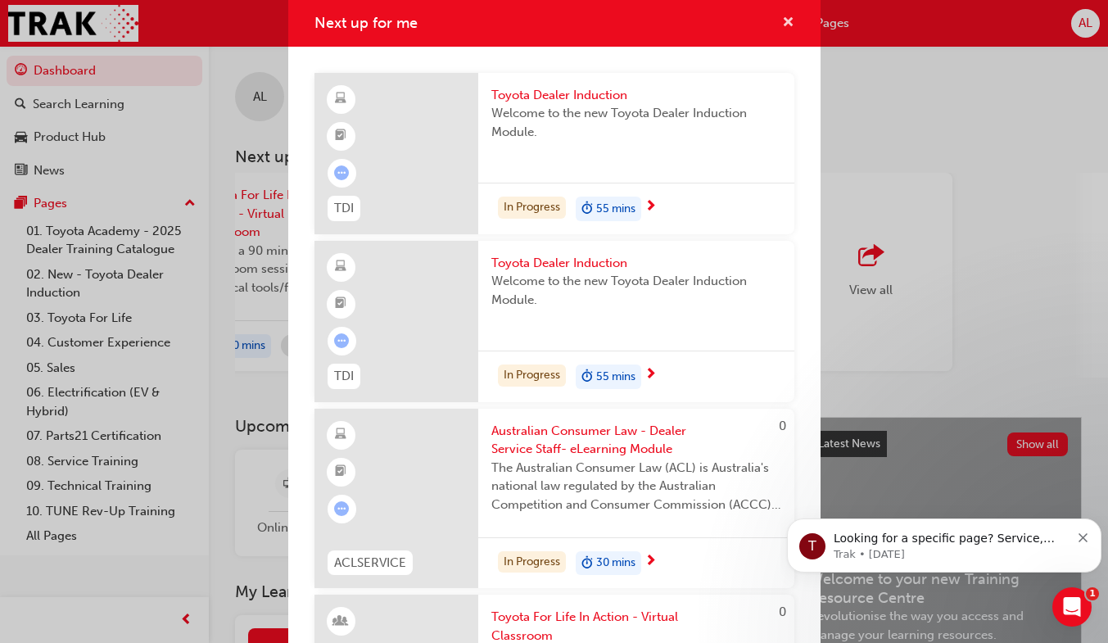
click at [782, 30] on span "cross-icon" at bounding box center [788, 23] width 12 height 15
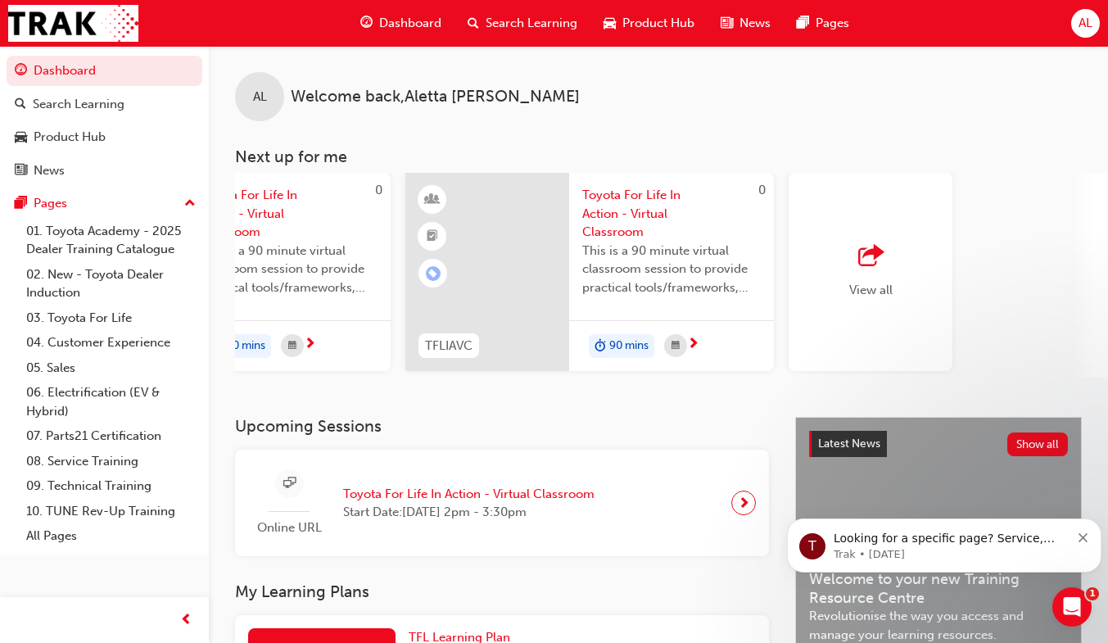
click at [532, 23] on span "Search Learning" at bounding box center [532, 23] width 92 height 19
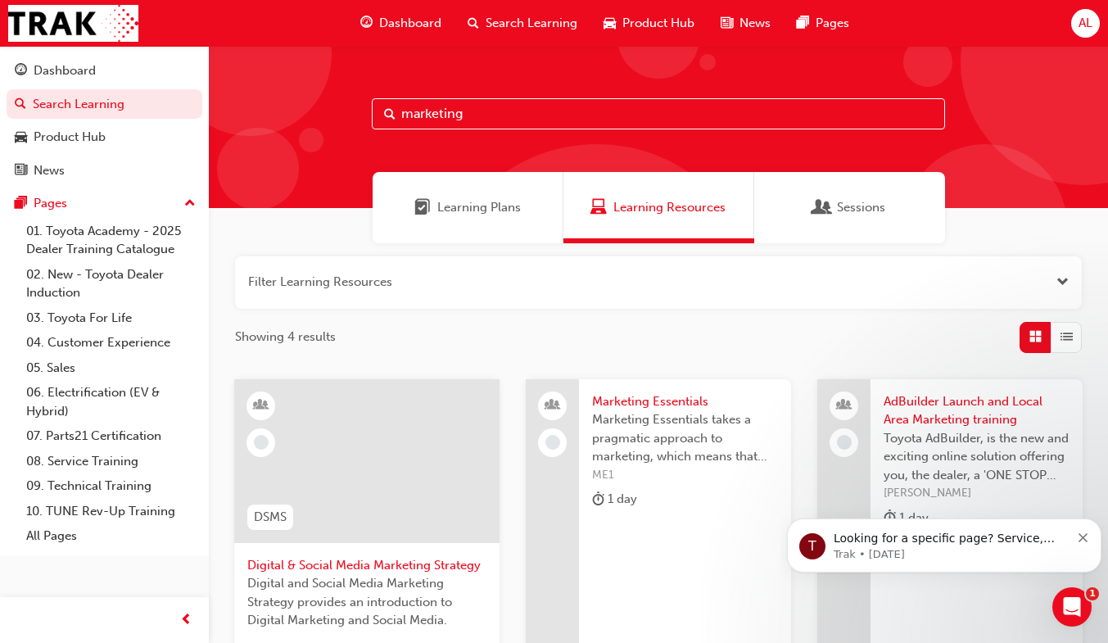
click at [491, 119] on input "marketing" at bounding box center [658, 113] width 573 height 31
type input "m"
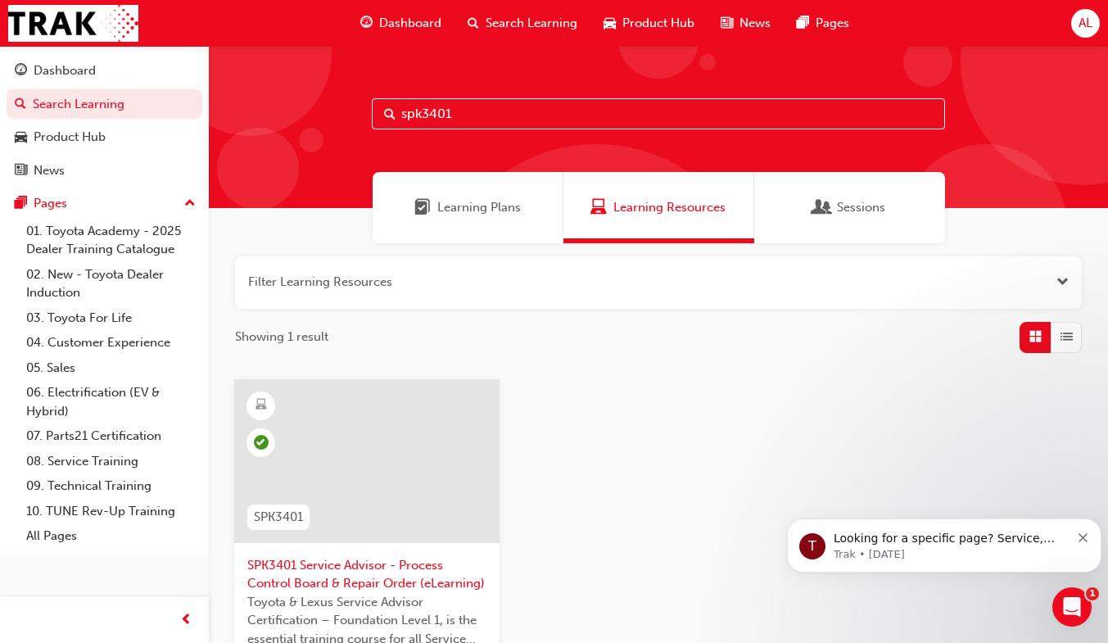
click at [492, 121] on input "spk3401" at bounding box center [658, 113] width 573 height 31
type input "s"
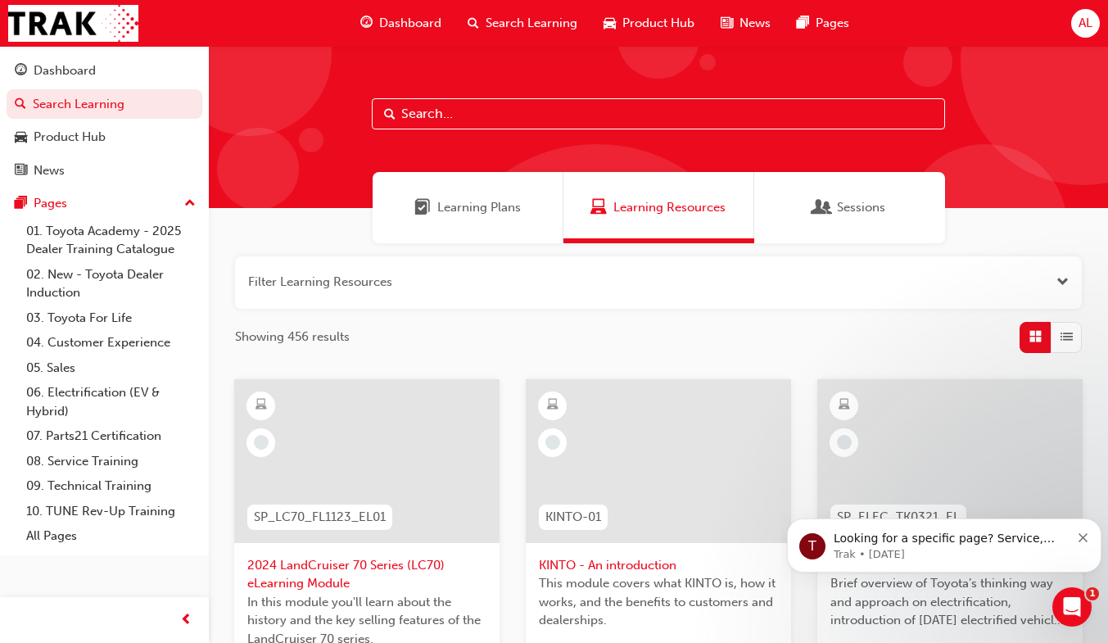
click at [517, 111] on input "text" at bounding box center [658, 113] width 573 height 31
click at [408, 21] on span "Dashboard" at bounding box center [410, 23] width 62 height 19
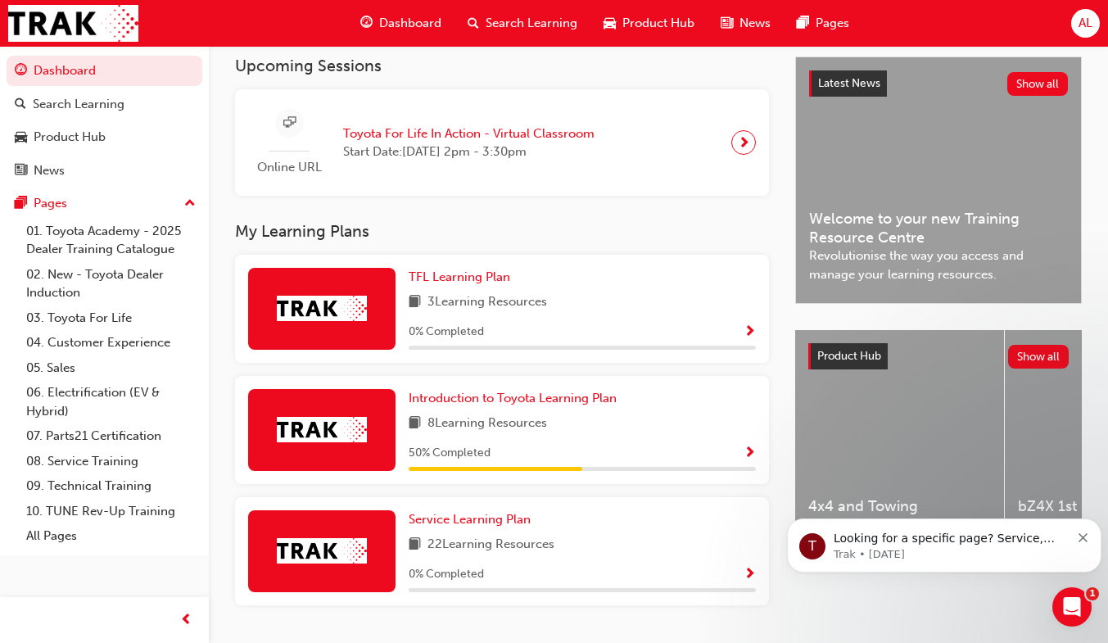
scroll to position [364, 0]
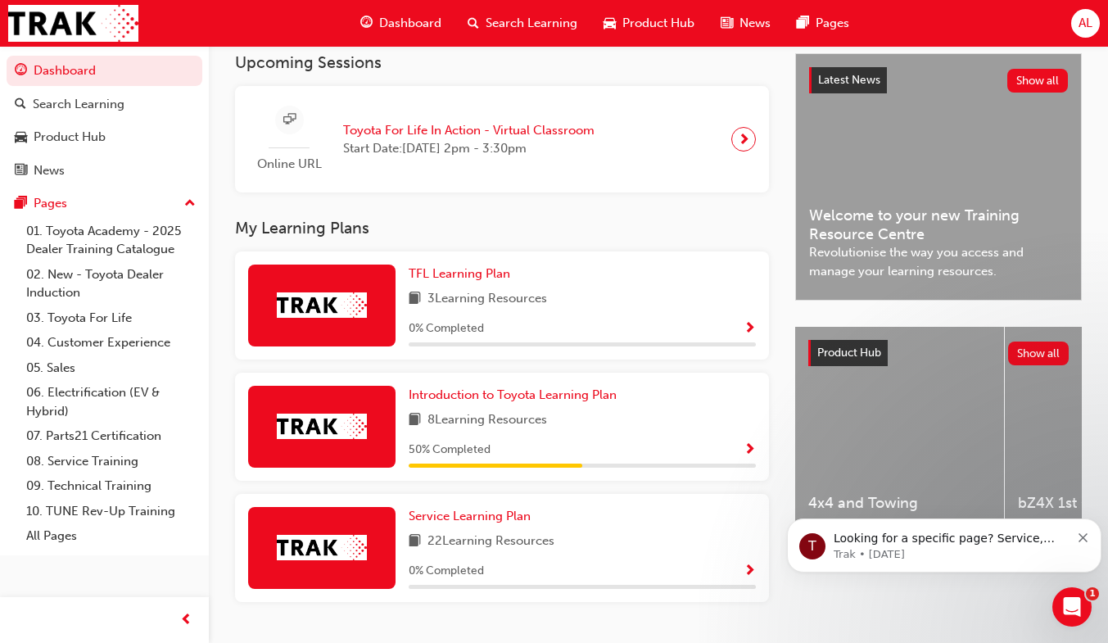
click at [688, 431] on div "8 Learning Resources" at bounding box center [582, 420] width 347 height 20
click at [623, 424] on div "8 Learning Resources" at bounding box center [582, 420] width 347 height 20
click at [495, 442] on div "Introduction to Toyota Learning Plan 8 Learning Resources 50 % Completed" at bounding box center [582, 427] width 347 height 82
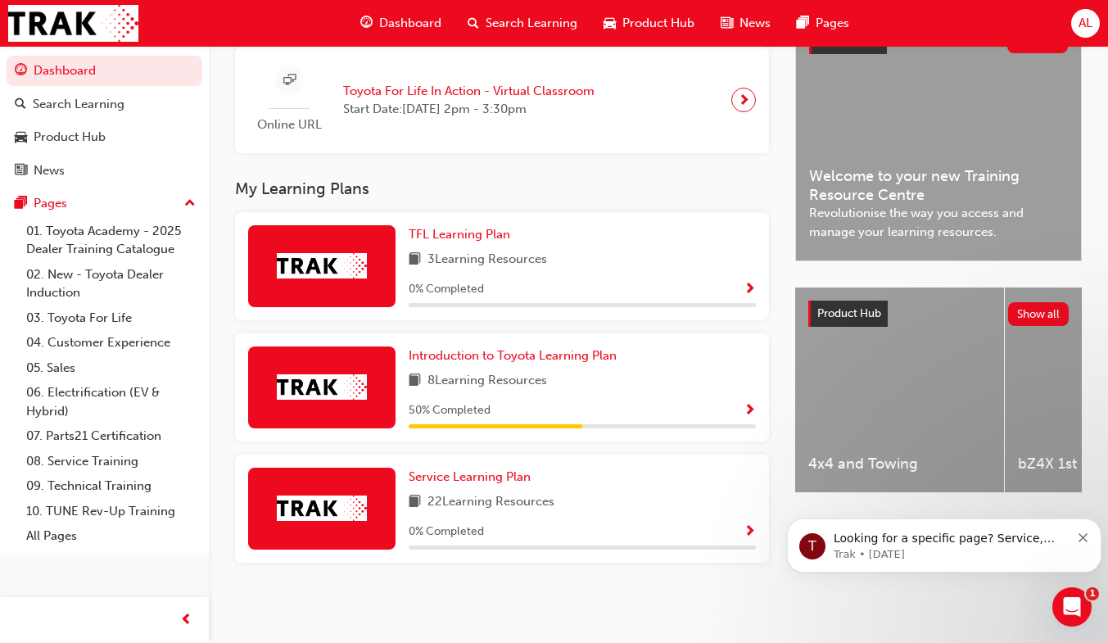
scroll to position [406, 0]
click at [750, 416] on span "Show Progress" at bounding box center [750, 411] width 12 height 15
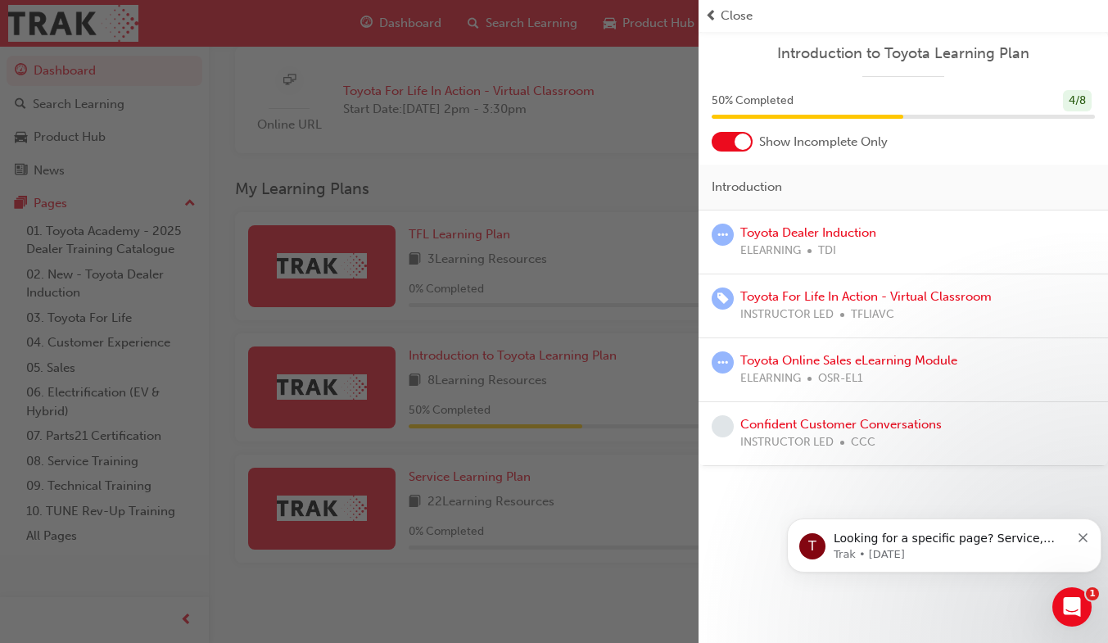
scroll to position [409, 0]
click at [749, 147] on div at bounding box center [743, 142] width 16 height 16
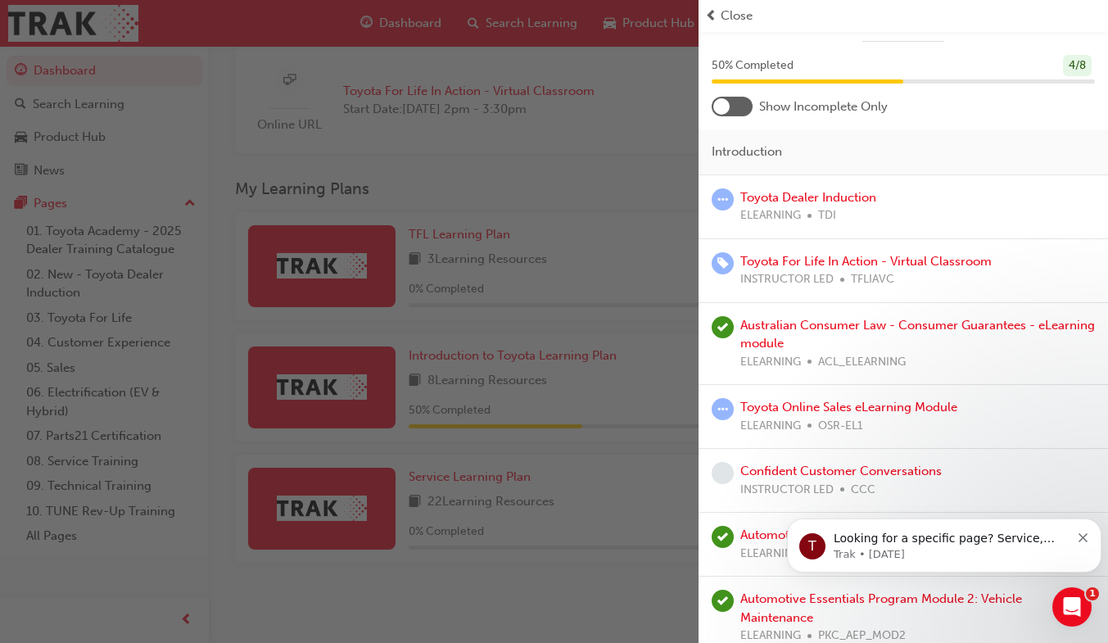
scroll to position [0, 0]
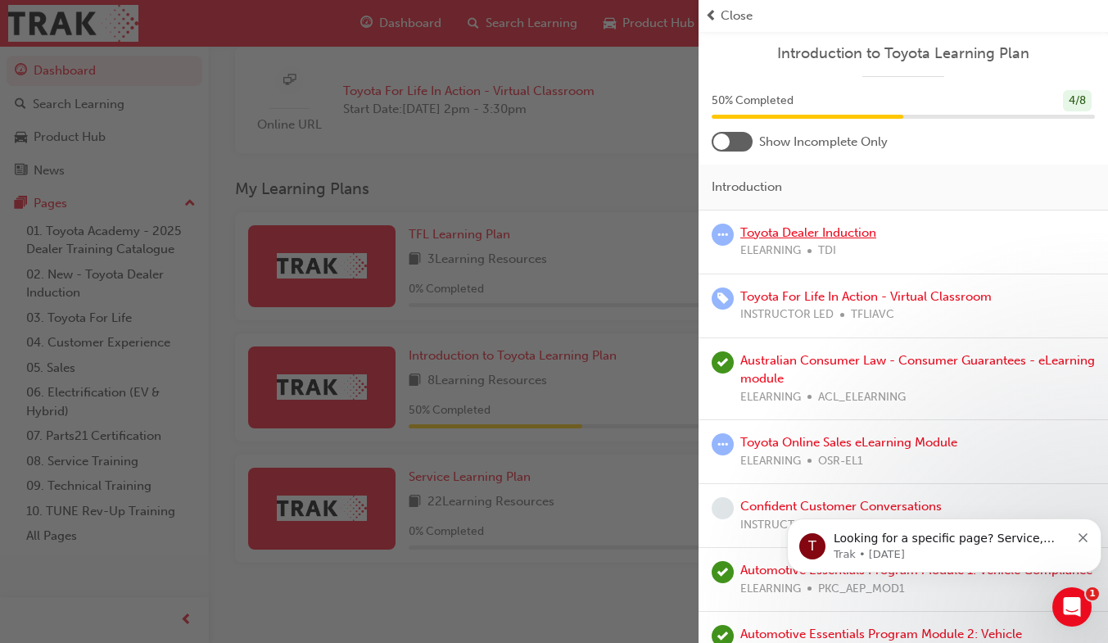
click at [861, 235] on link "Toyota Dealer Induction" at bounding box center [809, 232] width 136 height 15
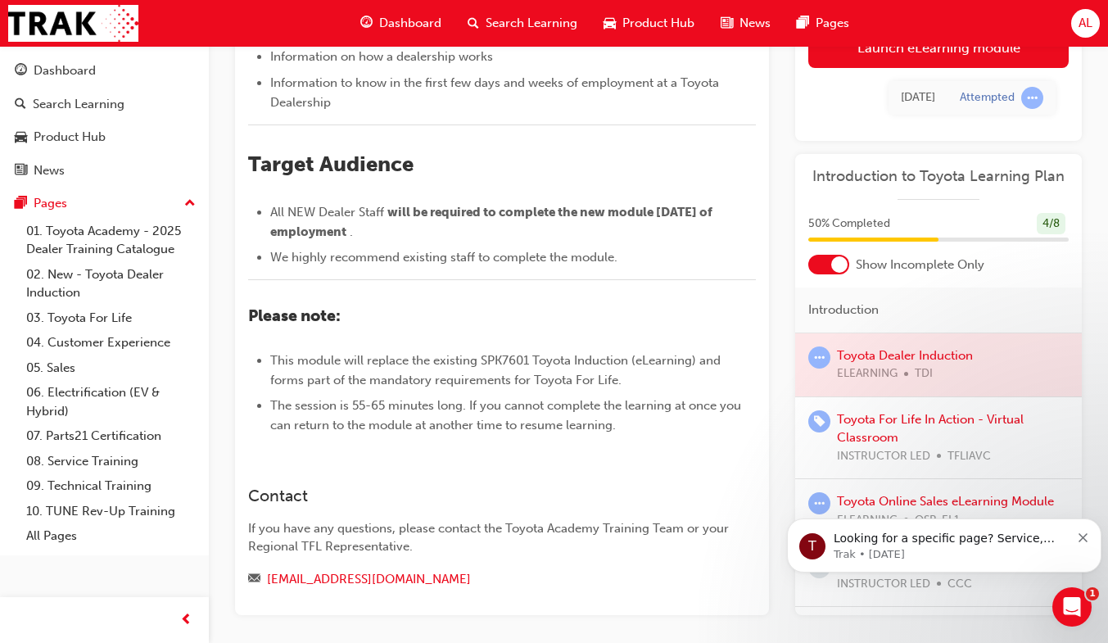
click at [986, 65] on link "Launch eLearning module" at bounding box center [939, 47] width 261 height 41
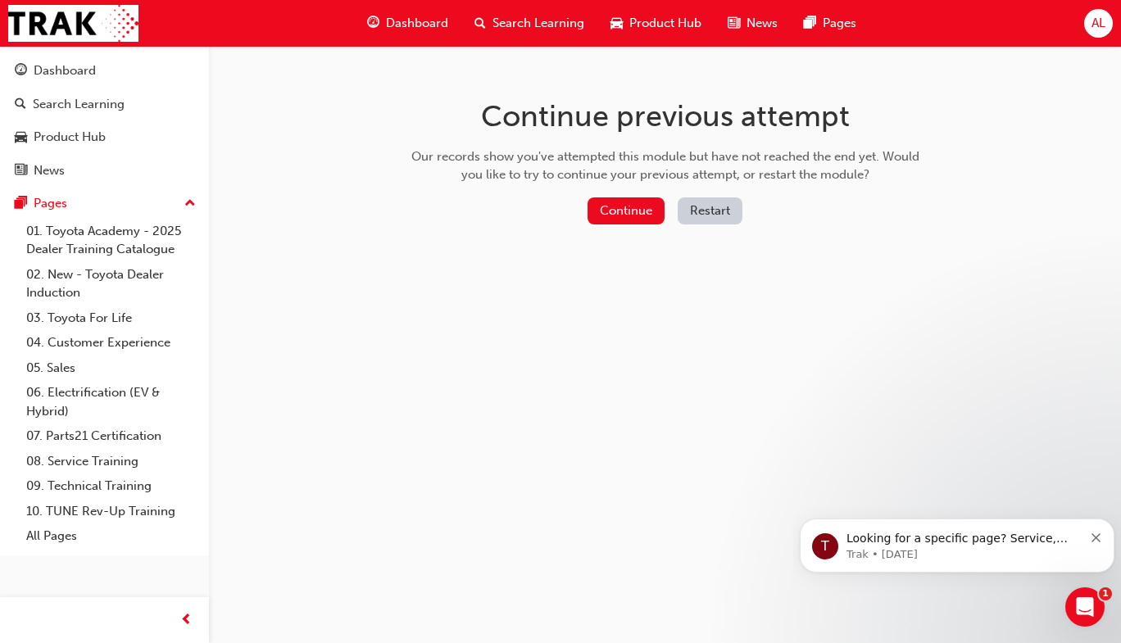
click at [620, 207] on button "Continue" at bounding box center [625, 210] width 77 height 27
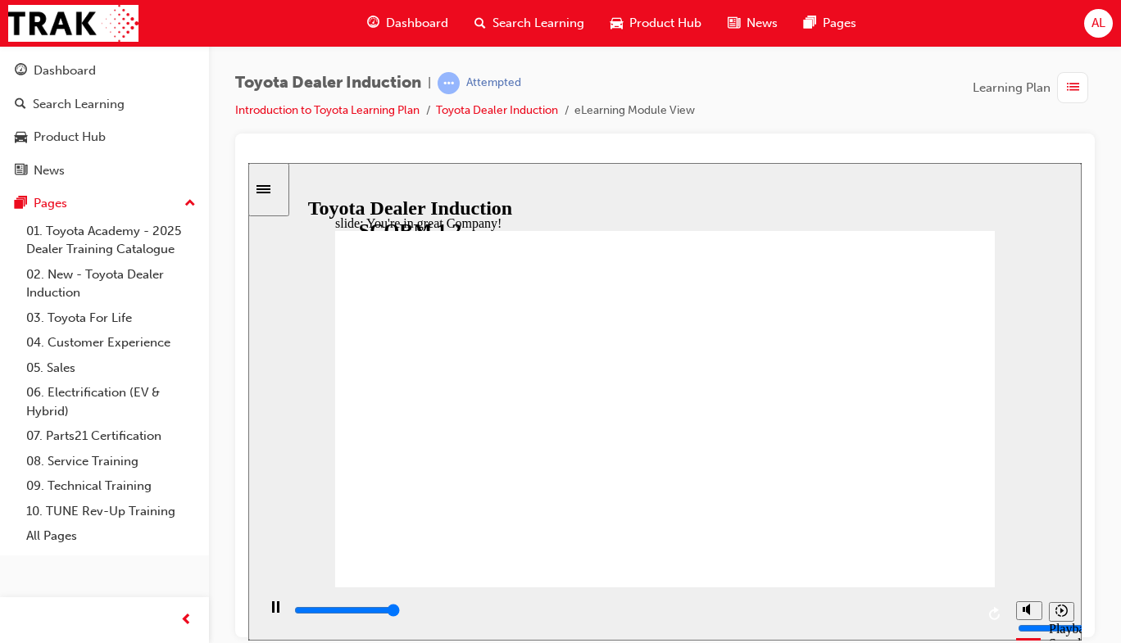
type input "7500"
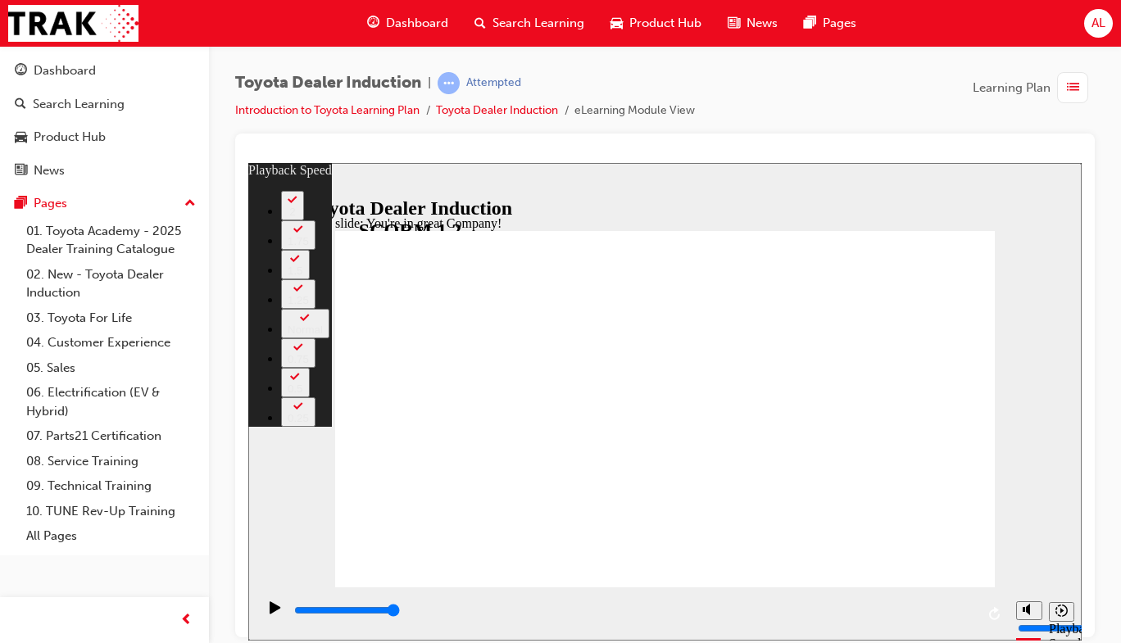
type input "156"
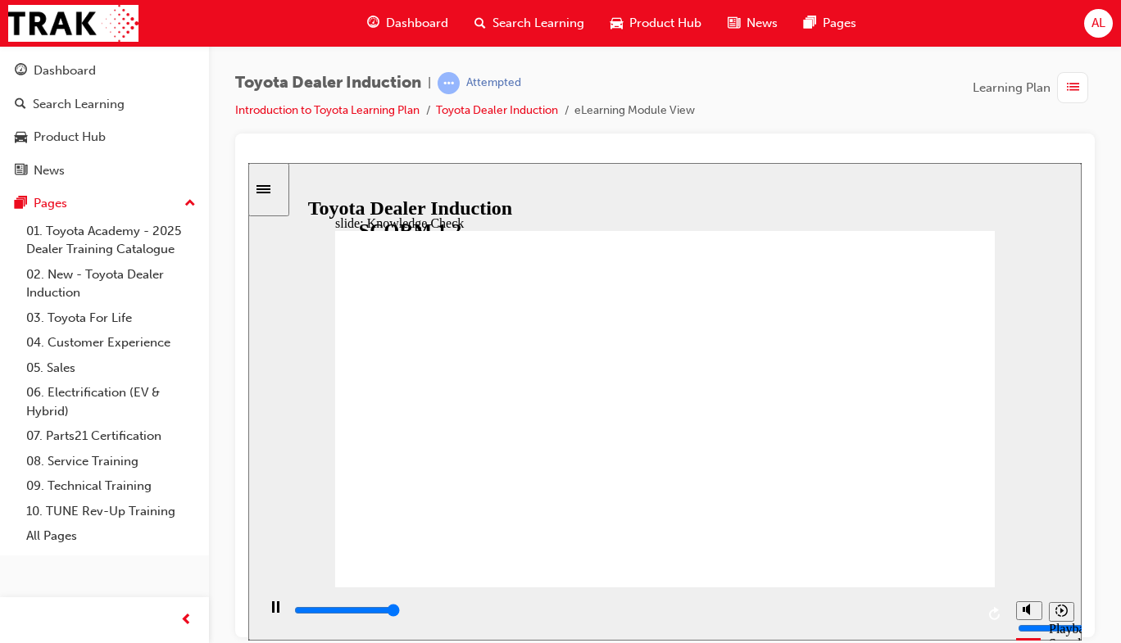
type input "5000"
radio input "true"
type input "300"
